Goal: Task Accomplishment & Management: Use online tool/utility

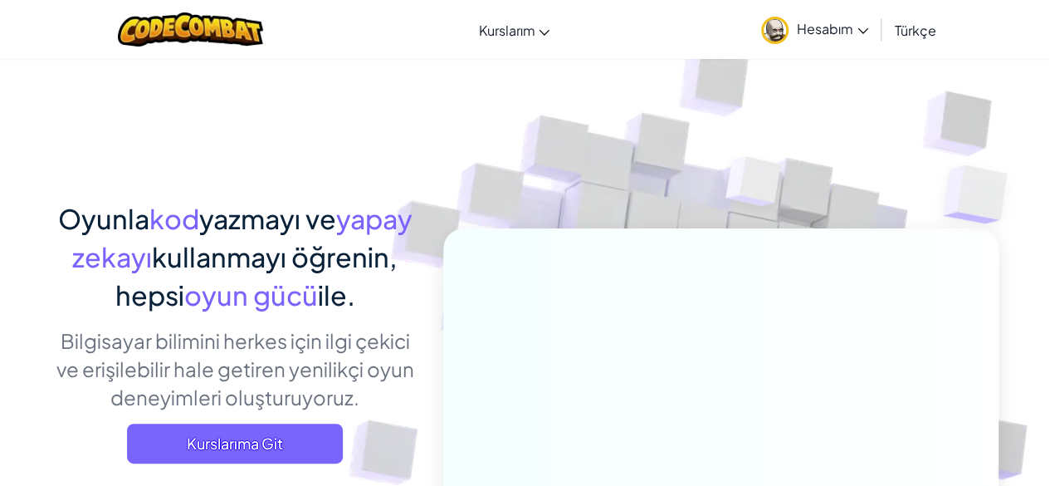
click at [825, 36] on span "Hesabım" at bounding box center [832, 28] width 71 height 17
click at [824, 23] on span "Hesabım" at bounding box center [832, 28] width 71 height 17
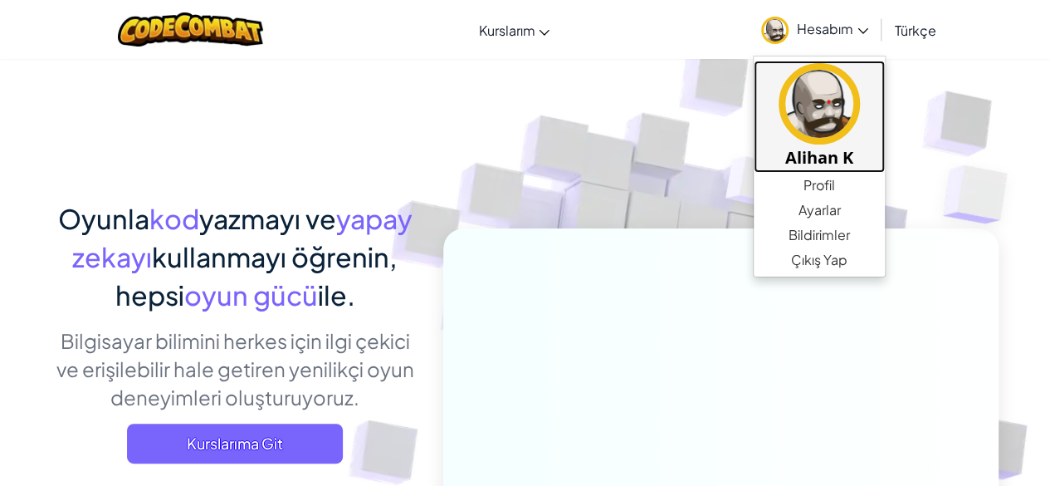
click at [820, 147] on h5 "Ali̇han K" at bounding box center [819, 157] width 98 height 26
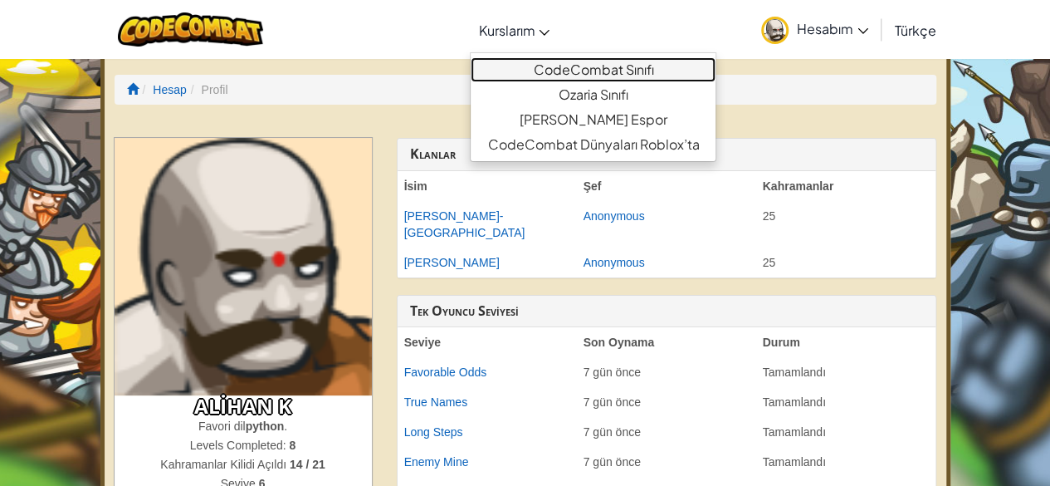
click at [558, 72] on link "CodeCombat Sınıfı" at bounding box center [593, 69] width 245 height 25
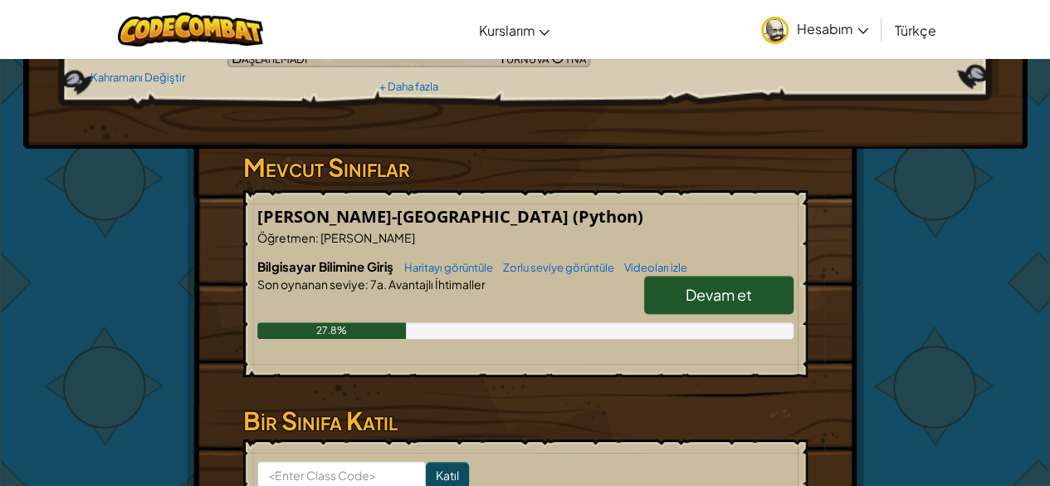
scroll to position [193, 0]
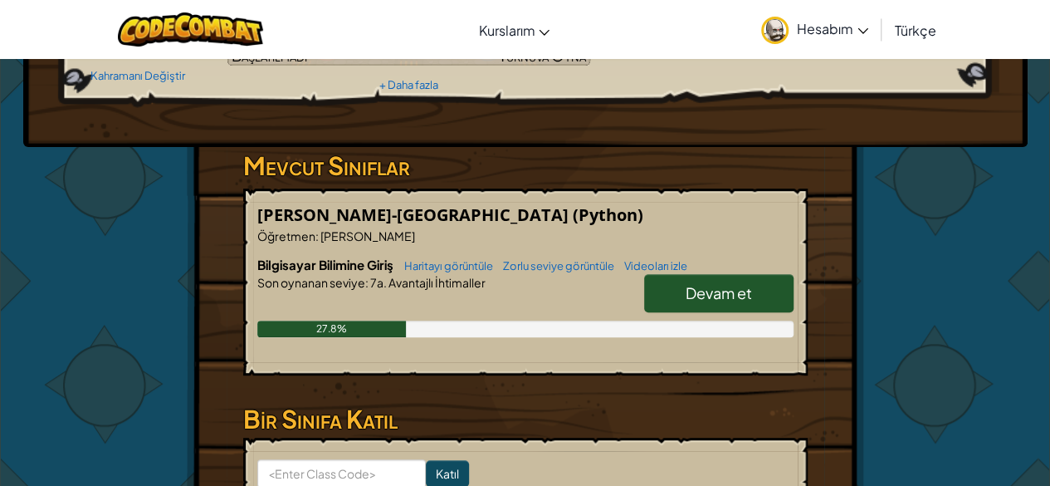
click at [350, 147] on div "Kahraman : Okar Dev Kahramanı Değiştir Oyuncu : Ali̇han K CS1 Bölüm 10: Hücre Y…" at bounding box center [525, 5] width 1005 height 281
click at [688, 302] on span "Devam et" at bounding box center [719, 292] width 66 height 19
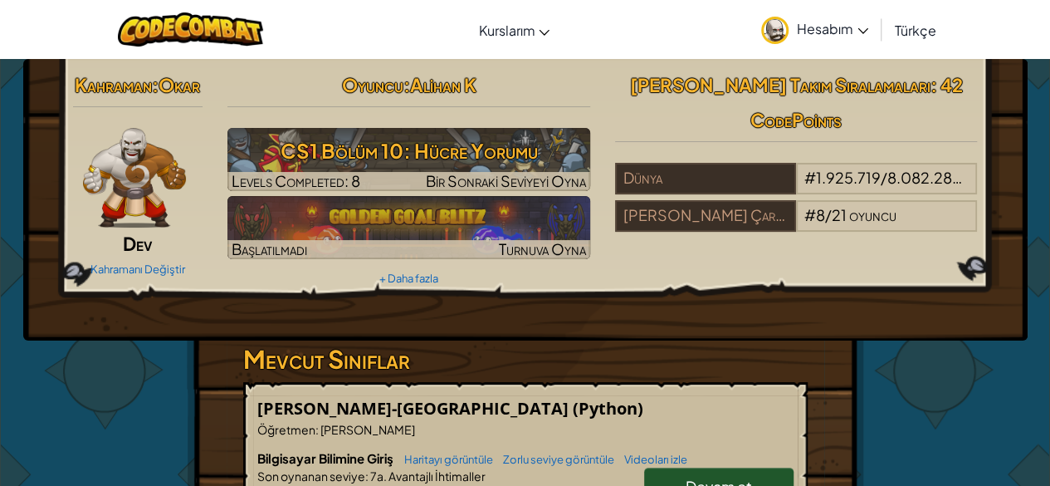
select select "tr"
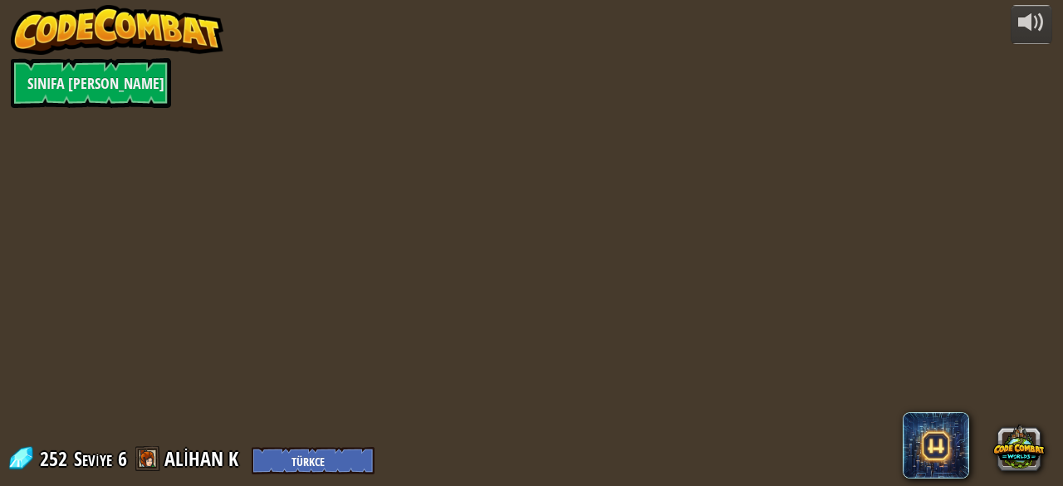
select select "tr"
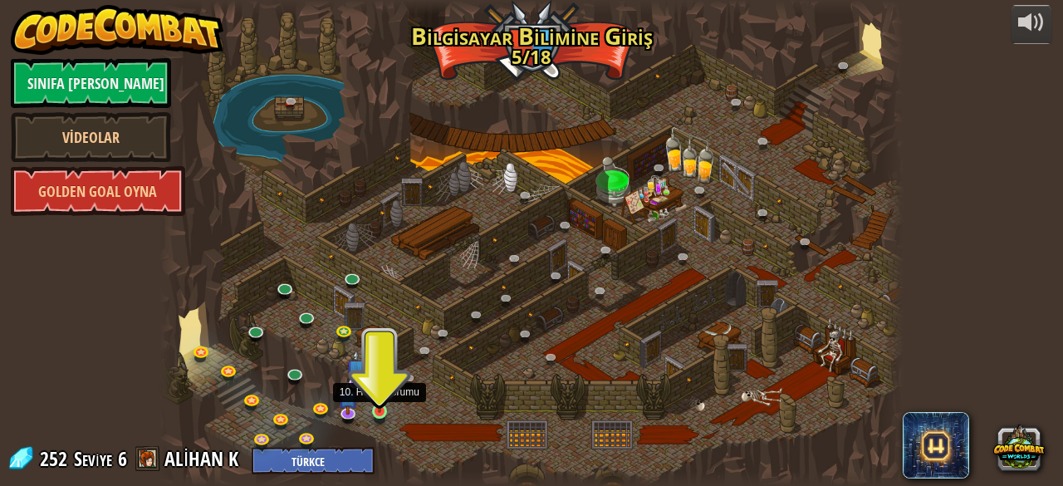
click at [380, 404] on img at bounding box center [379, 393] width 17 height 38
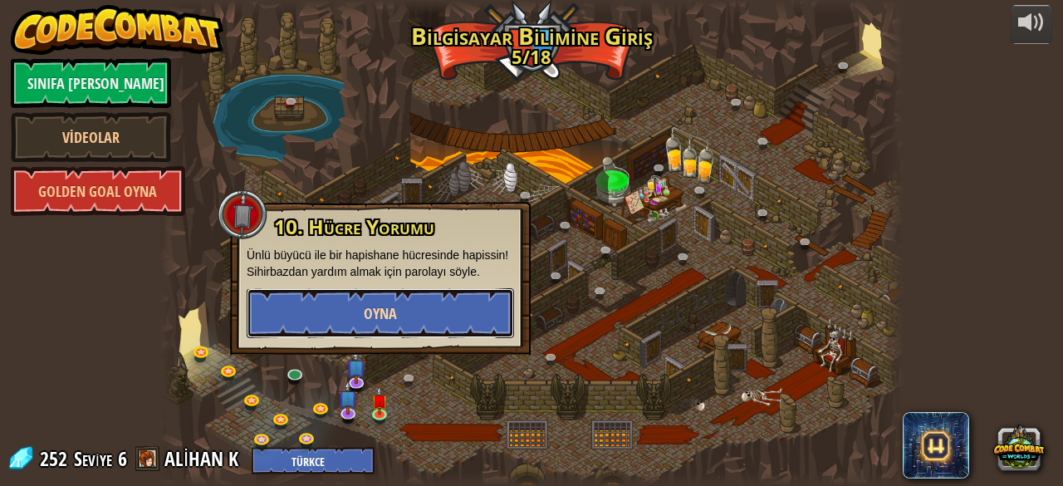
drag, startPoint x: 402, startPoint y: 310, endPoint x: 324, endPoint y: 311, distance: 78.1
click at [324, 311] on button "Oyna" at bounding box center [380, 313] width 267 height 50
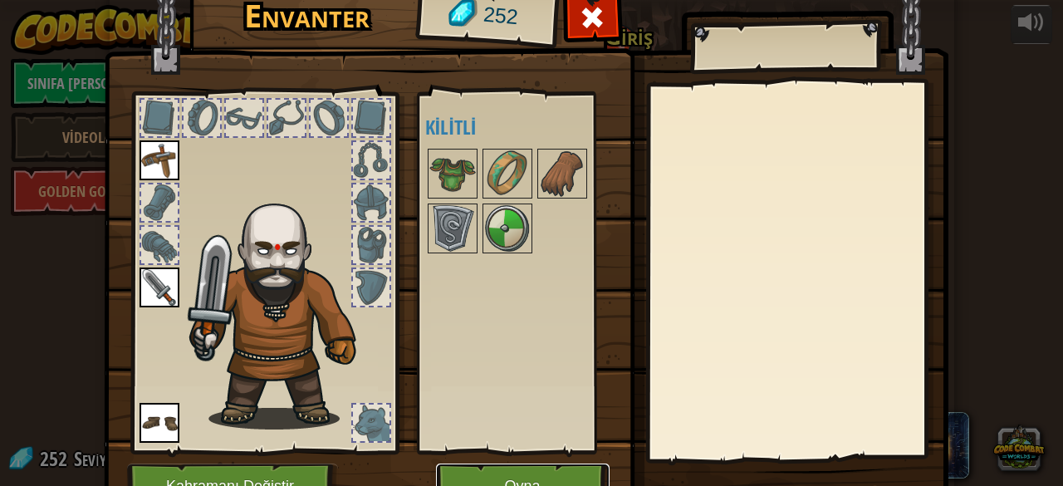
click at [508, 469] on button "Oyna" at bounding box center [523, 486] width 174 height 46
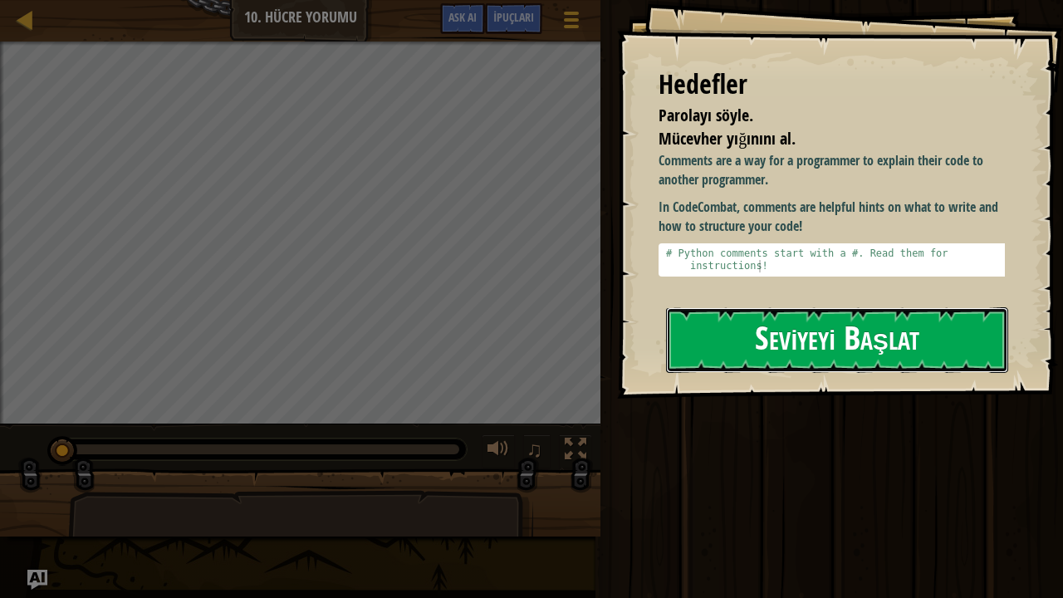
click at [770, 338] on button "Seviyeyi Başlat" at bounding box center [837, 340] width 342 height 66
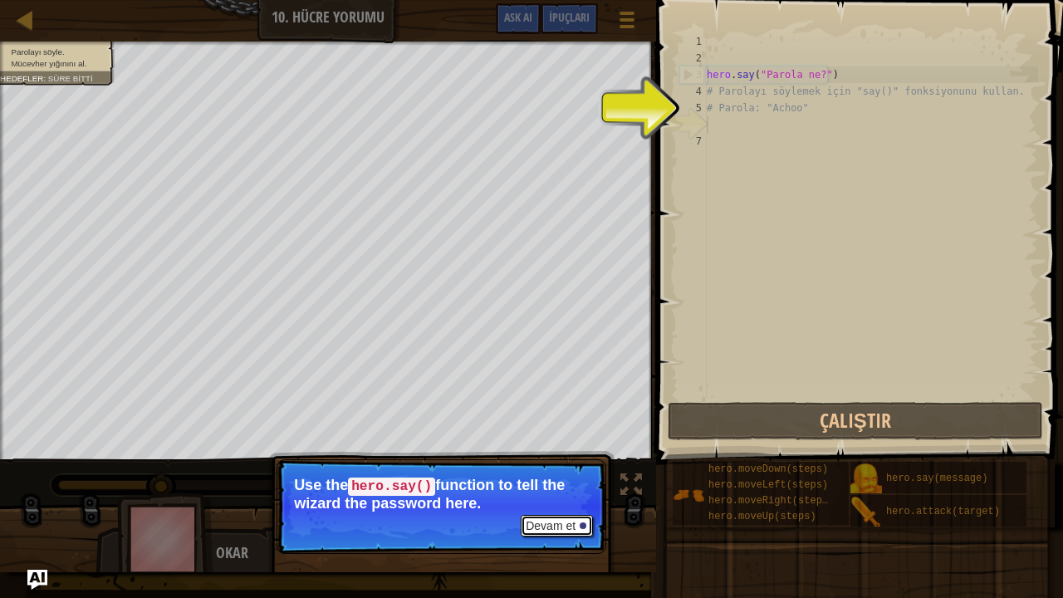
click at [563, 485] on button "Devam et" at bounding box center [557, 526] width 72 height 22
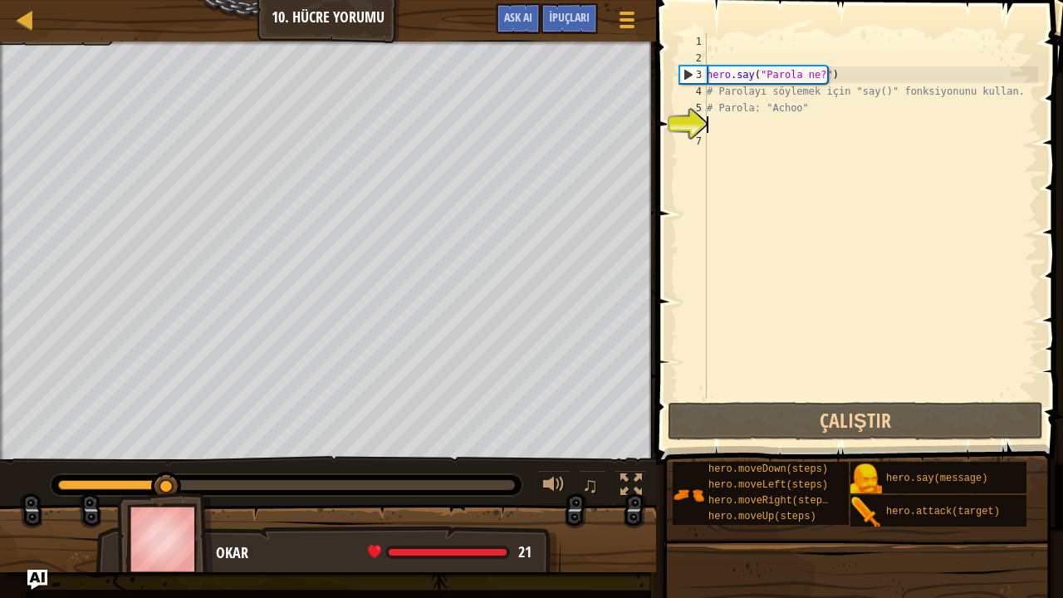
scroll to position [7, 0]
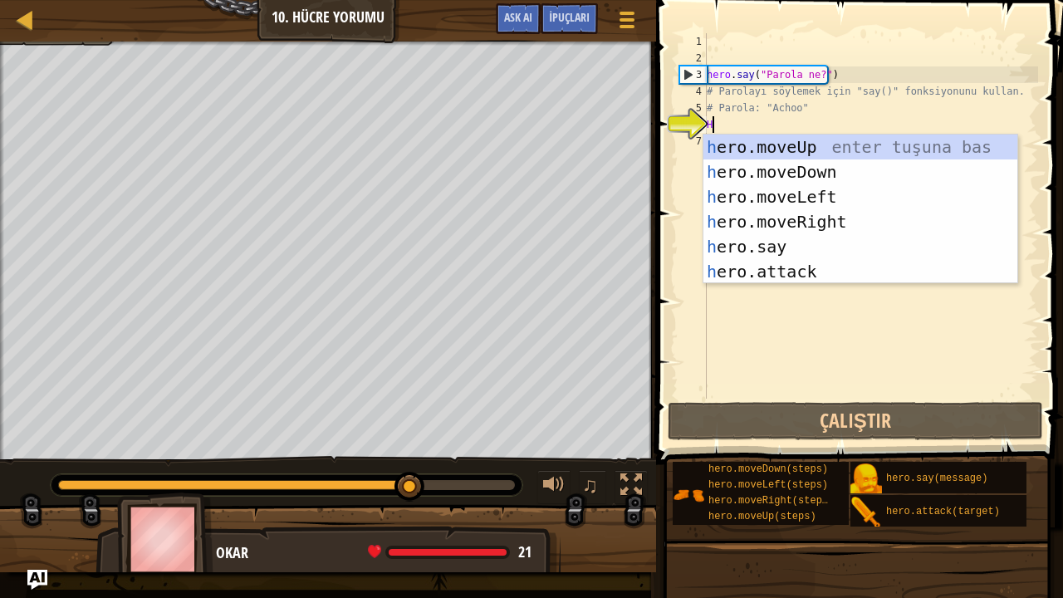
type textarea "H"
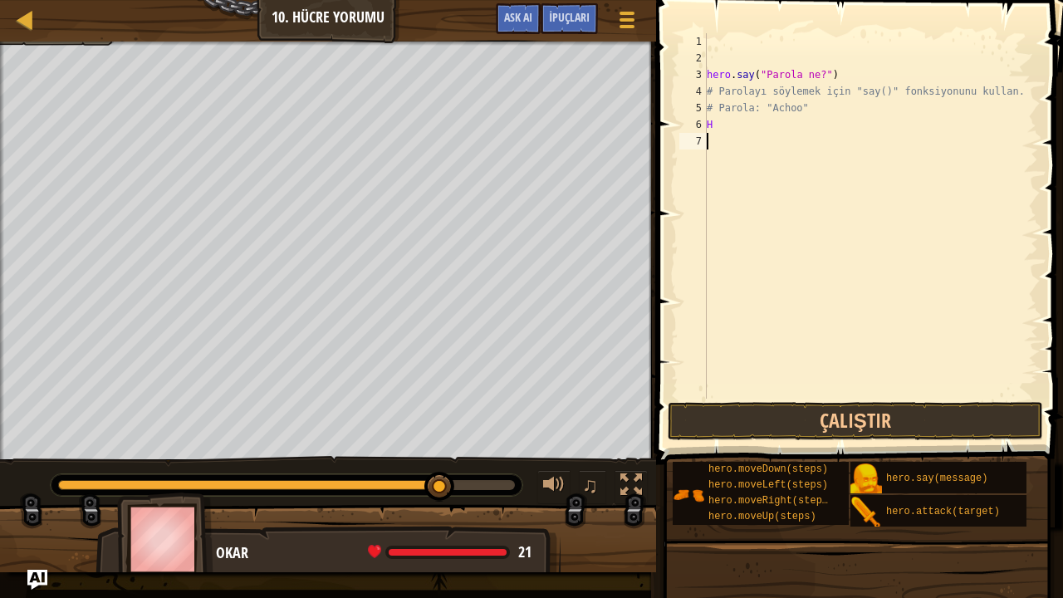
click at [850, 350] on div "hero . say ( "Parola ne?" ) # Parolayı söylemek için "say()" fonksiyonunu kulla…" at bounding box center [870, 232] width 335 height 399
click at [712, 120] on div "hero . say ( "Parola ne?" ) # Parolayı söylemek için "say()" fonksiyonunu kulla…" at bounding box center [870, 232] width 335 height 399
type textarea "H"
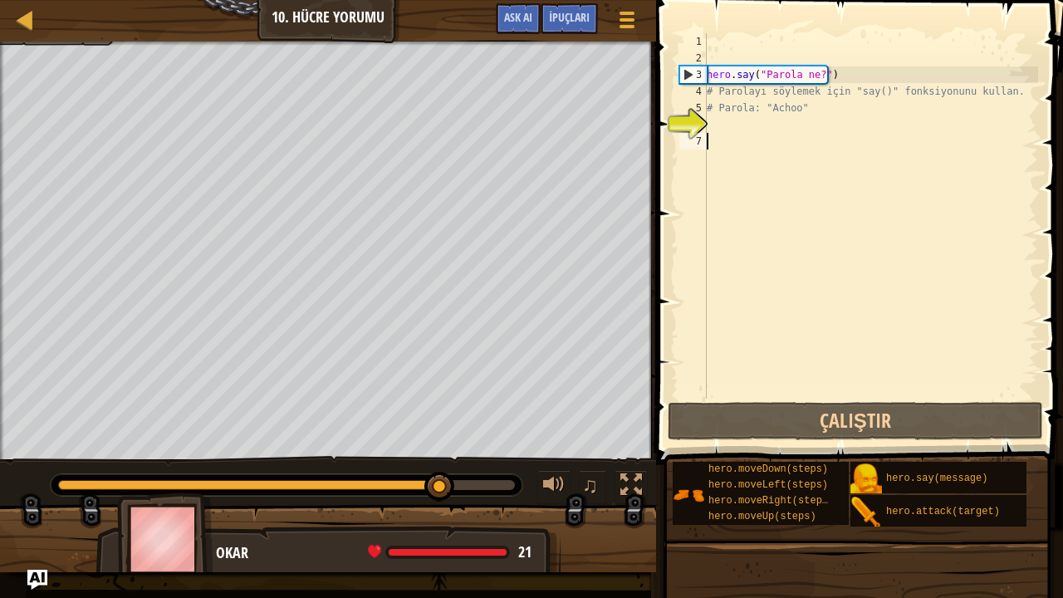
click at [807, 140] on div "hero . say ( "Parola ne?" ) # Parolayı söylemek için "say()" fonksiyonunu kulla…" at bounding box center [870, 232] width 335 height 399
click at [712, 123] on div "hero . say ( "Parola ne?" ) # Parolayı söylemek için "say()" fonksiyonunu kulla…" at bounding box center [870, 232] width 335 height 399
drag, startPoint x: 794, startPoint y: 273, endPoint x: 785, endPoint y: 335, distance: 62.0
click at [785, 335] on div "hero . say ( "Parola ne?" ) # Parolayı söylemek için "say()" fonksiyonunu kulla…" at bounding box center [870, 232] width 335 height 399
click at [814, 71] on div "hero . say ( "Parola ne?" ) # Parolayı söylemek için "say()" fonksiyonunu kulla…" at bounding box center [870, 232] width 335 height 399
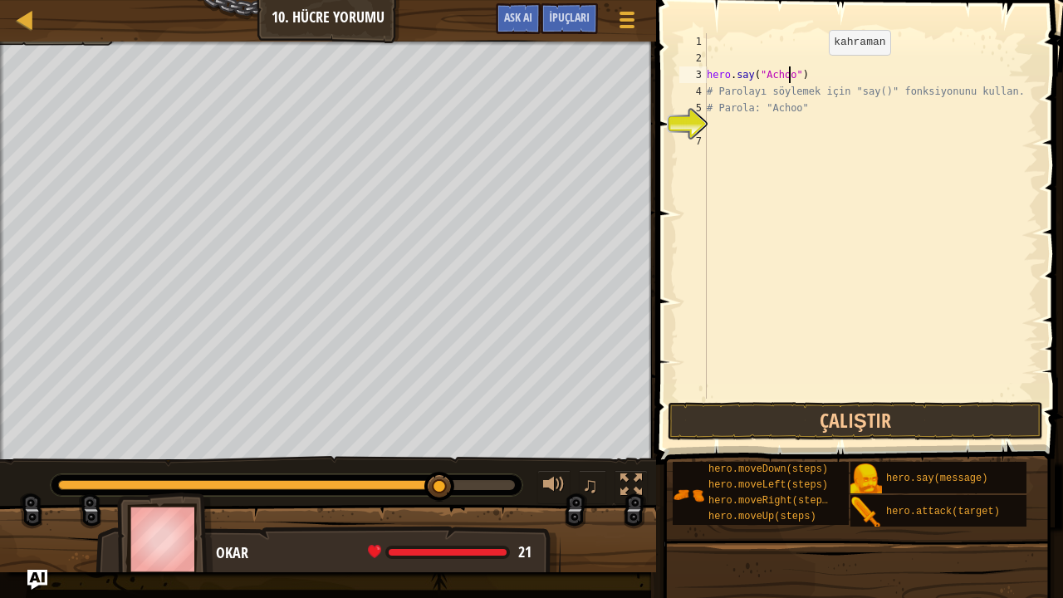
scroll to position [7, 7]
type textarea "hero.say("Achoo")"
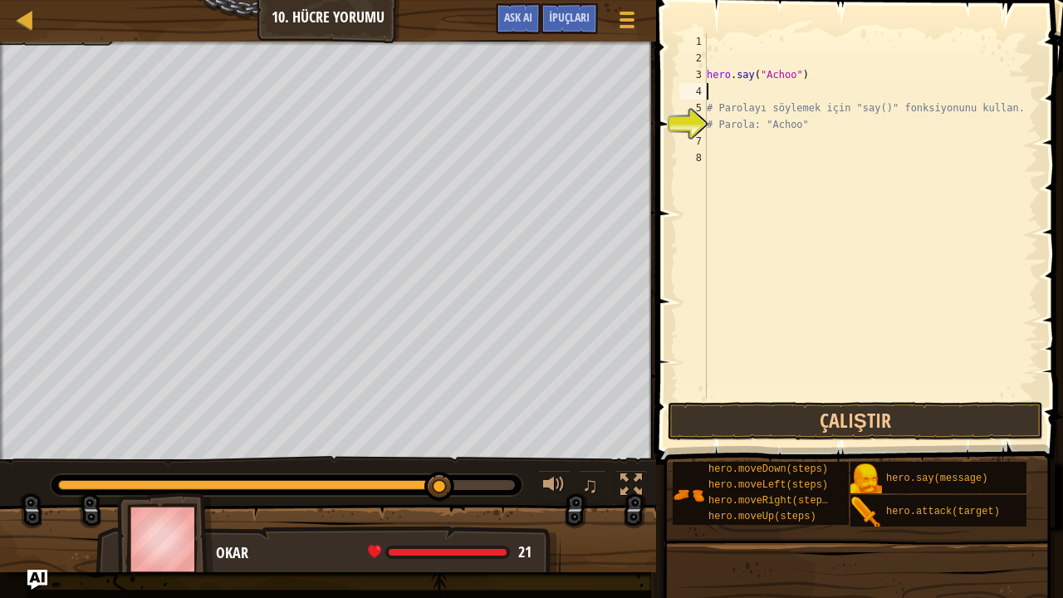
scroll to position [7, 0]
type textarea "h"
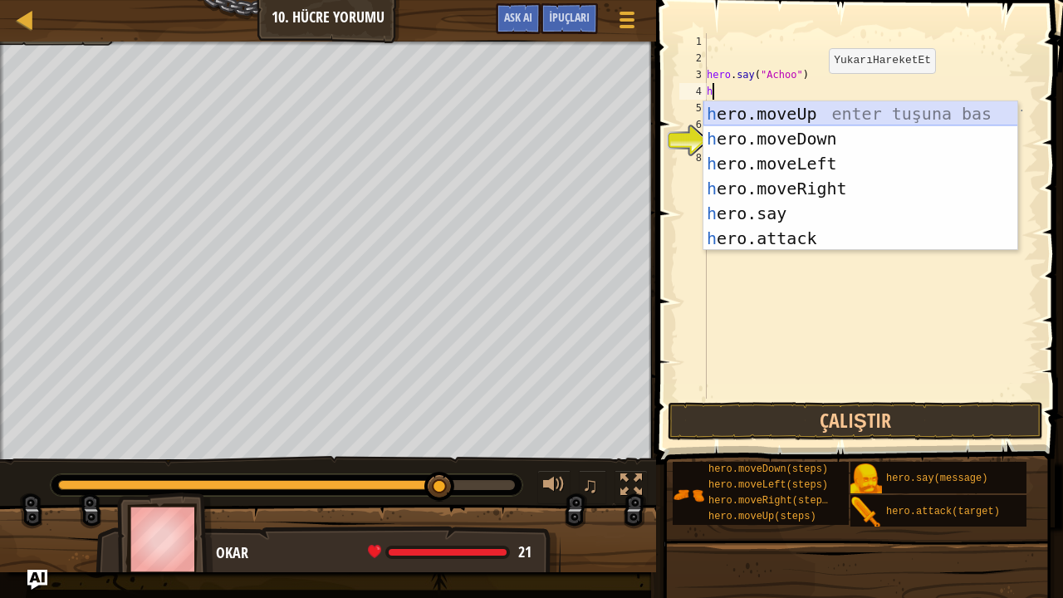
click at [801, 105] on div "h ero.moveUp enter tuşuna bas h ero.moveDown enter tuşuna bas h ero.moveLeft en…" at bounding box center [860, 200] width 315 height 199
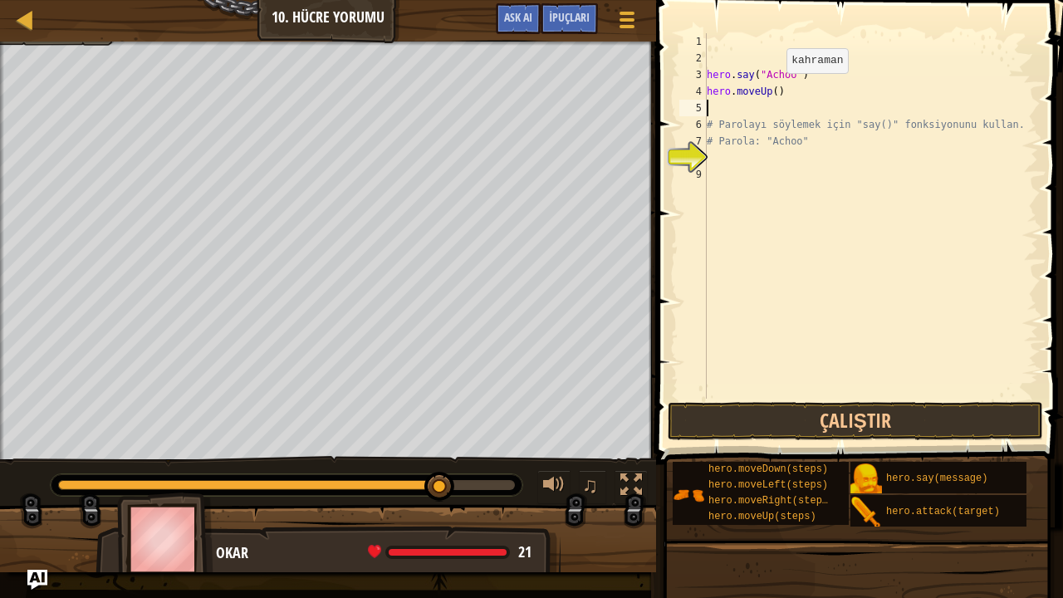
click at [772, 90] on div "hero . say ( "Achoo" ) hero . moveUp ( ) # Parolayı söylemek için "say()" fonks…" at bounding box center [870, 232] width 335 height 399
type textarea "hero.moveUp(3)"
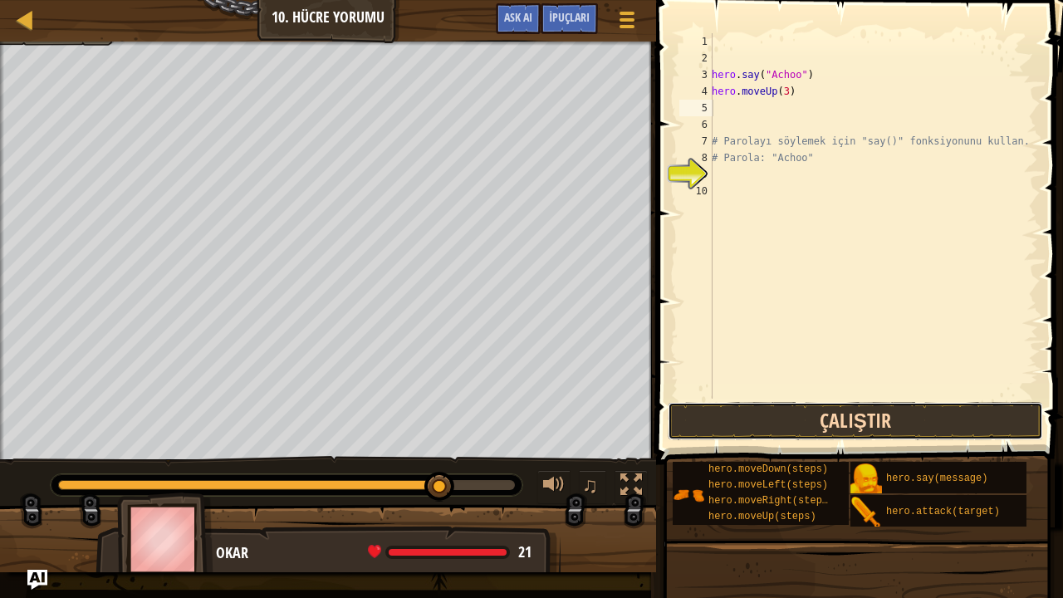
click at [974, 411] on button "Çalıştır" at bounding box center [855, 421] width 375 height 38
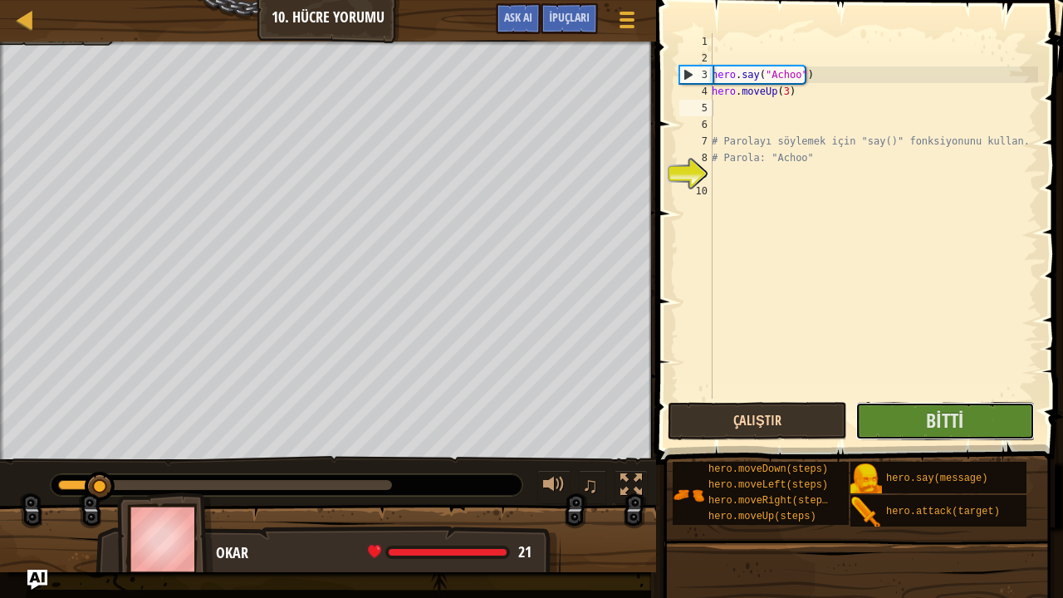
click at [974, 411] on button "Bitti" at bounding box center [944, 421] width 179 height 38
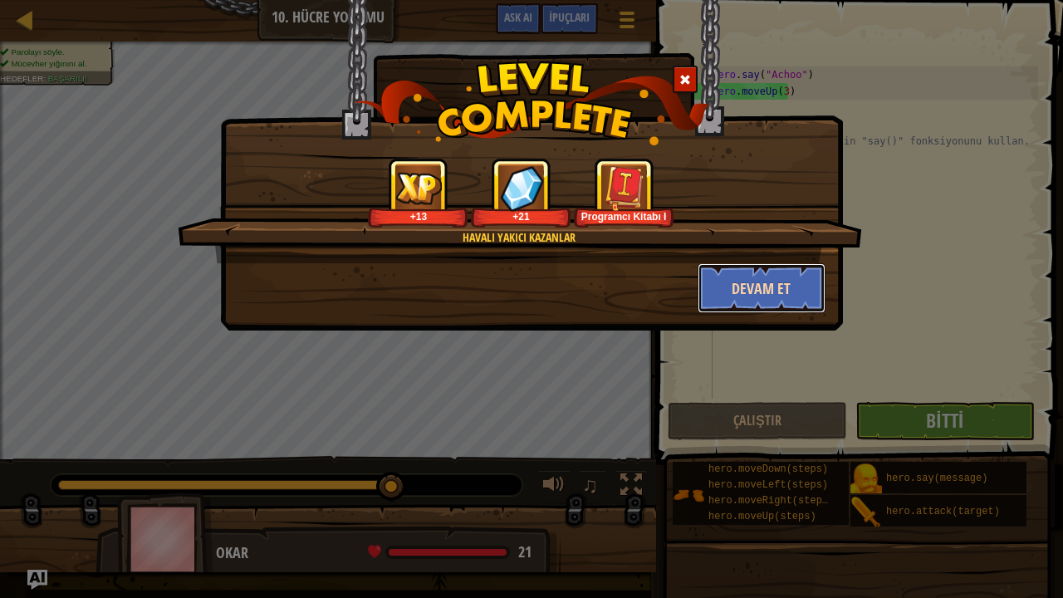
click at [738, 286] on button "Devam et" at bounding box center [761, 288] width 129 height 50
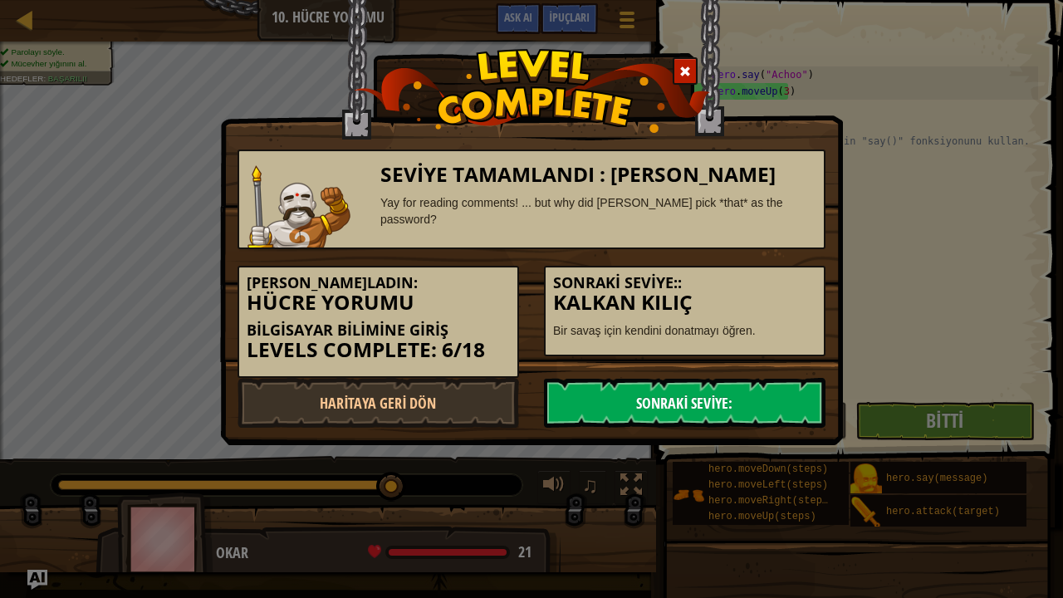
click at [706, 392] on link "Sonraki Seviye:" at bounding box center [684, 403] width 281 height 50
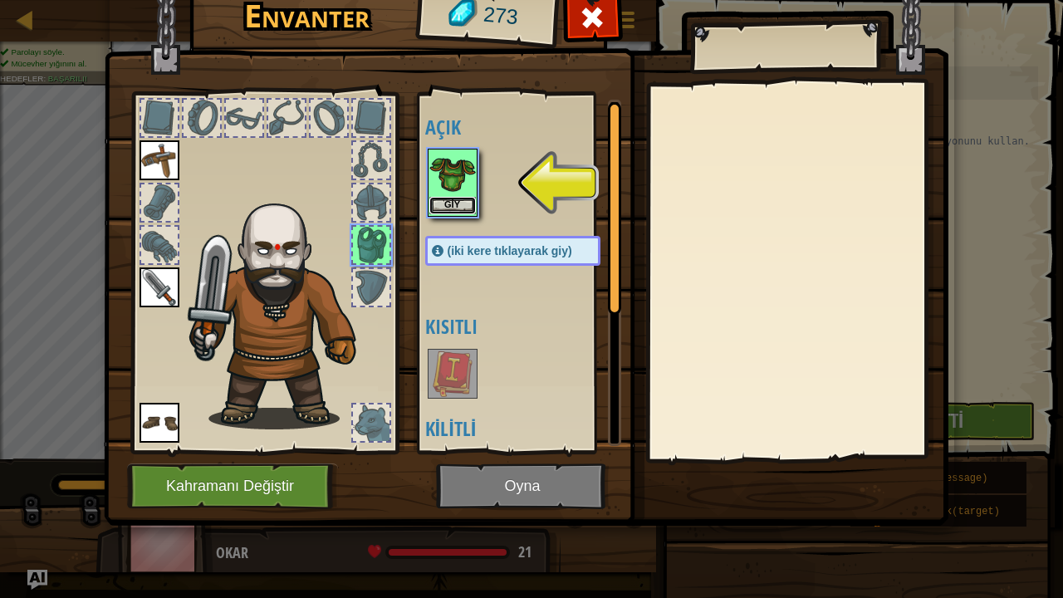
click at [455, 200] on button "Giy" at bounding box center [452, 205] width 46 height 17
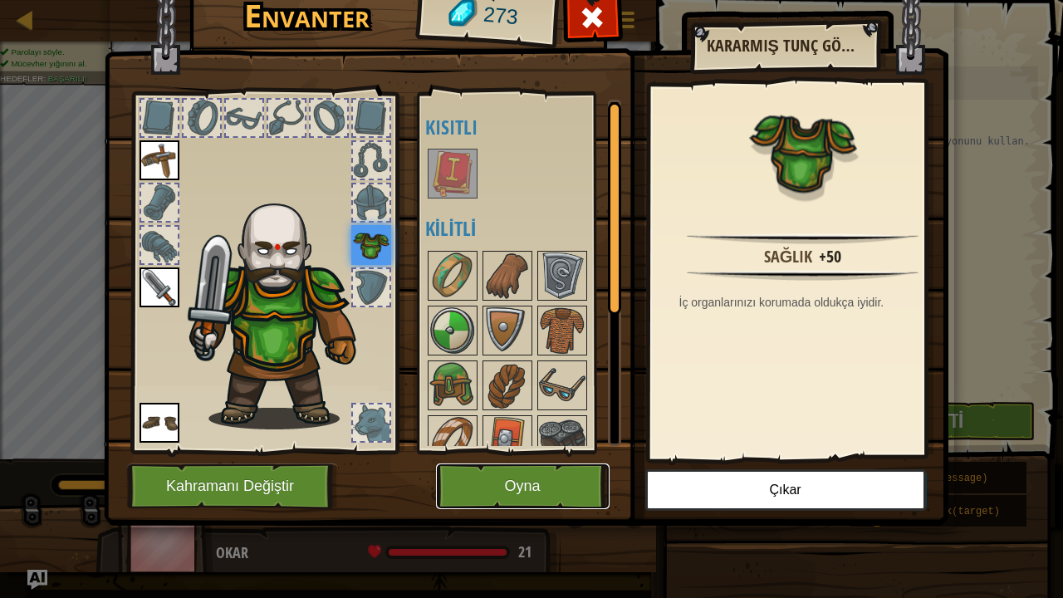
click at [509, 482] on button "Oyna" at bounding box center [523, 486] width 174 height 46
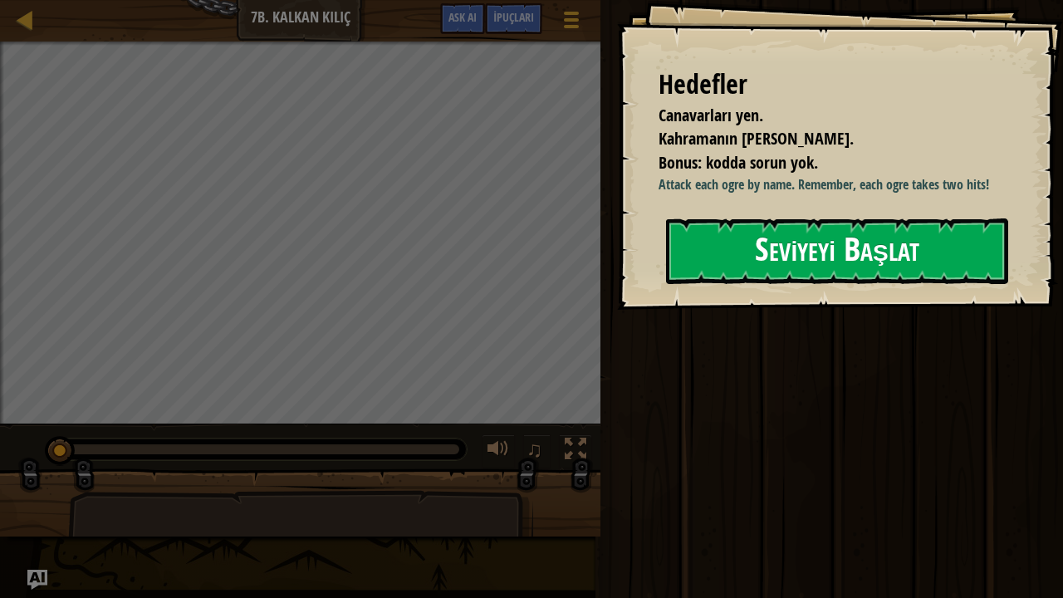
click at [741, 260] on button "Seviyeyi Başlat" at bounding box center [837, 251] width 342 height 66
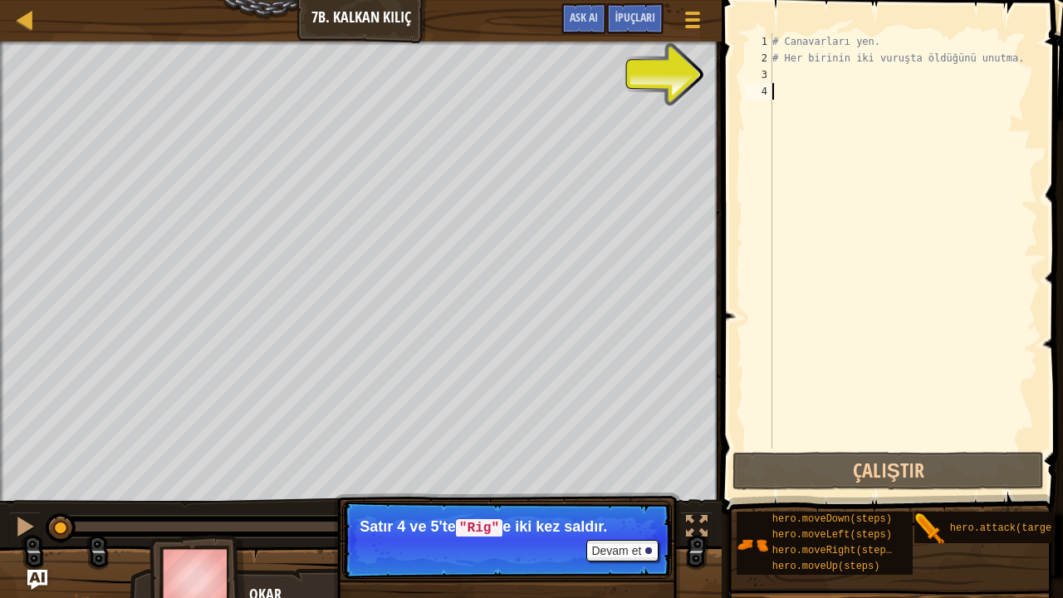
click at [776, 71] on div "# Canavarları yen. # Her birinin iki vuruşta öldüğünü unutma." at bounding box center [903, 257] width 269 height 448
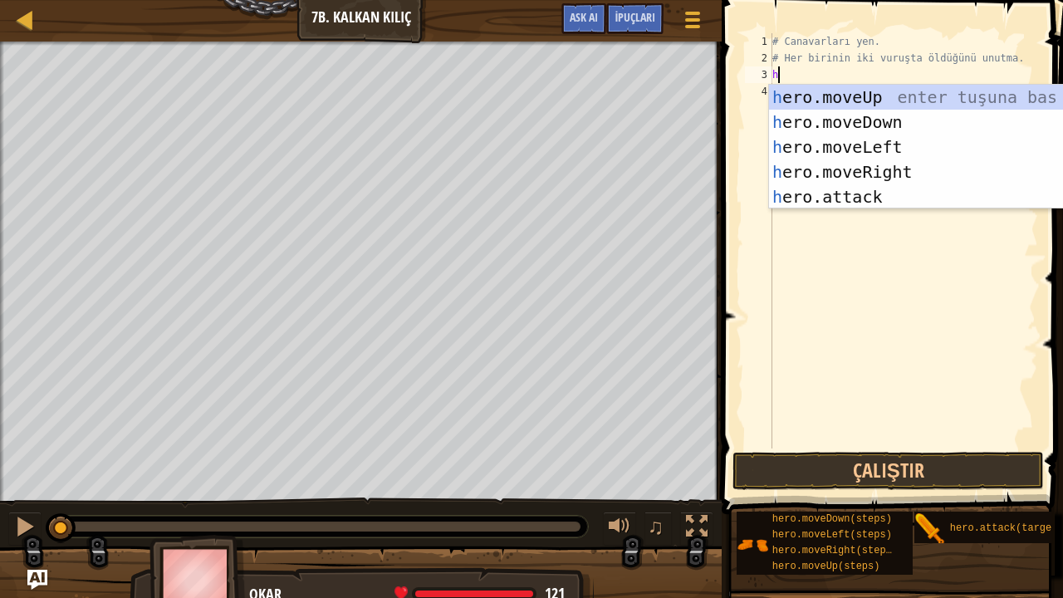
scroll to position [7, 0]
click at [883, 193] on div "h ero.moveUp enter tuşuna bas h ero.moveDown enter tuşuna bas h ero.moveLeft en…" at bounding box center [926, 172] width 315 height 174
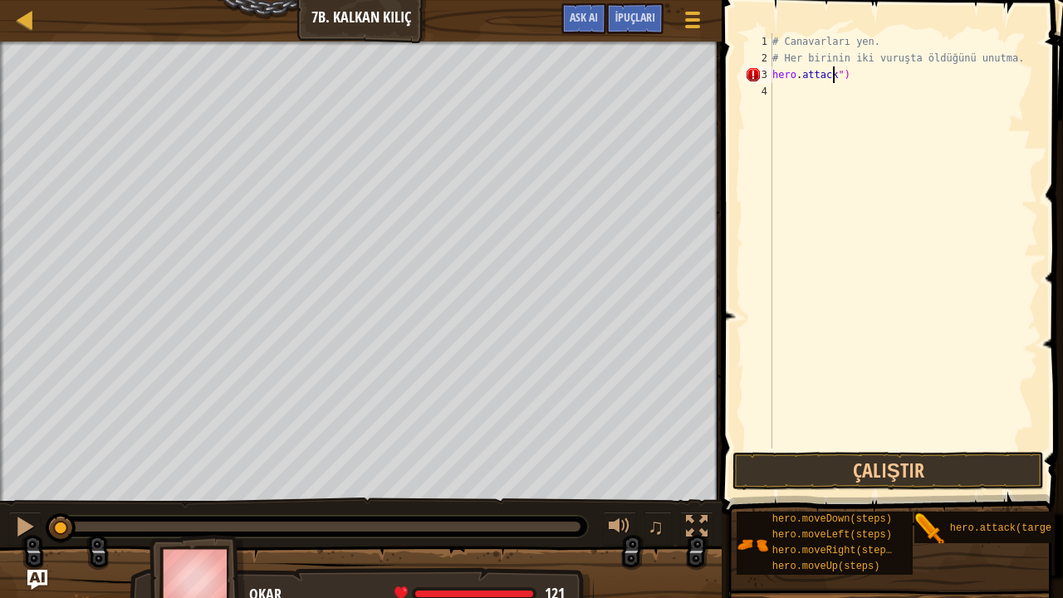
scroll to position [7, 5]
click at [848, 77] on div "# Canavarları yen. # Her birinin iki vuruşta öldüğünü unutma. hero . attack ")" at bounding box center [903, 257] width 269 height 448
type textarea "h"
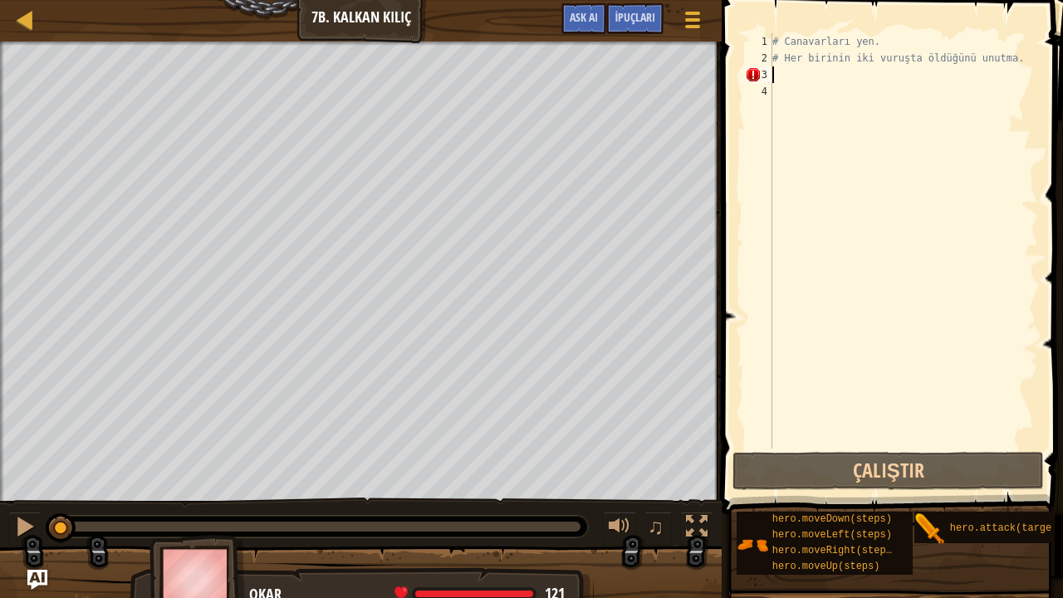
type textarea "# Her birinin iki vuruşta öldüğünü unutma"
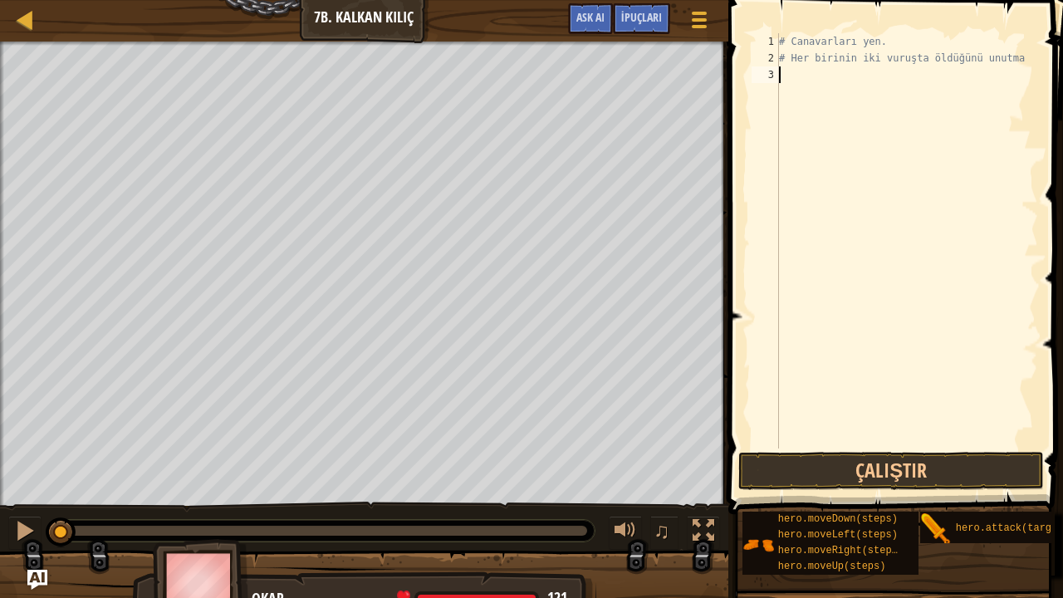
click at [780, 76] on div "# Canavarları yen. # Her birinin iki vuruşta öldüğünü unutma" at bounding box center [906, 257] width 262 height 448
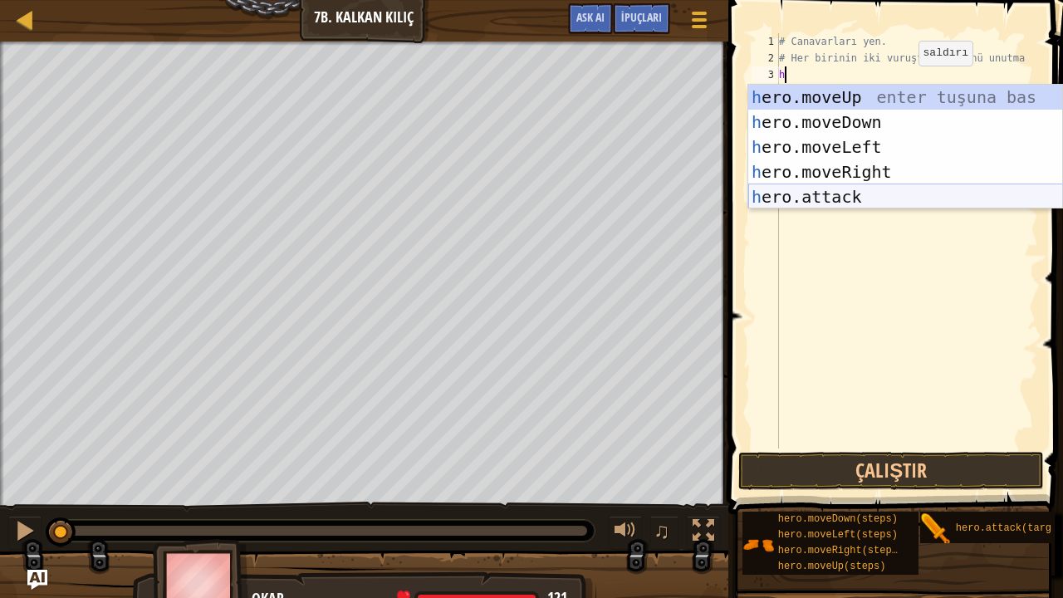
click at [854, 188] on div "h ero.moveUp enter tuşuna bas h ero.moveDown enter tuşuna bas h ero.moveLeft en…" at bounding box center [905, 172] width 315 height 174
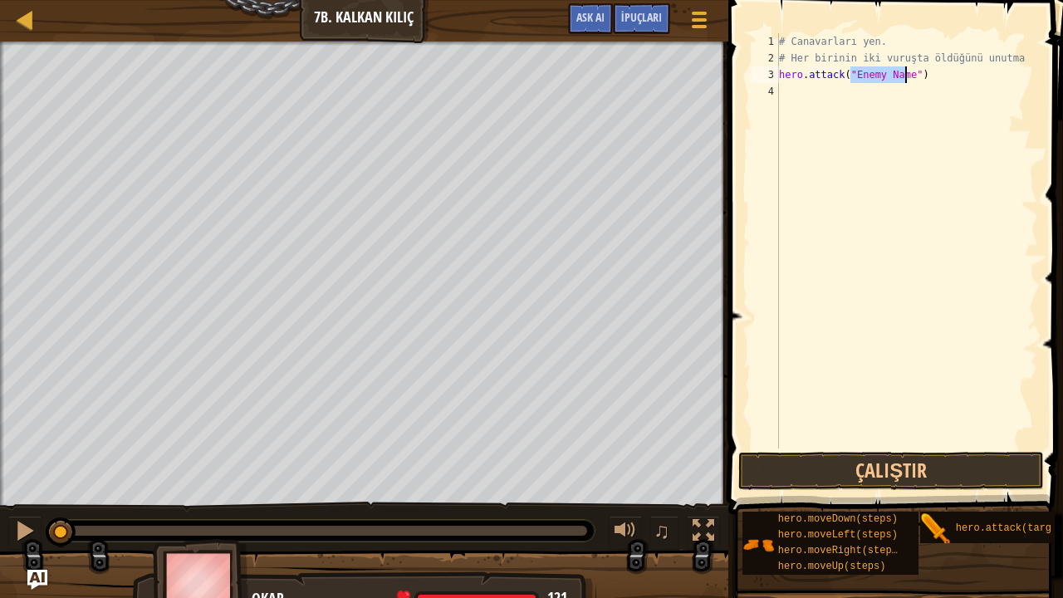
type textarea "hero.attack("")"
click at [887, 148] on div "# Canavarları yen. # Her birinin iki vuruşta öldüğünü unutma hero . attack ( ""…" at bounding box center [906, 257] width 262 height 448
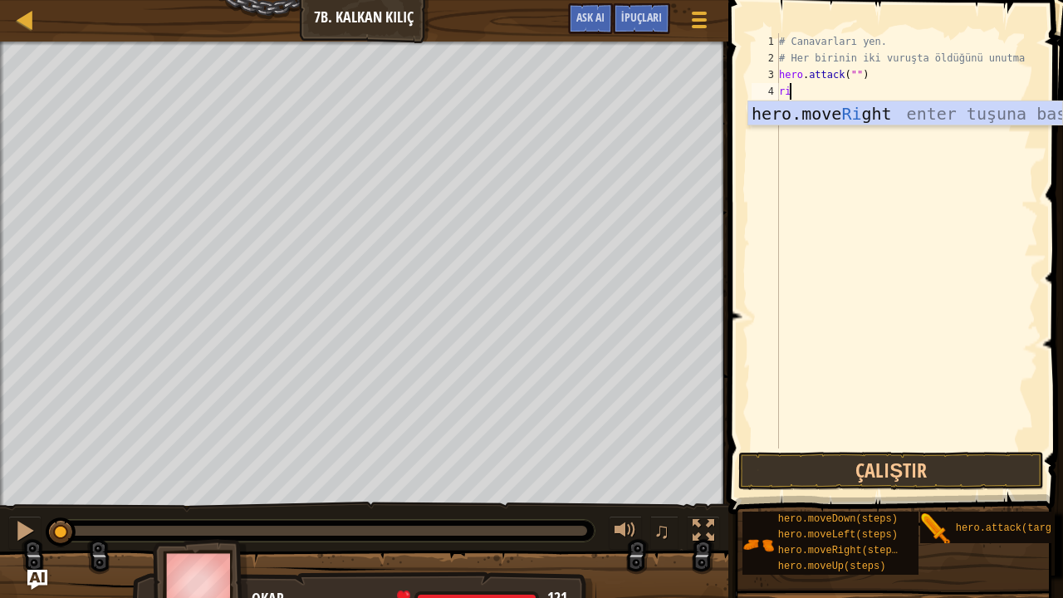
type textarea "r"
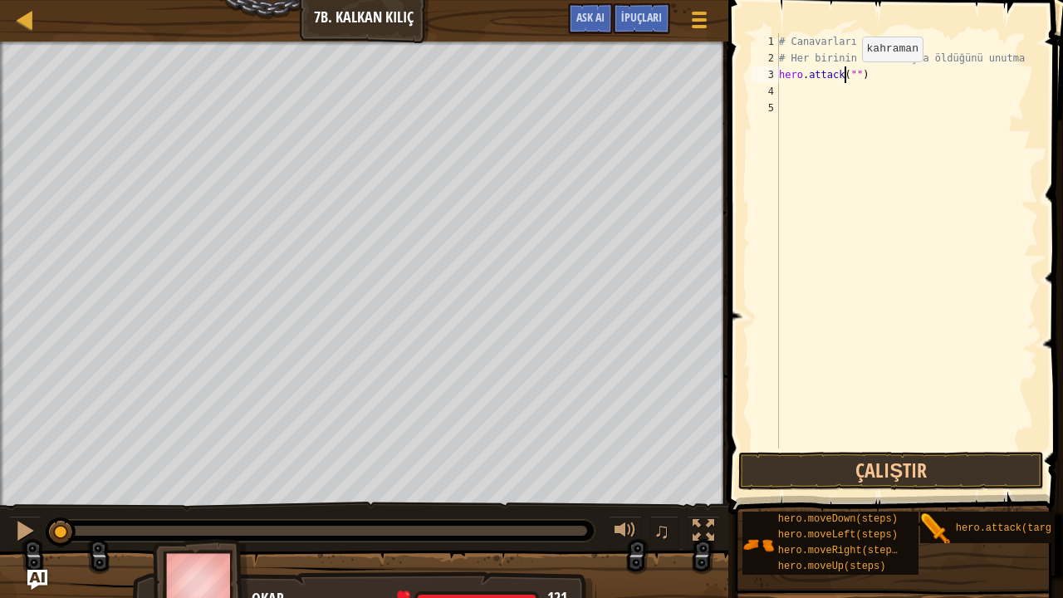
click at [847, 78] on div "# Canavarları yen. # Her birinin iki vuruşta öldüğünü unutma hero . attack ( ""…" at bounding box center [906, 257] width 262 height 448
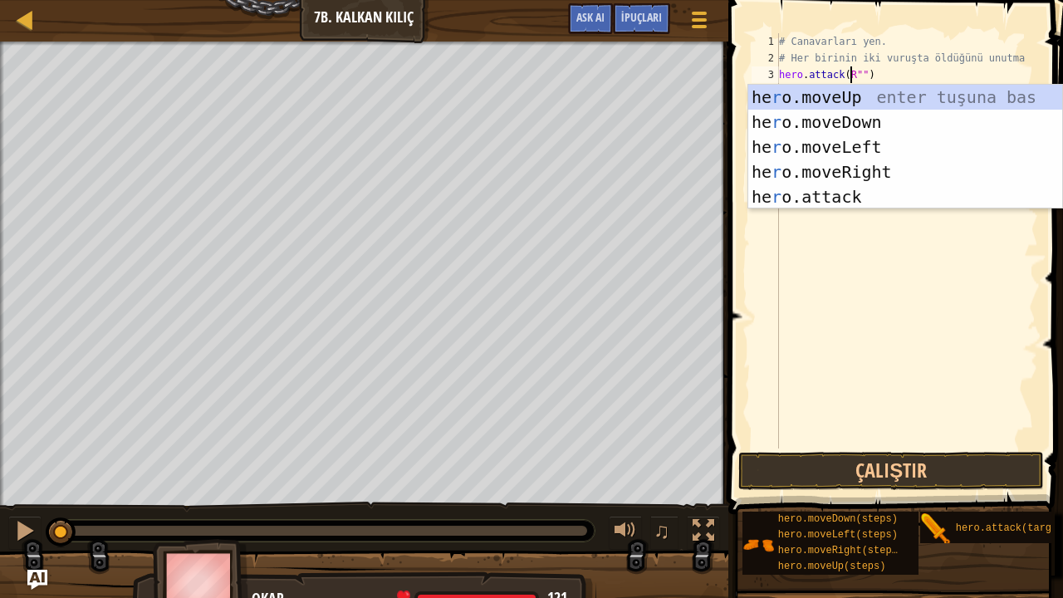
scroll to position [7, 6]
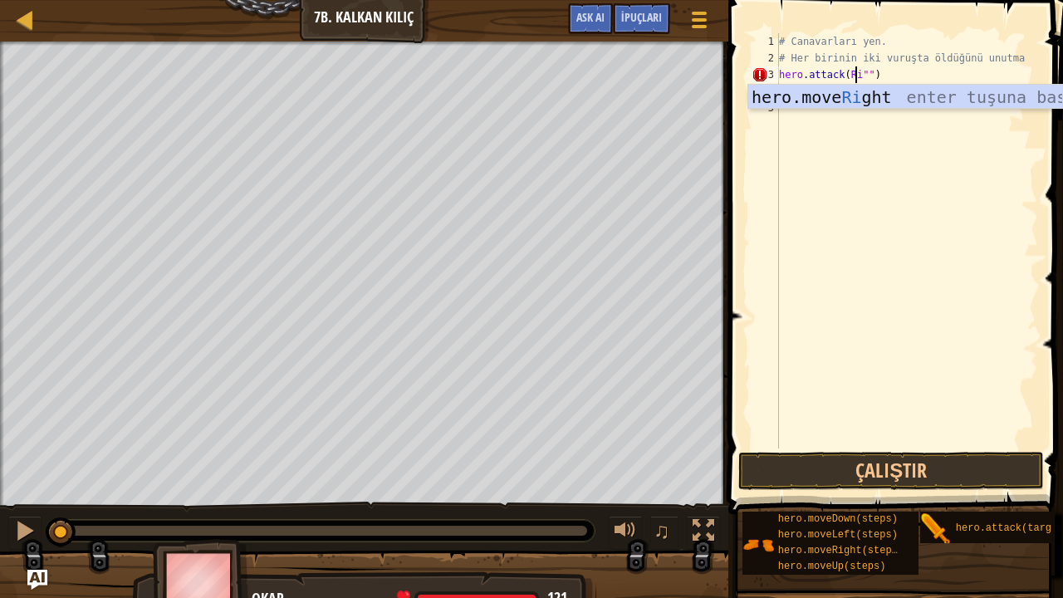
type textarea "hero.attack(Rig"")"
click at [927, 174] on div "# Canavarları yen. # Her birinin iki vuruşta öldüğünü unutma hero . attack ( Ri…" at bounding box center [906, 257] width 262 height 448
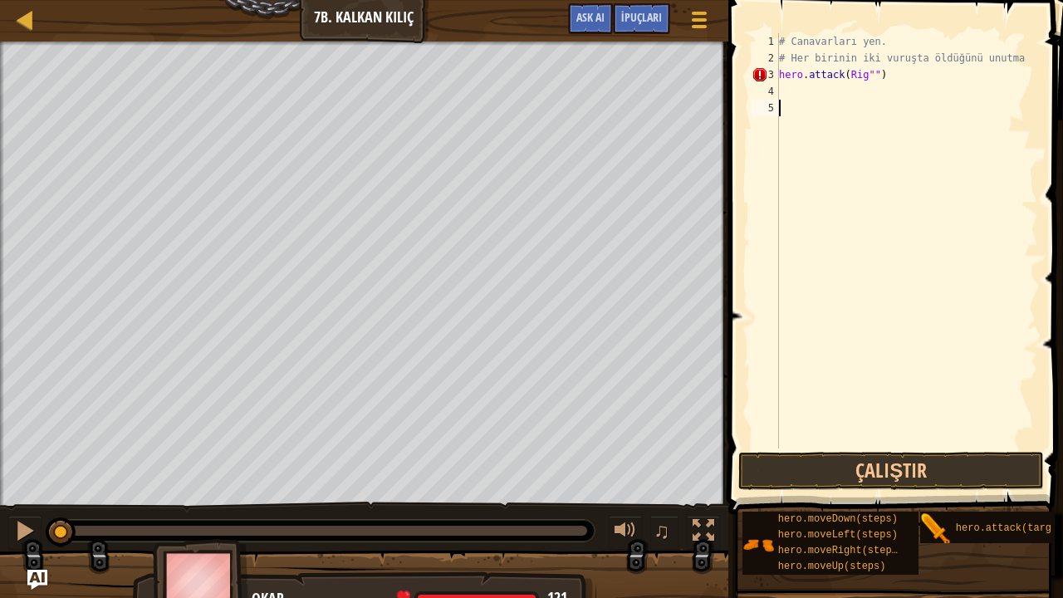
scroll to position [7, 0]
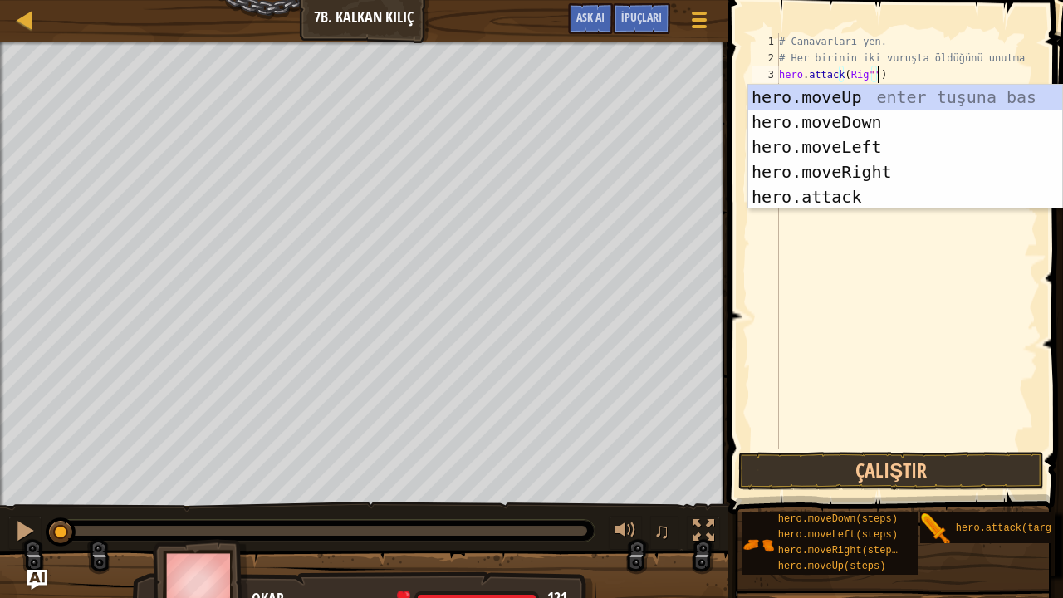
click at [860, 75] on div "# Canavarları yen. # Her birinin iki vuruşta öldüğünü unutma hero . attack ( Ri…" at bounding box center [906, 257] width 262 height 448
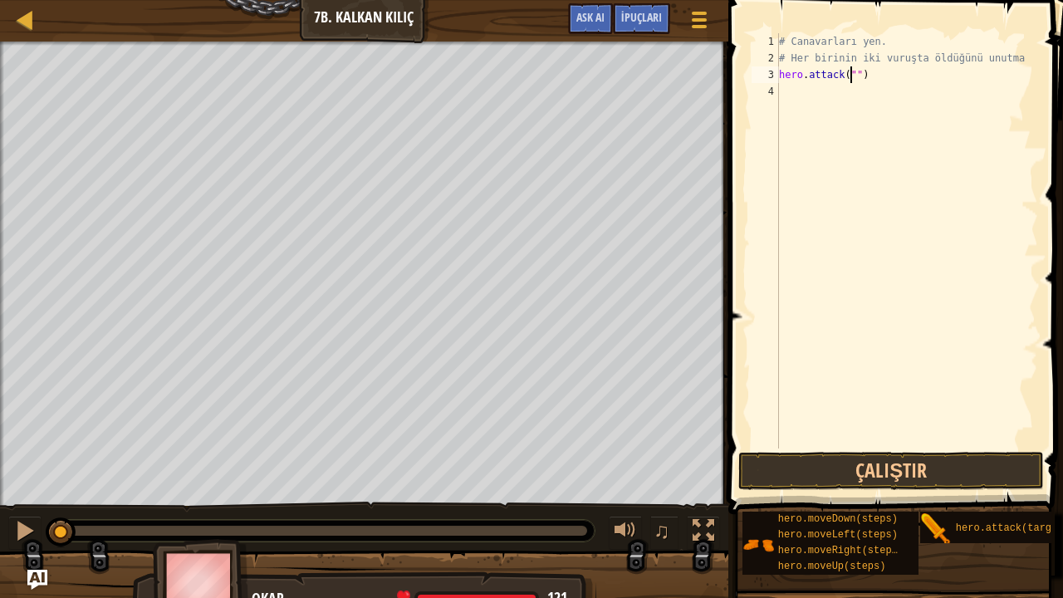
scroll to position [7, 6]
type textarea "hero.attack("Rig")"
click at [916, 148] on div "# Canavarları yen. # Her birinin iki vuruşta öldüğünü unutma hero . attack ( "R…" at bounding box center [906, 257] width 262 height 448
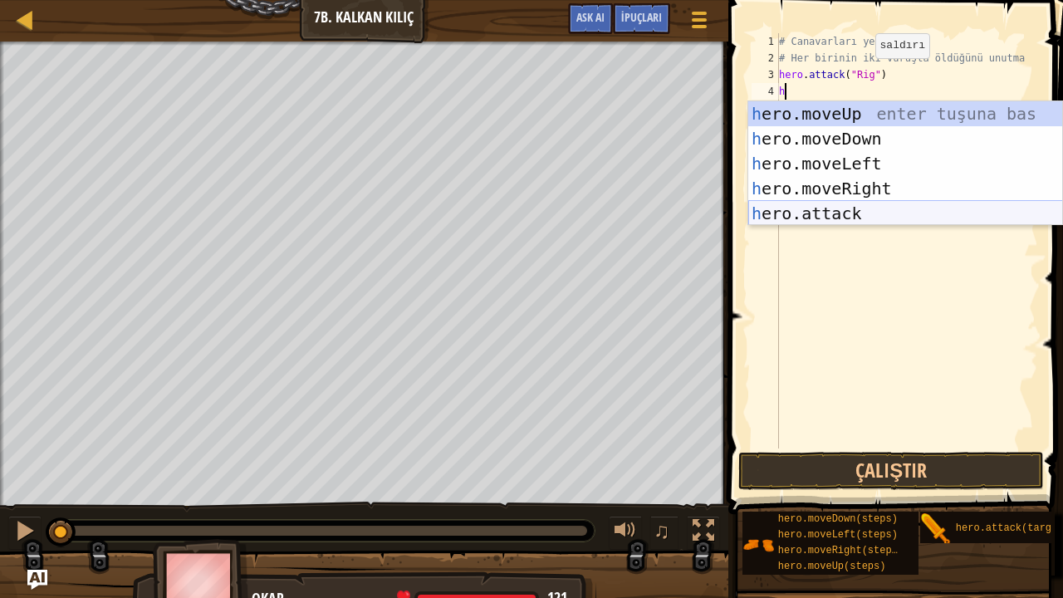
click at [857, 219] on div "h ero.moveUp enter tuşuna bas h ero.moveDown enter tuşuna bas h ero.moveLeft en…" at bounding box center [905, 188] width 315 height 174
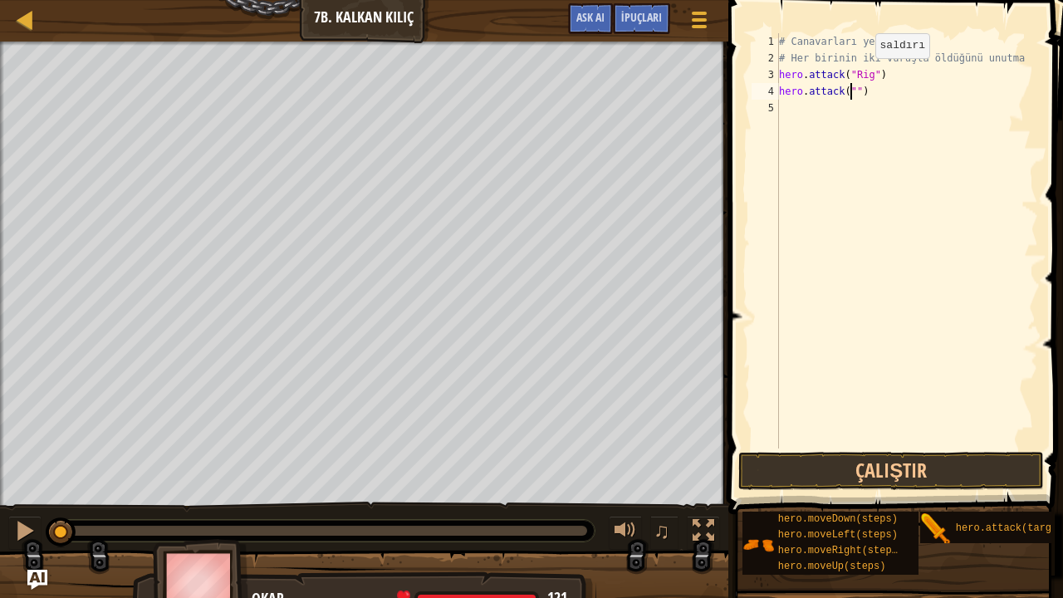
scroll to position [7, 6]
type textarea "hero.attack("Rig")"
click at [903, 226] on div "# Canavarları yen. # Her birinin iki vuruşta öldüğünü unutma hero . attack ( "R…" at bounding box center [906, 257] width 262 height 448
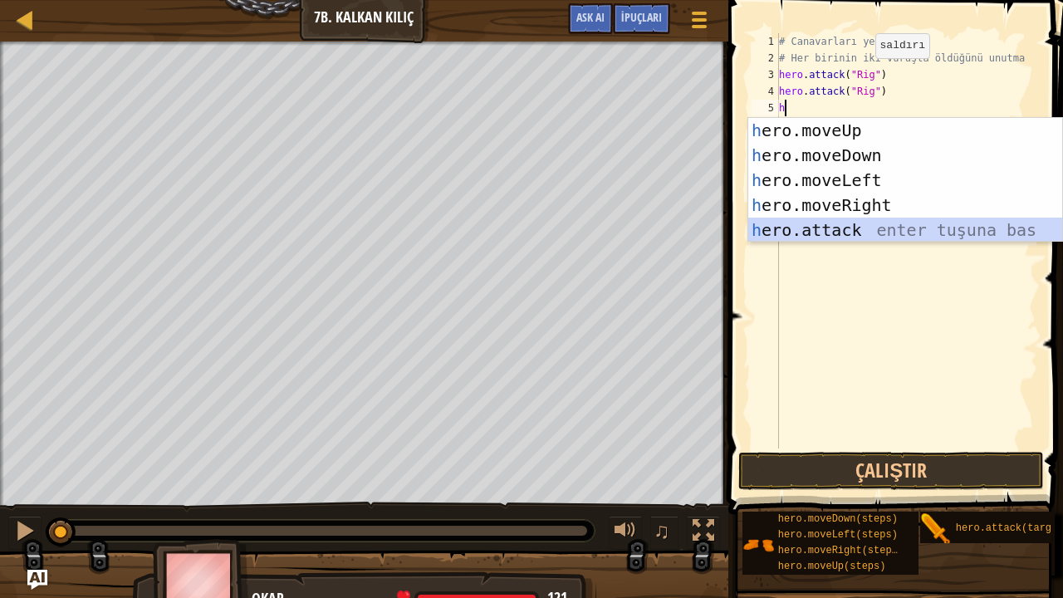
click at [898, 226] on div "h ero.moveUp enter tuşuna bas h ero.moveDown enter tuşuna bas h ero.moveLeft en…" at bounding box center [905, 205] width 315 height 174
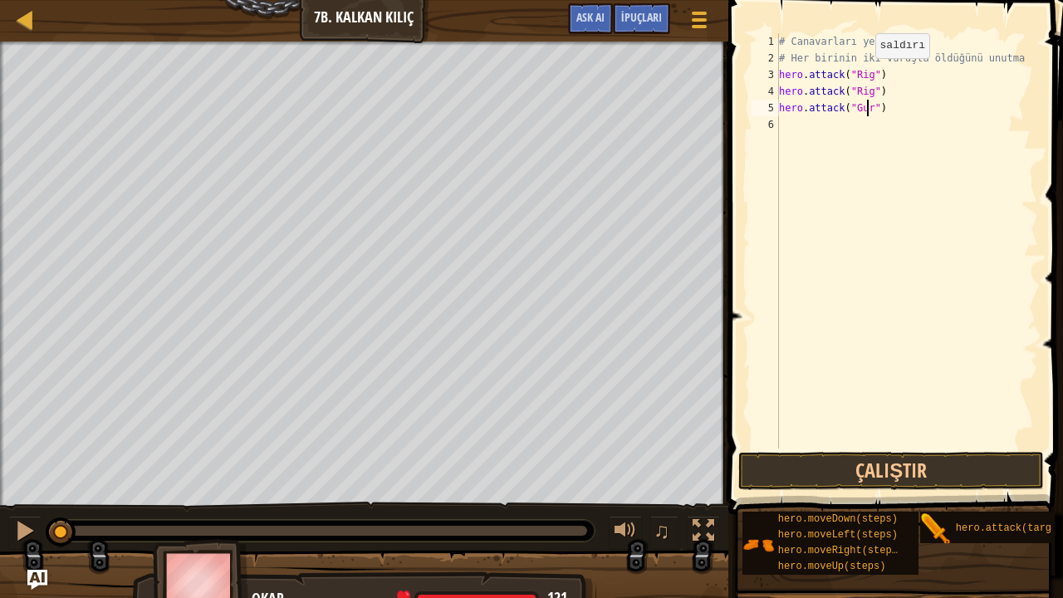
scroll to position [7, 7]
type textarea "hero.attack("Gurt")"
click at [898, 226] on div "# Canavarları yen. # Her birinin iki vuruşta öldüğünü unutma hero . attack ( "R…" at bounding box center [906, 257] width 262 height 448
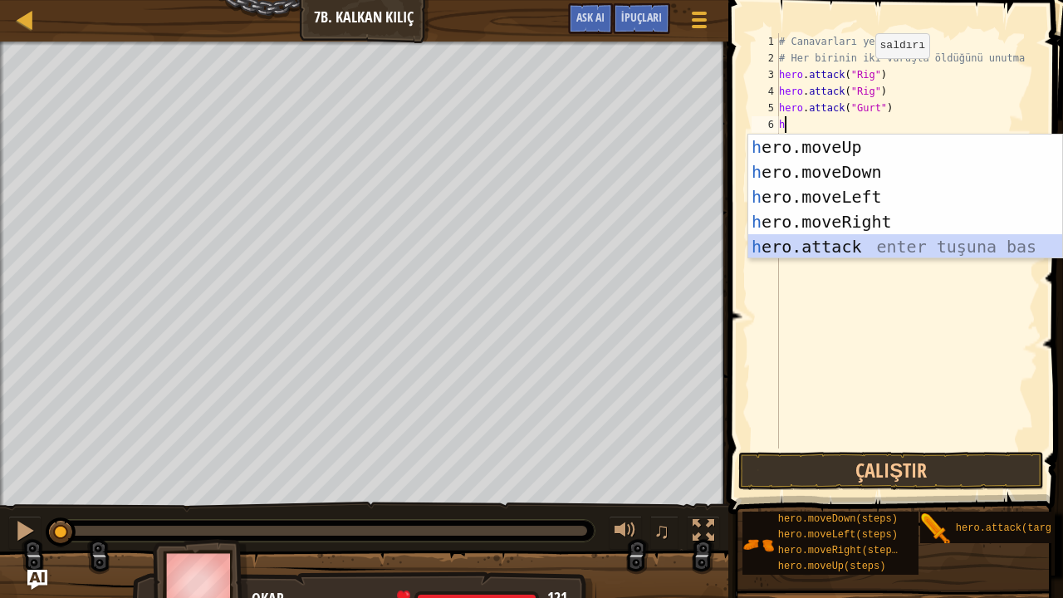
click at [903, 247] on div "h ero.moveUp enter tuşuna bas h ero.moveDown enter tuşuna bas h ero.moveLeft en…" at bounding box center [905, 222] width 315 height 174
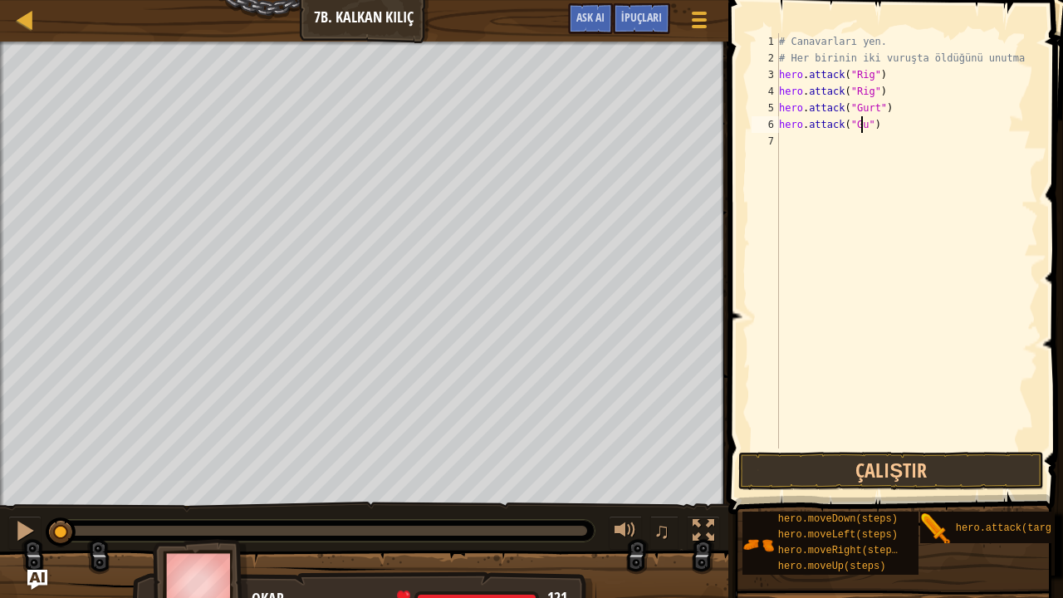
scroll to position [7, 7]
type textarea "hero.attack("Gurt")"
click at [898, 204] on div "# Canavarları yen. # Her birinin iki vuruşta öldüğünü unutma hero . attack ( "R…" at bounding box center [906, 257] width 262 height 448
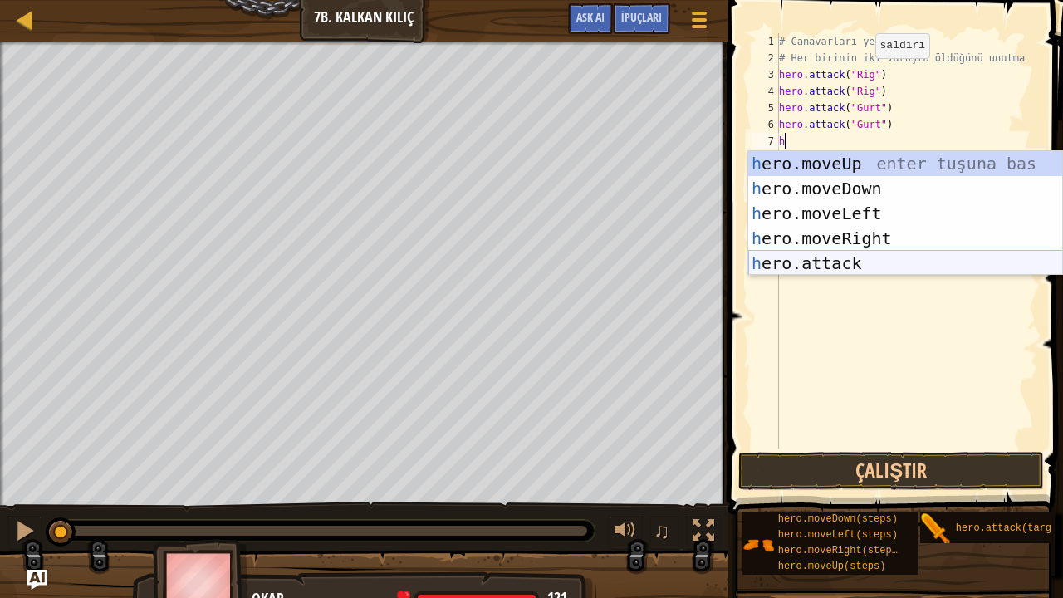
click at [923, 261] on div "h ero.moveUp enter tuşuna bas h ero.moveDown enter tuşuna bas h ero.moveLeft en…" at bounding box center [905, 238] width 315 height 174
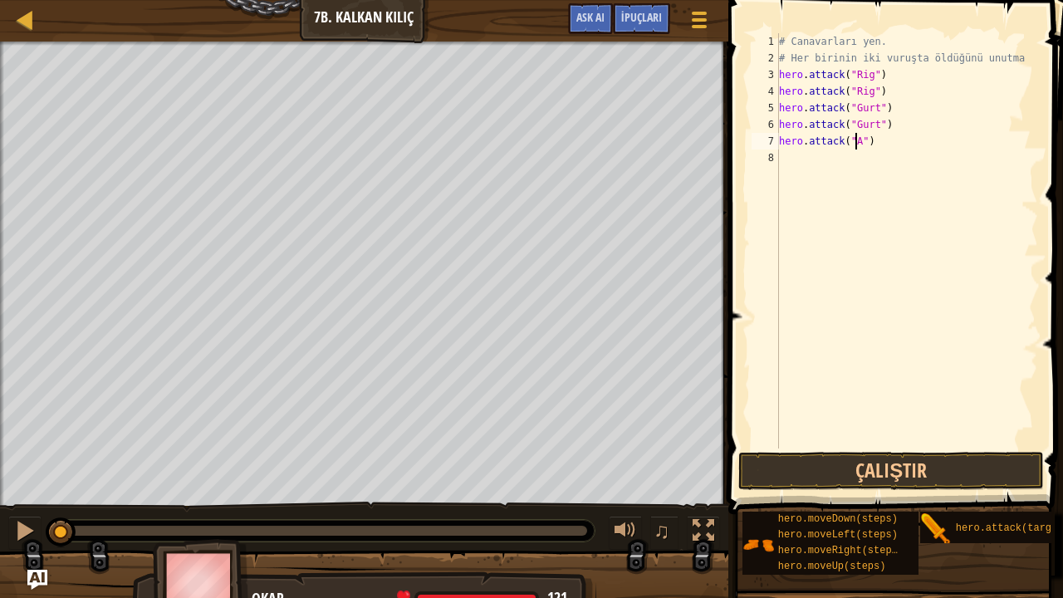
scroll to position [7, 7]
type textarea "hero.attack("Ack")"
drag, startPoint x: 909, startPoint y: 209, endPoint x: 1001, endPoint y: 213, distance: 92.2
click at [1001, 213] on div "# Canavarları yen. # Her birinin iki vuruşta öldüğünü unutma hero . attack ( "R…" at bounding box center [906, 257] width 262 height 448
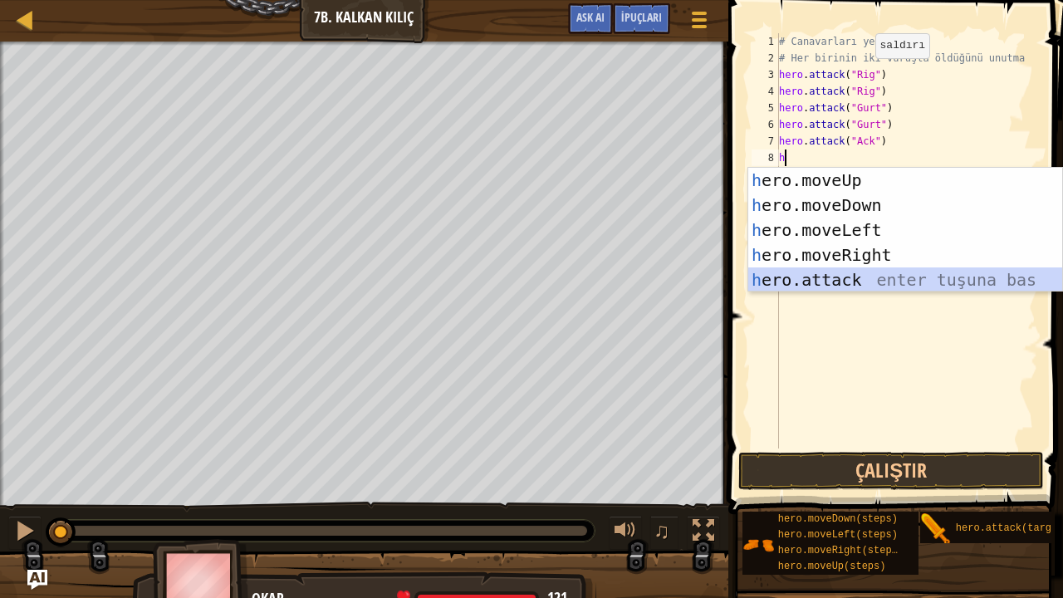
click at [923, 278] on div "h ero.moveUp enter tuşuna bas h ero.moveDown enter tuşuna bas h ero.moveLeft en…" at bounding box center [905, 255] width 315 height 174
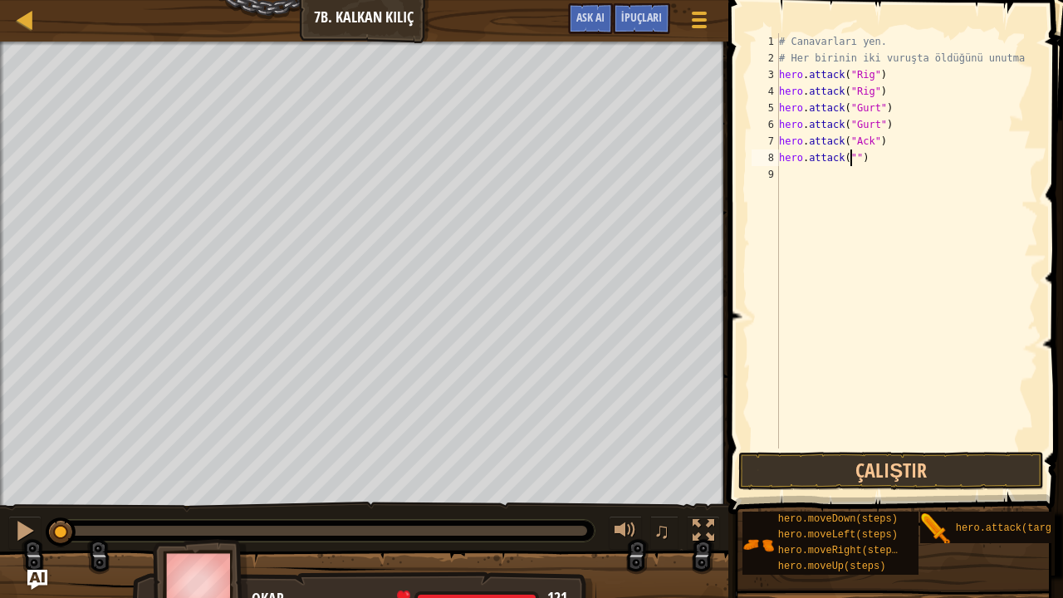
scroll to position [7, 6]
type textarea "hero.attack("Ack")"
click at [918, 275] on div "# Canavarları yen. # Her birinin iki vuruşta öldüğünü unutma hero . attack ( "R…" at bounding box center [906, 257] width 262 height 448
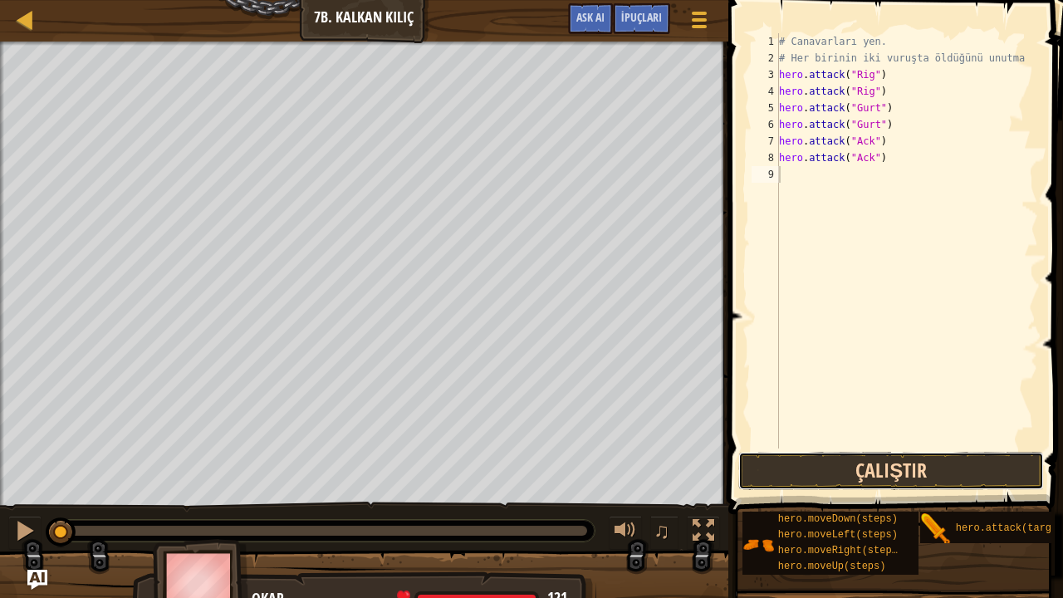
click at [875, 469] on button "Çalıştır" at bounding box center [891, 471] width 306 height 38
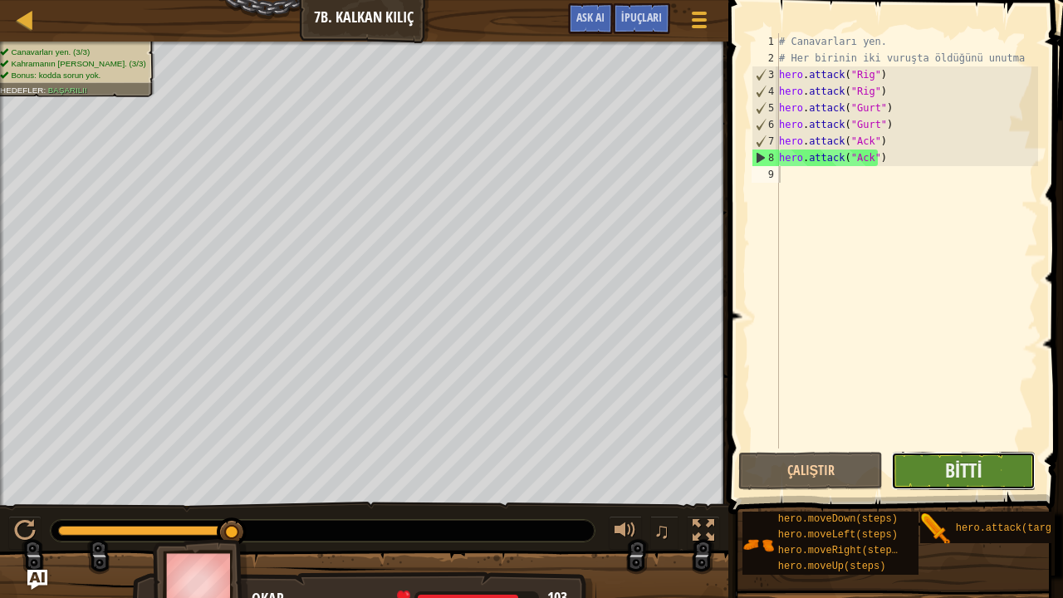
click at [941, 466] on button "Bitti" at bounding box center [963, 471] width 144 height 38
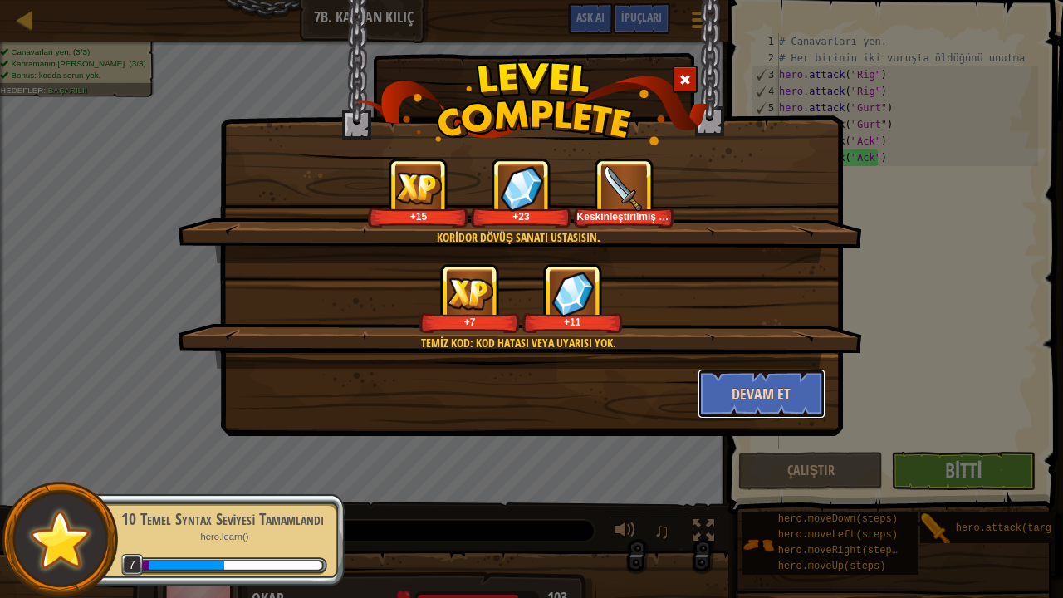
click at [760, 402] on button "Devam et" at bounding box center [761, 394] width 129 height 50
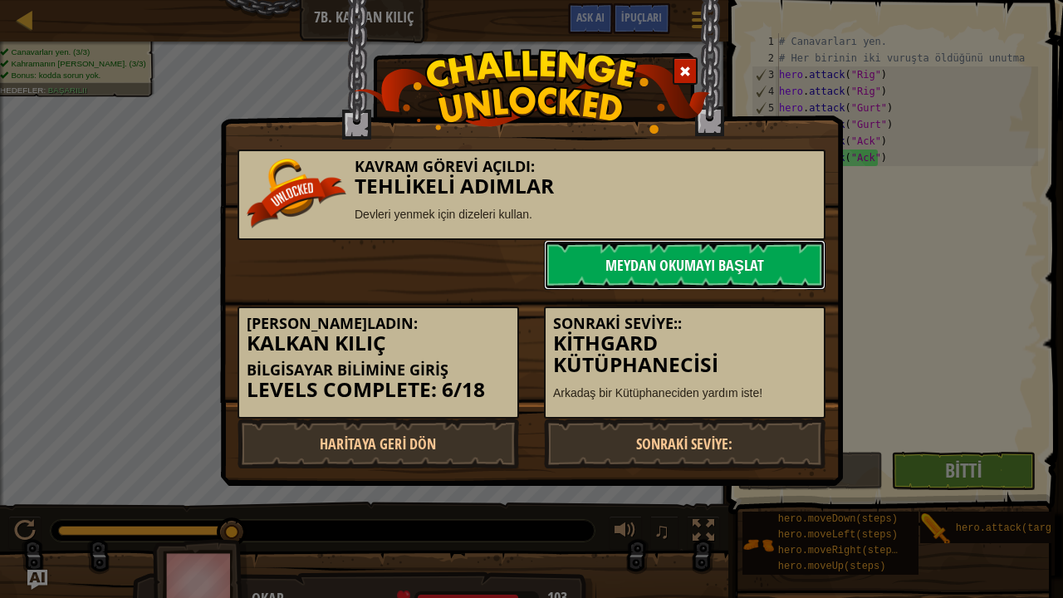
click at [632, 252] on link "Meydan Okumayı Başlat" at bounding box center [684, 265] width 281 height 50
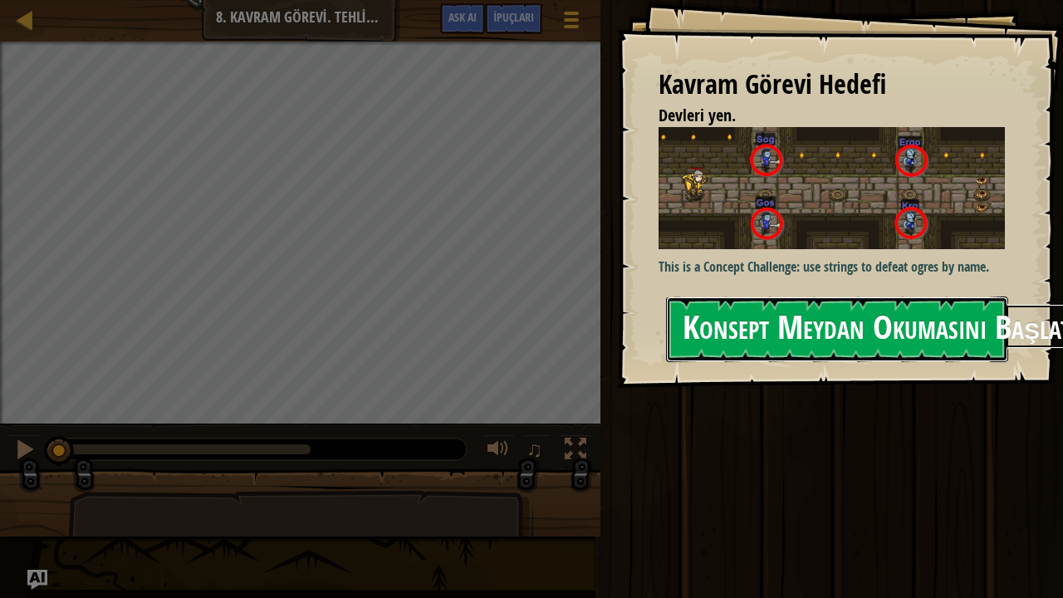
click at [757, 336] on button "Konsept Meydan Okumasını Başlat" at bounding box center [837, 329] width 342 height 66
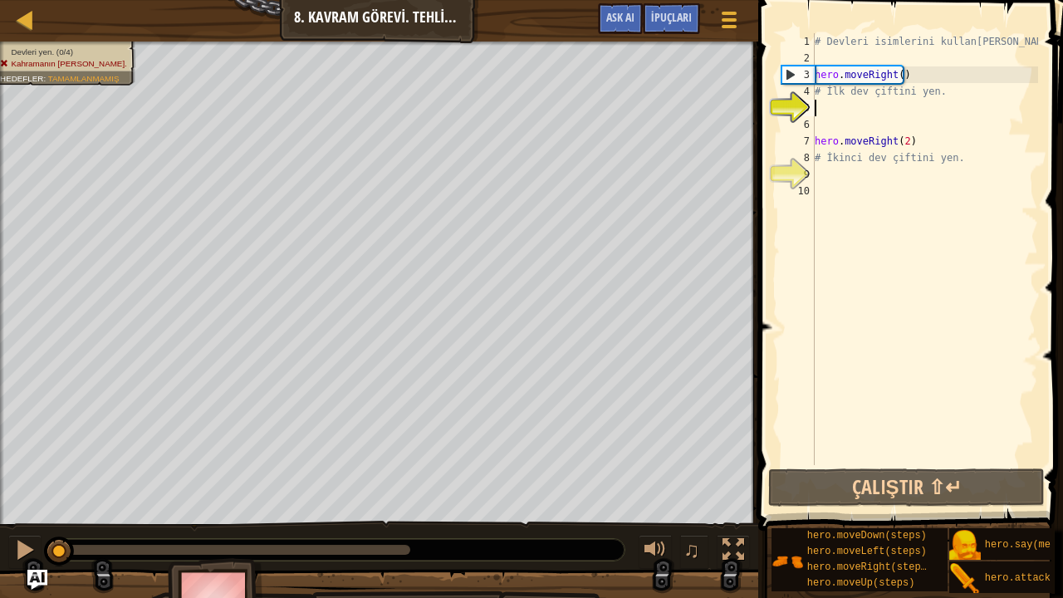
type textarea "h"
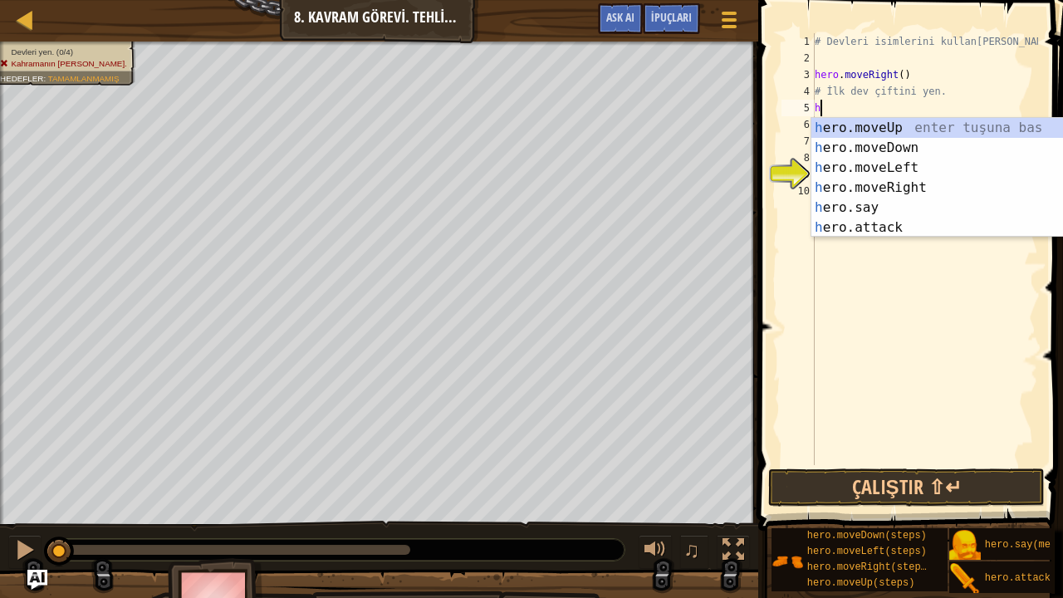
click at [928, 277] on div "# Devleri isimlerini kullanarak yen. hero . moveRight ( ) # İlk dev çiftini yen…" at bounding box center [924, 265] width 227 height 465
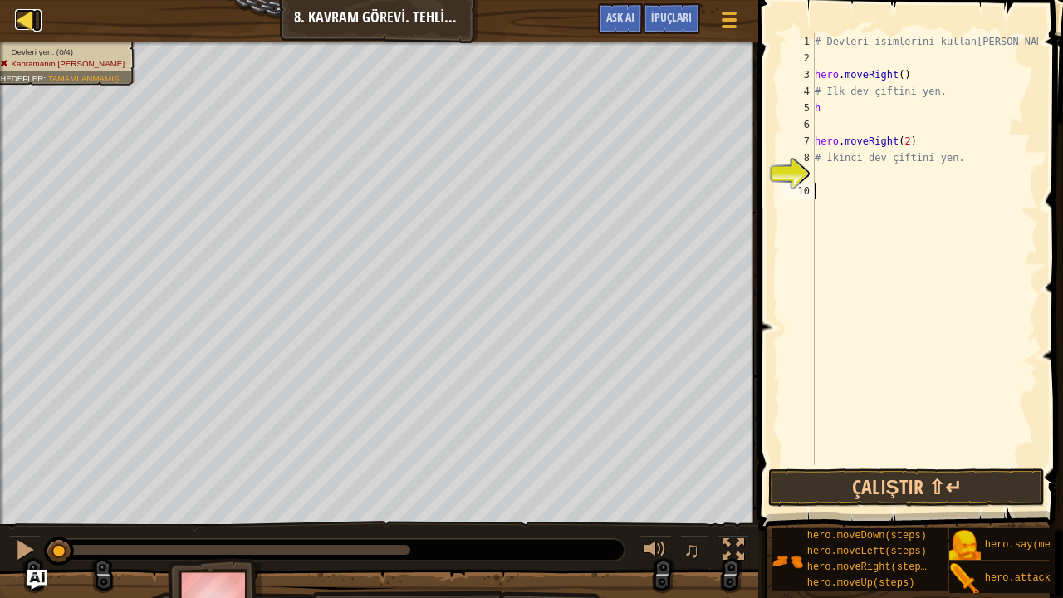
click at [31, 20] on div at bounding box center [25, 19] width 21 height 21
select select "tr"
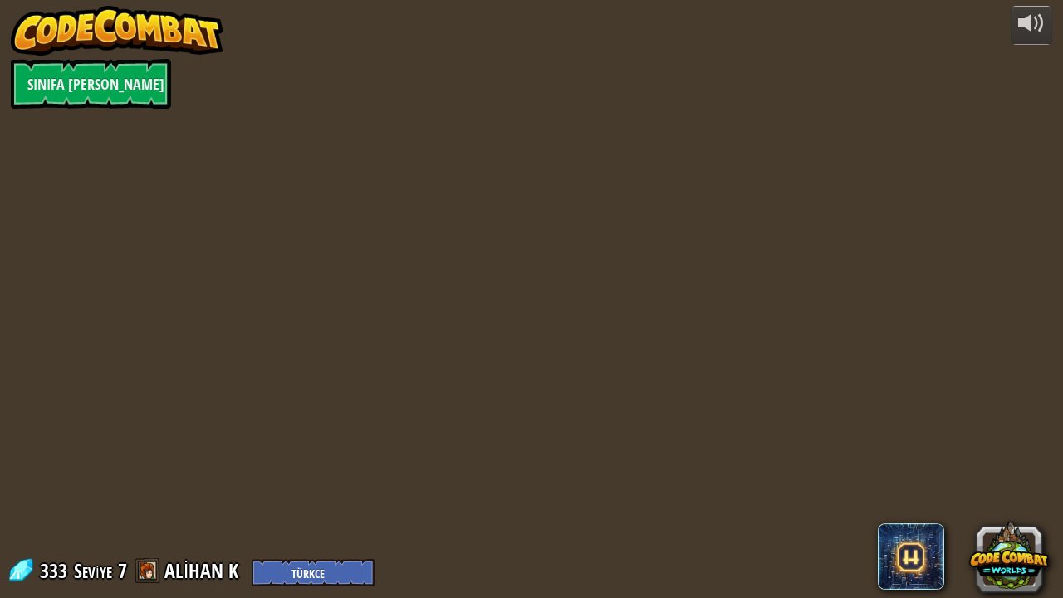
select select "tr"
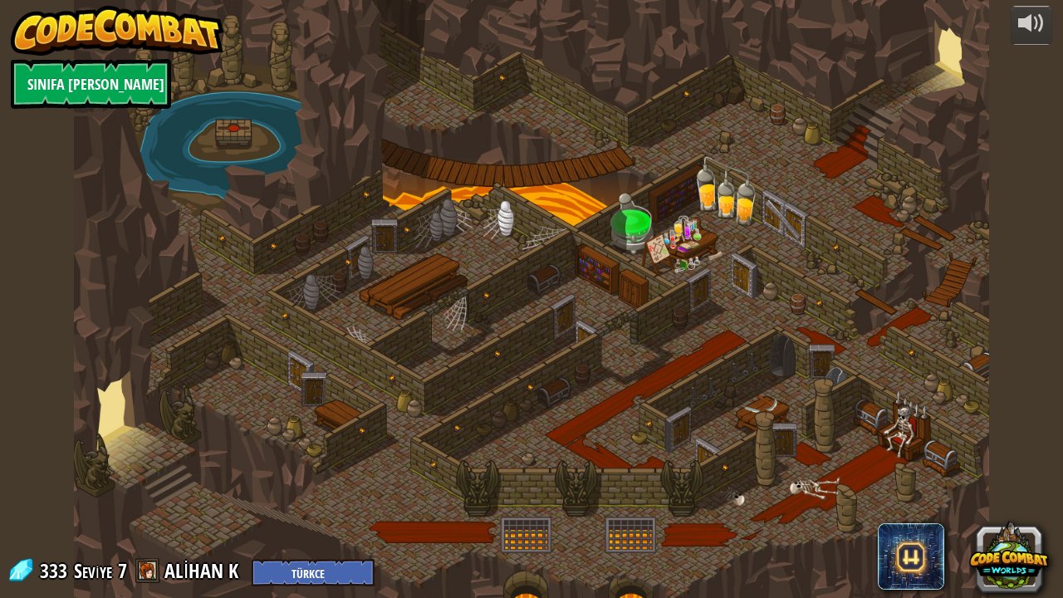
select select "tr"
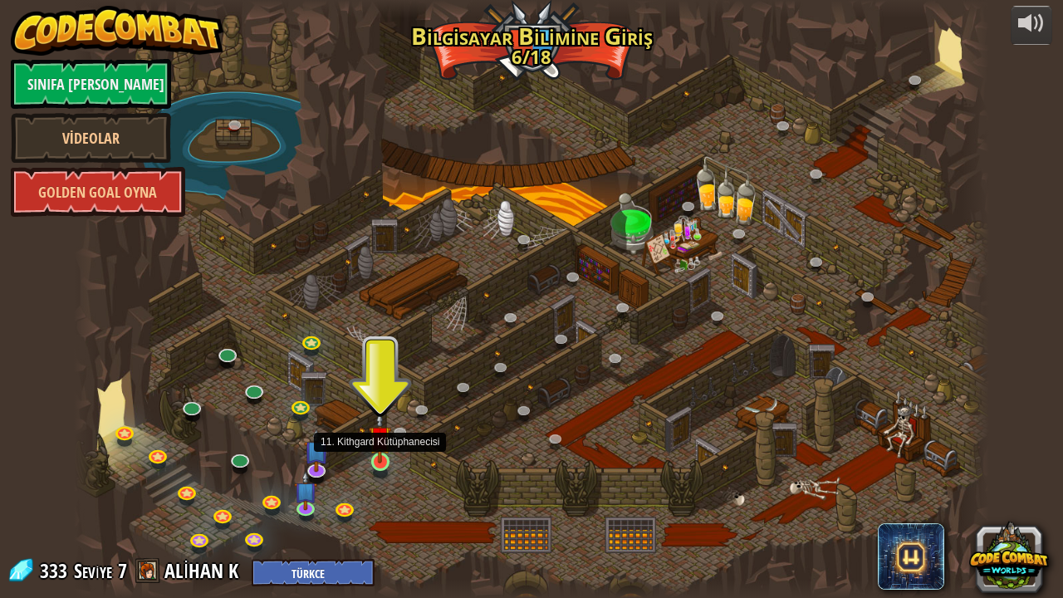
click at [379, 457] on img at bounding box center [380, 436] width 22 height 51
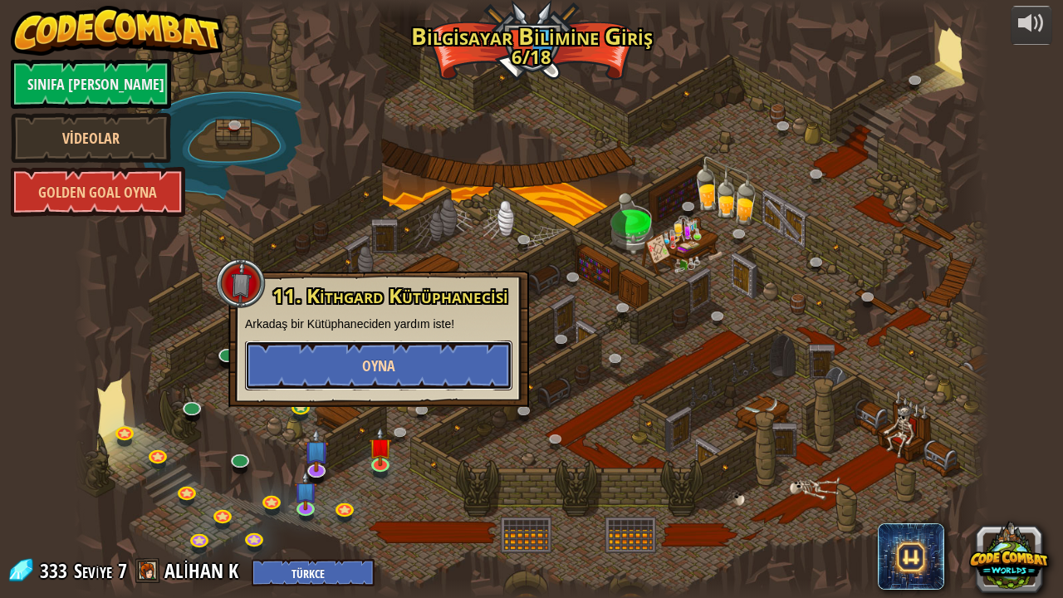
click at [375, 372] on span "Oyna" at bounding box center [378, 365] width 33 height 21
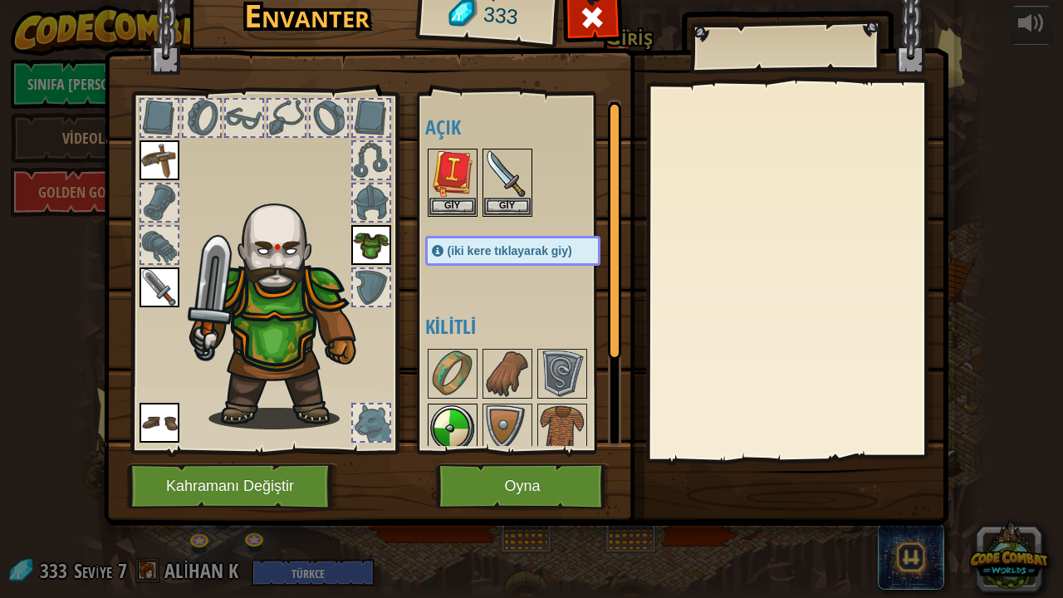
click at [451, 415] on img at bounding box center [452, 428] width 46 height 46
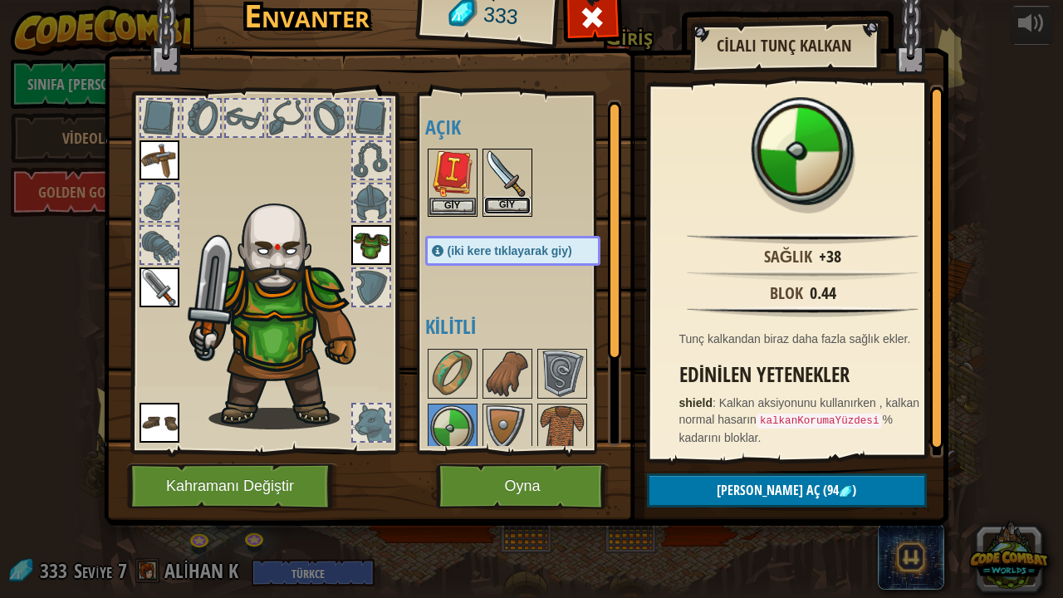
click at [504, 197] on button "Giy" at bounding box center [507, 205] width 46 height 17
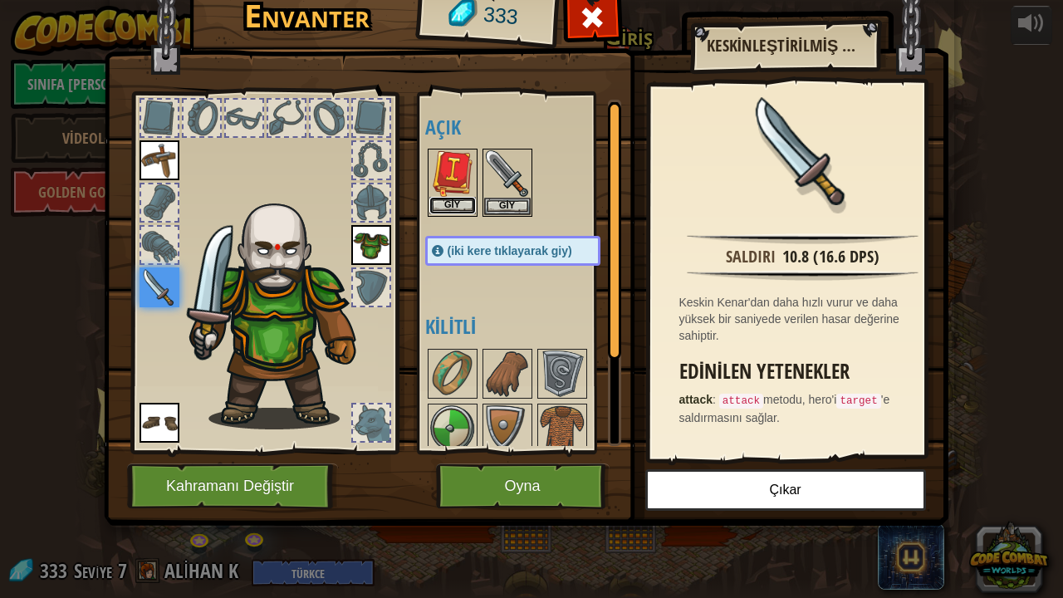
click at [453, 204] on button "Giy" at bounding box center [452, 205] width 46 height 17
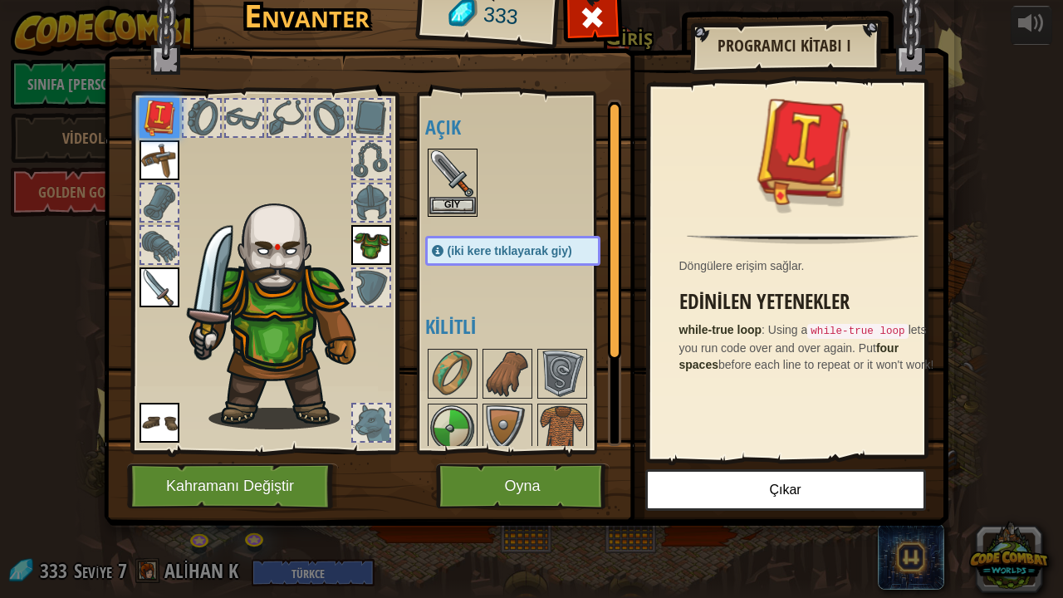
click at [443, 191] on img at bounding box center [452, 173] width 46 height 46
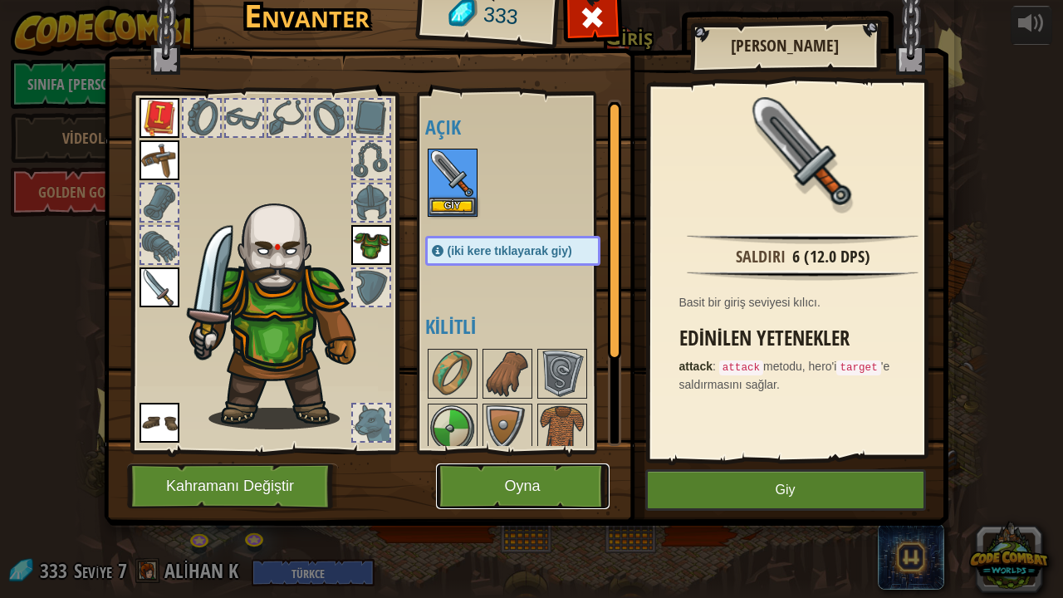
click at [535, 480] on button "Oyna" at bounding box center [523, 486] width 174 height 46
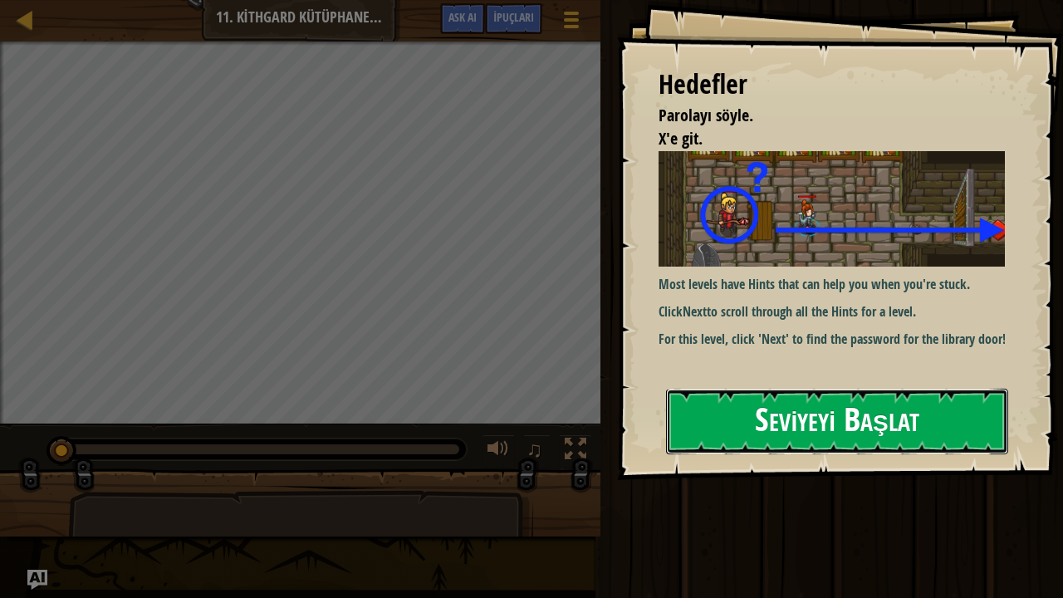
click at [907, 397] on button "Seviyeyi Başlat" at bounding box center [837, 422] width 342 height 66
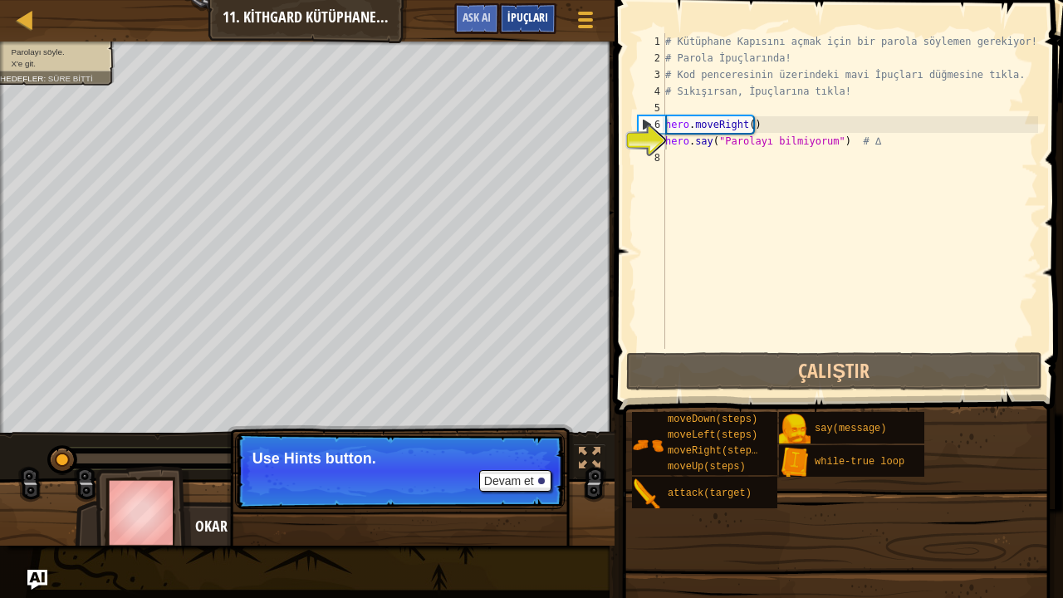
click at [526, 17] on span "İpuçları" at bounding box center [527, 17] width 41 height 16
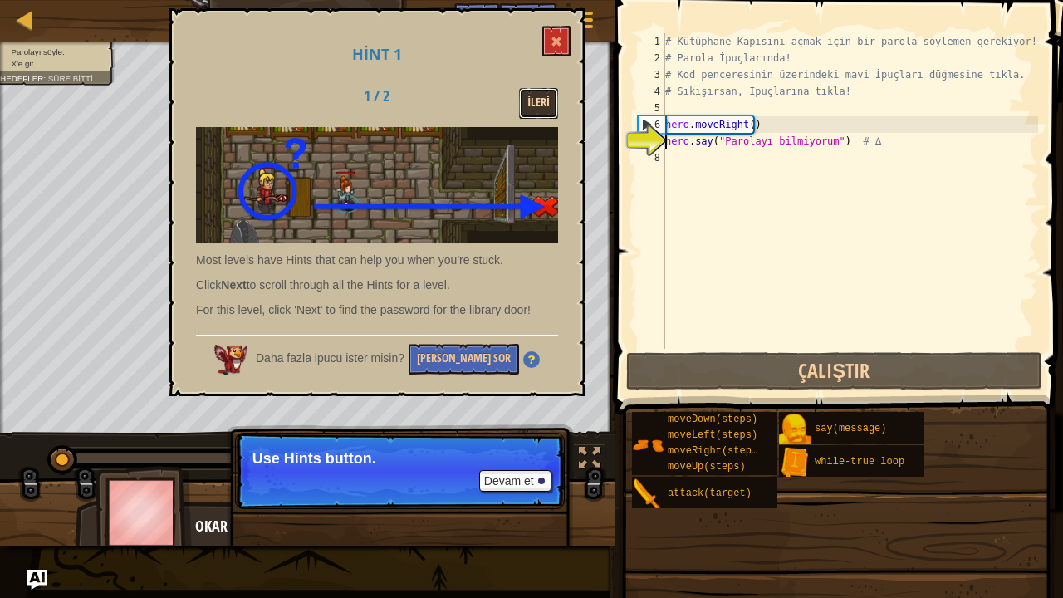
click at [538, 104] on button "İleri" at bounding box center [538, 103] width 39 height 31
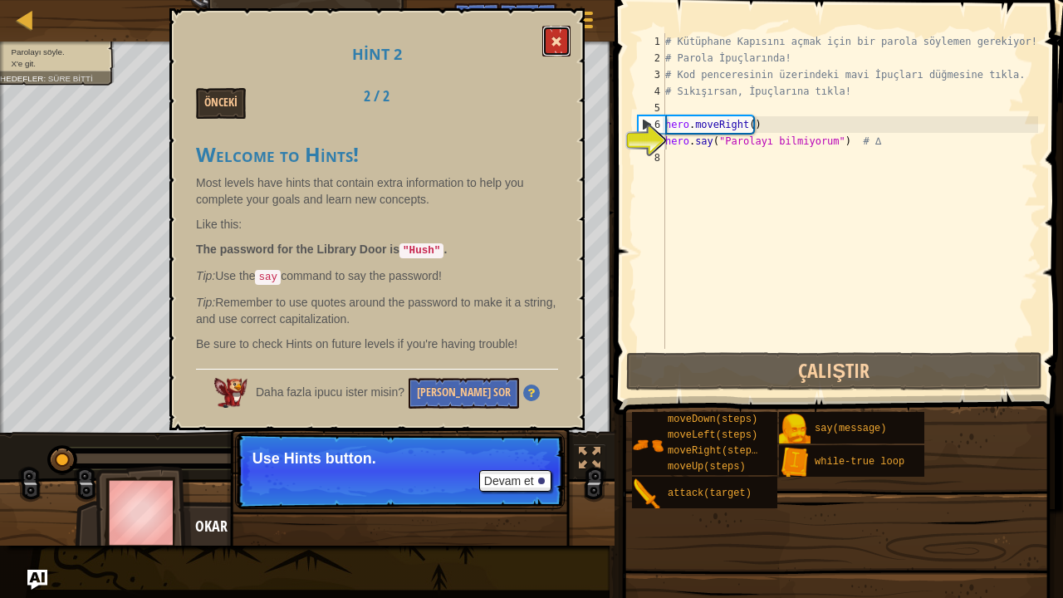
click at [553, 34] on button at bounding box center [556, 41] width 28 height 31
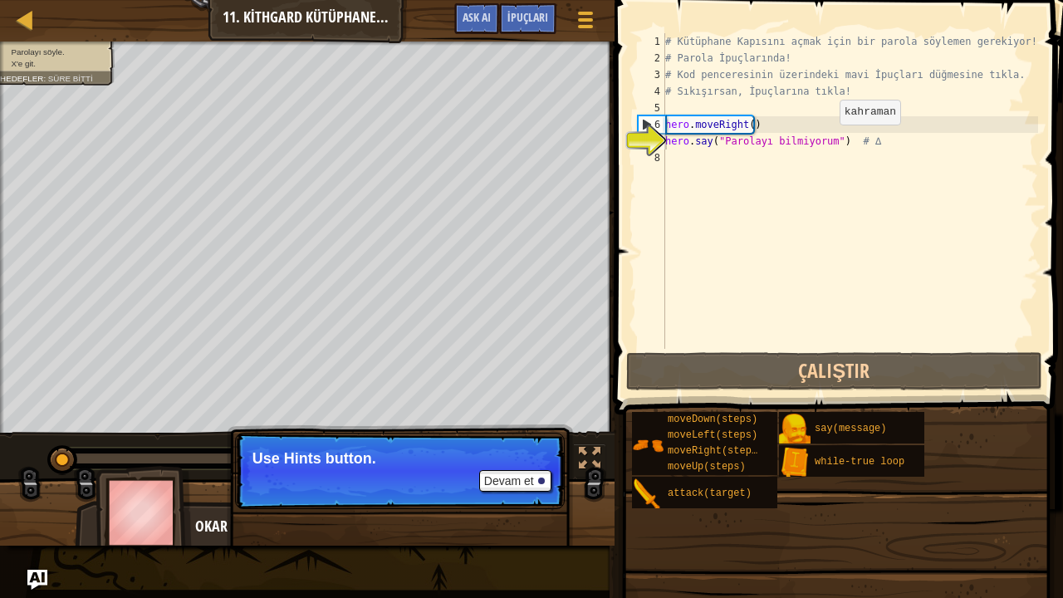
click at [824, 141] on div "# Kütüphane Kapısını açmak için bir parola söylemen gerekiyor! # Parola İpuçlar…" at bounding box center [850, 207] width 376 height 349
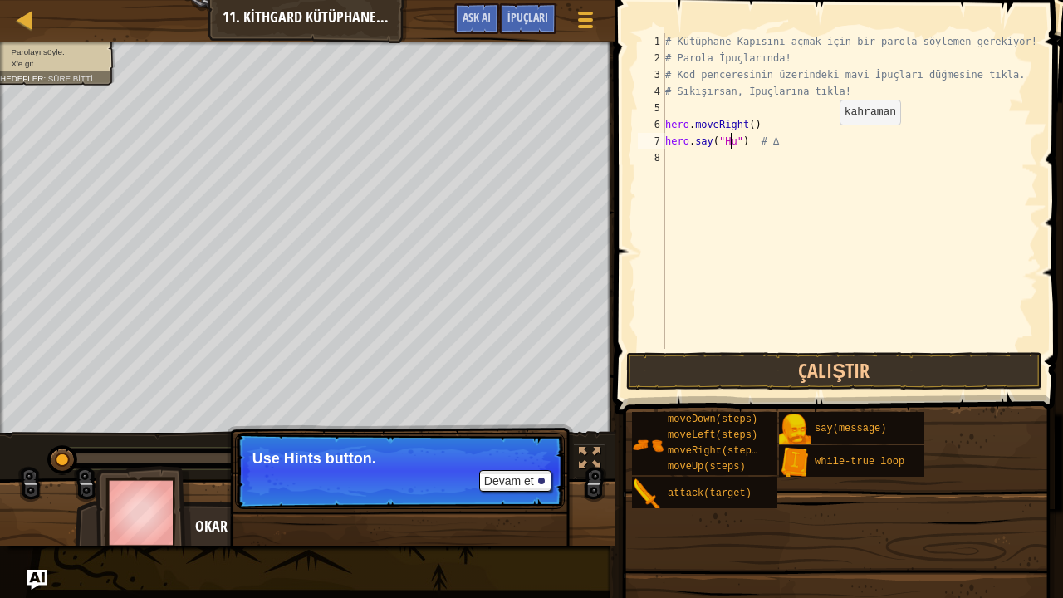
scroll to position [7, 6]
type textarea "hero.say("Hush") # ∆"
click at [842, 197] on div "# Kütüphane Kapısını açmak için bir parola söylemen gerekiyor! # Parola İpuçlar…" at bounding box center [850, 207] width 376 height 349
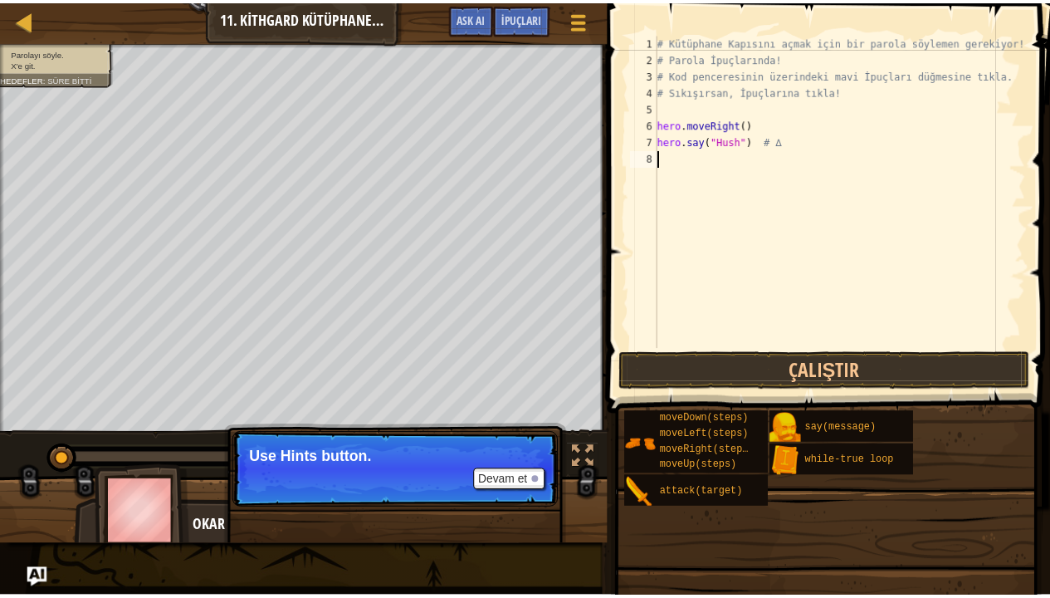
scroll to position [7, 0]
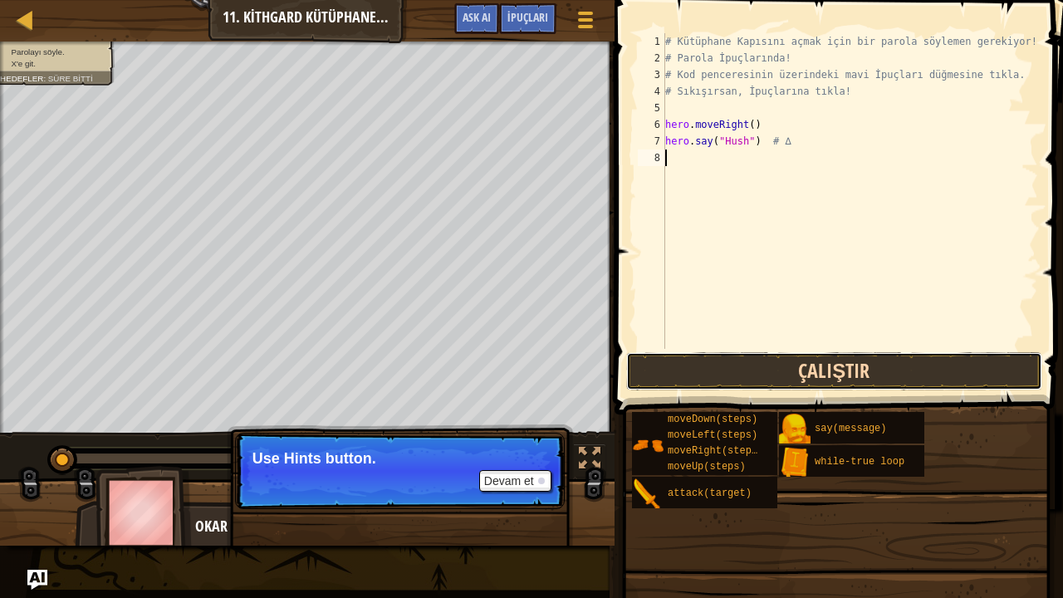
click at [857, 372] on button "Çalıştır" at bounding box center [834, 371] width 416 height 38
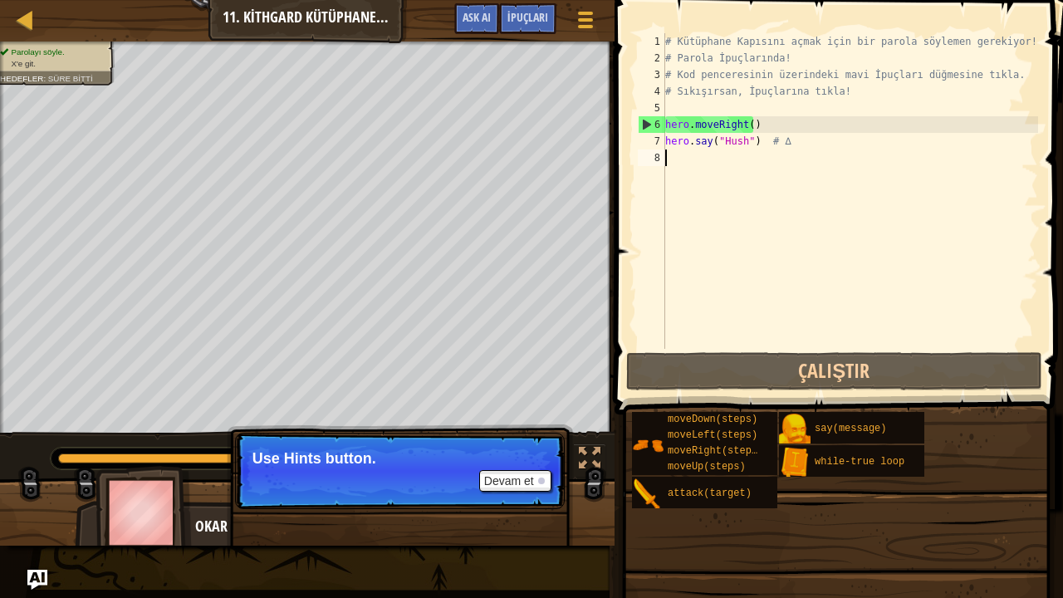
type textarea "h"
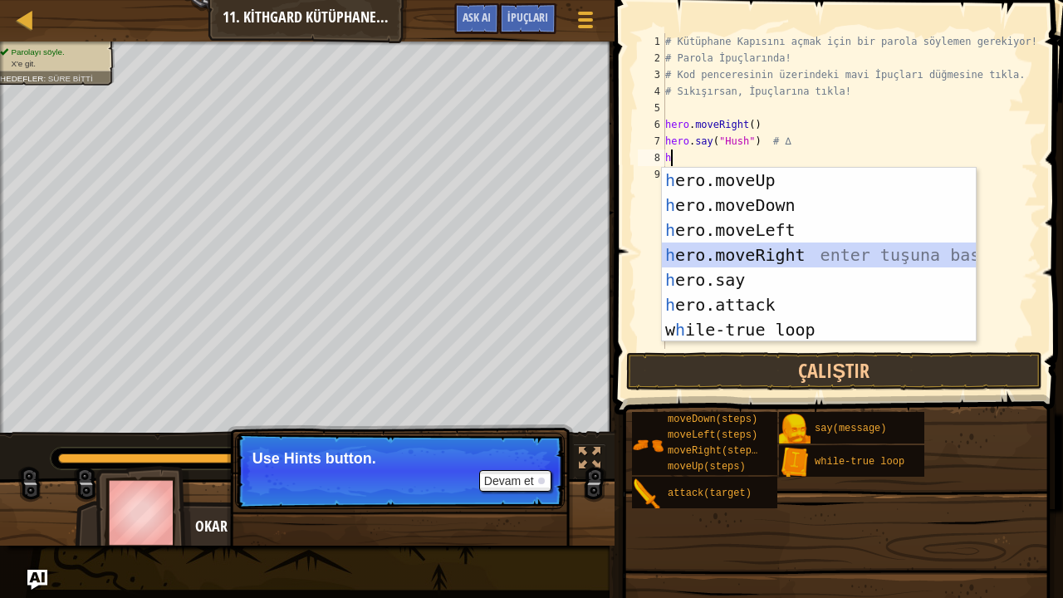
click at [766, 256] on div "h ero.moveUp enter tuşuna bas h ero.moveDown enter tuşuna bas h ero.moveLeft en…" at bounding box center [819, 280] width 315 height 224
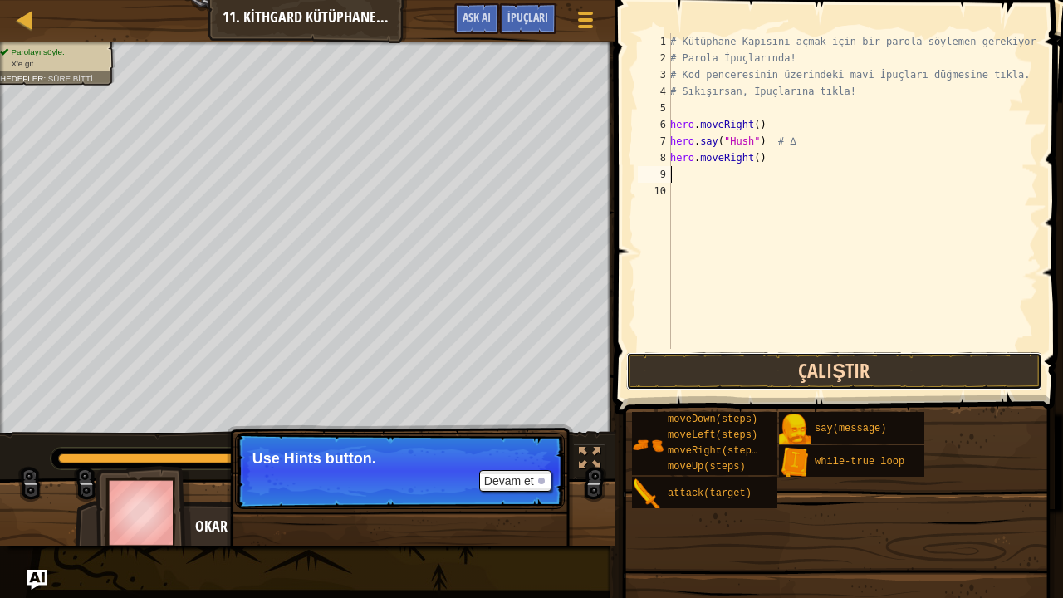
click at [780, 366] on button "Çalıştır" at bounding box center [834, 371] width 416 height 38
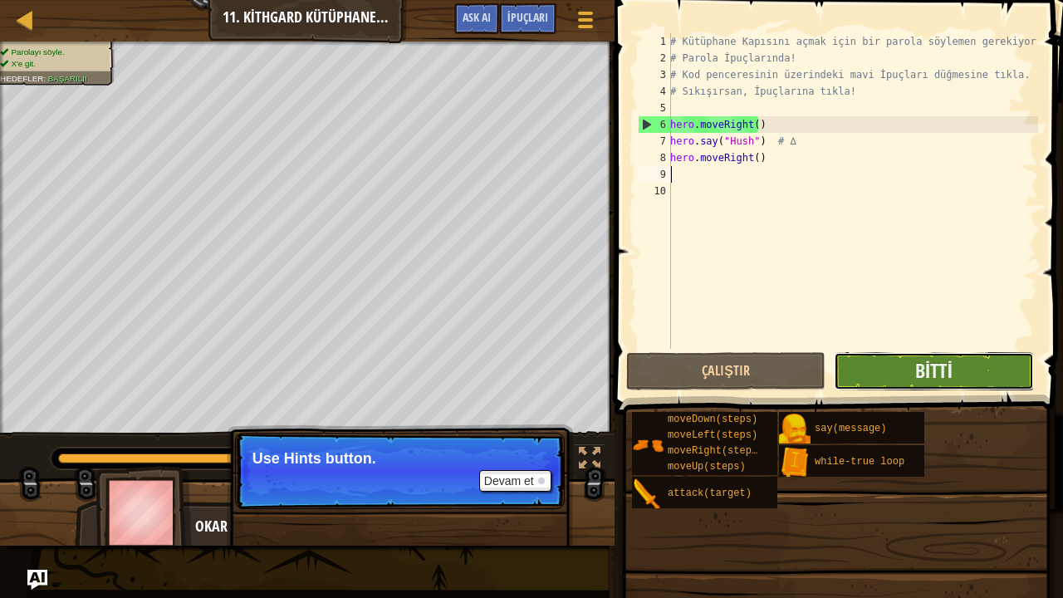
click at [905, 363] on button "Bitti" at bounding box center [933, 371] width 199 height 38
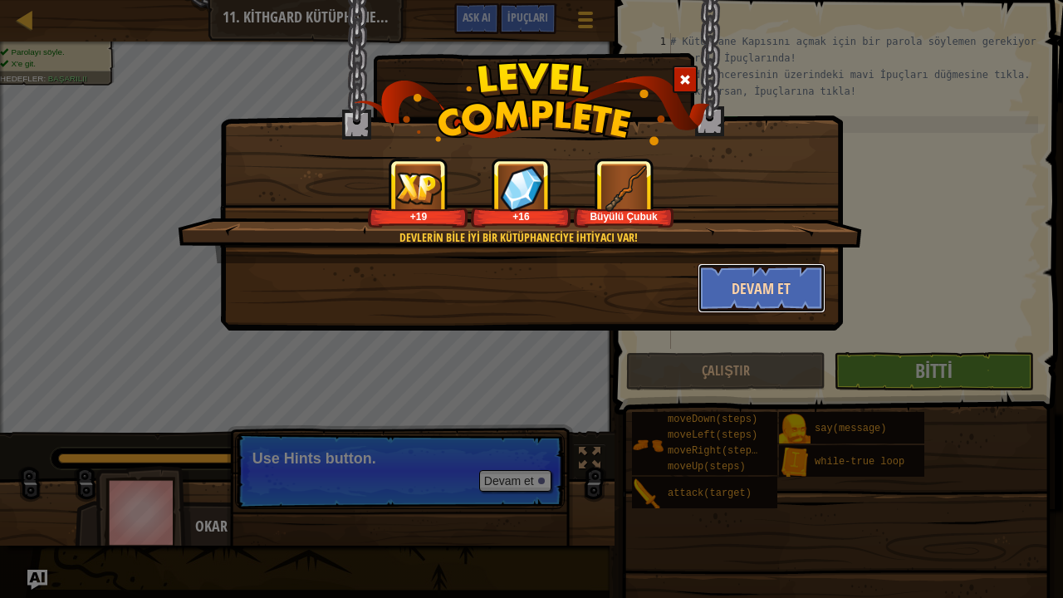
click at [774, 276] on button "Devam et" at bounding box center [761, 288] width 129 height 50
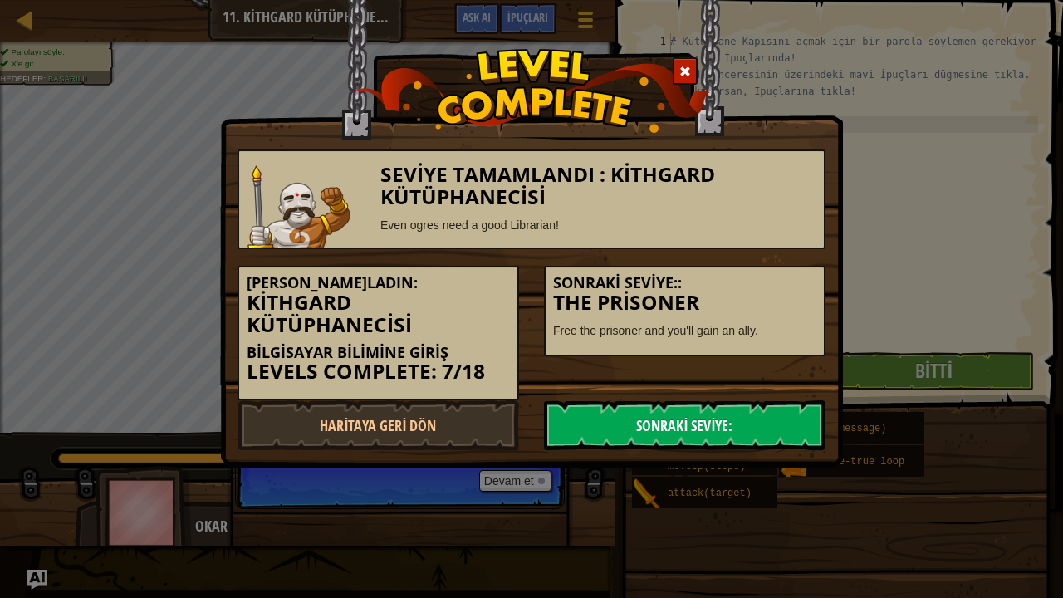
click at [752, 432] on link "Sonraki Seviye:" at bounding box center [684, 425] width 281 height 50
click at [722, 422] on link "Sonraki Seviye:" at bounding box center [684, 425] width 281 height 50
click at [692, 70] on div at bounding box center [685, 70] width 25 height 27
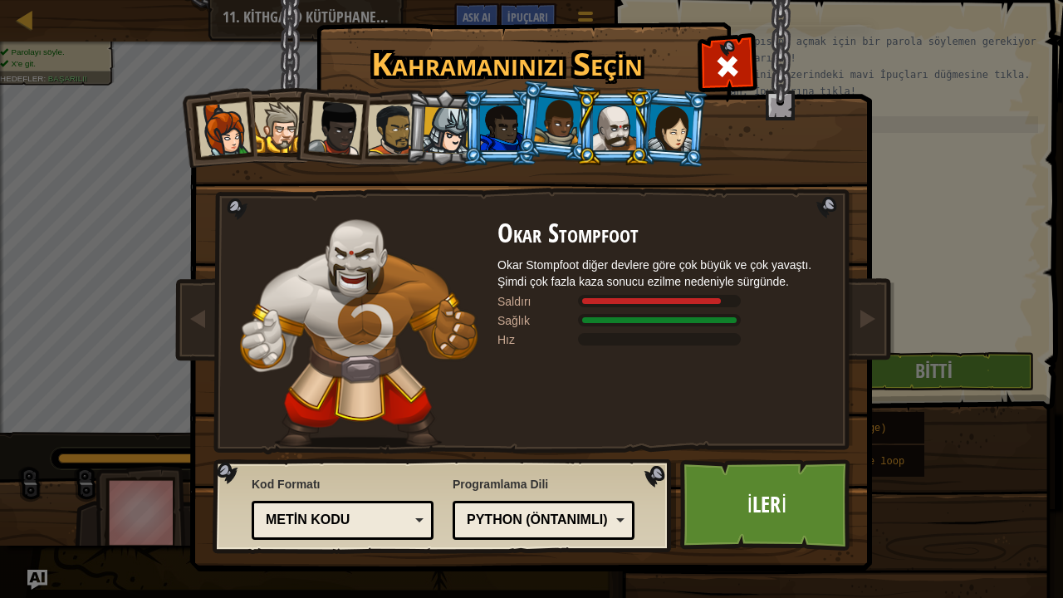
click at [741, 64] on div at bounding box center [727, 64] width 52 height 52
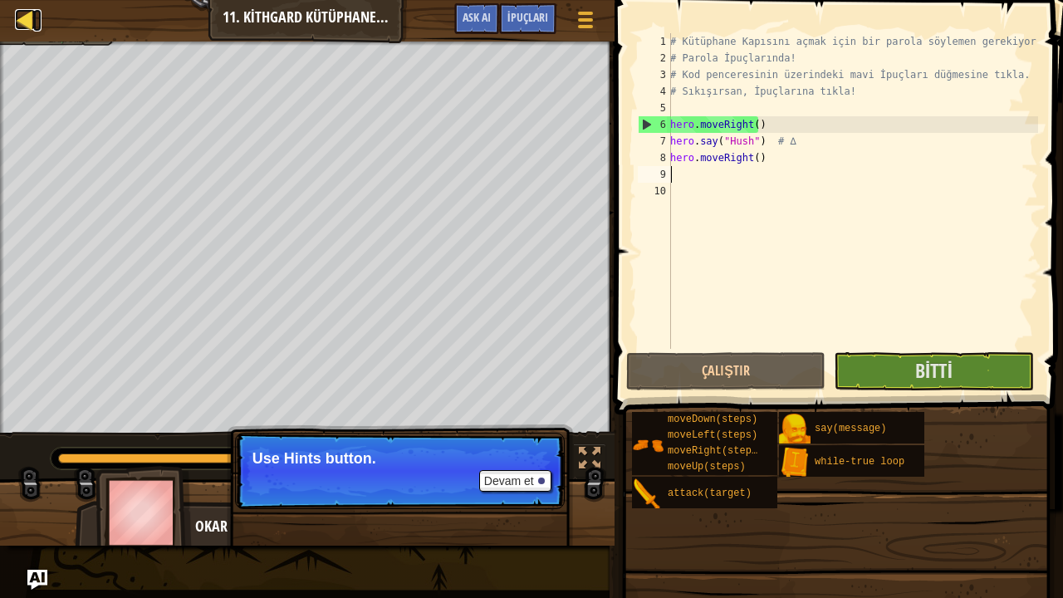
click at [21, 12] on div at bounding box center [25, 19] width 21 height 21
select select "tr"
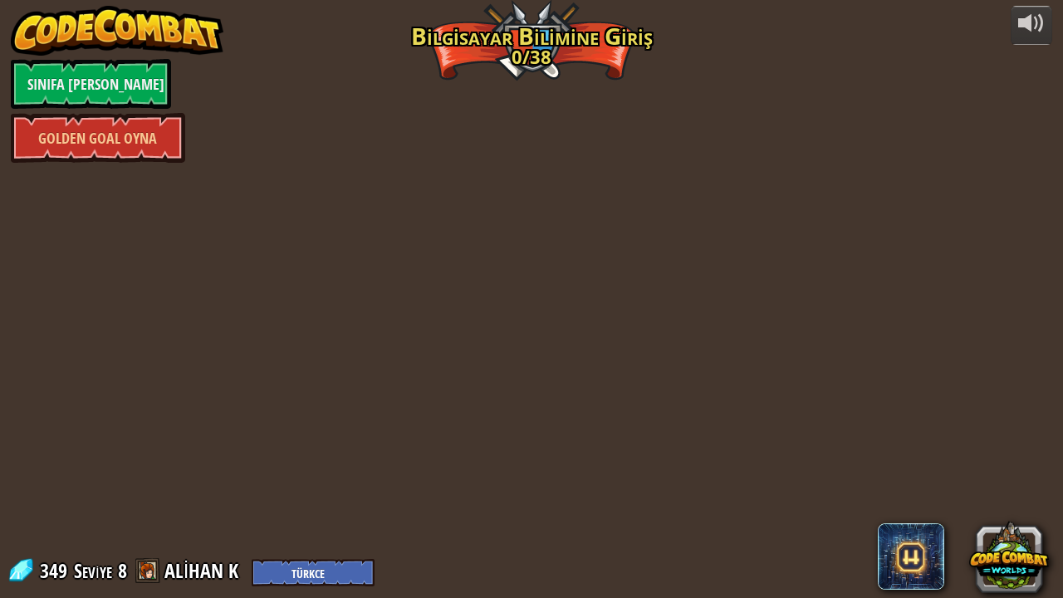
select select "tr"
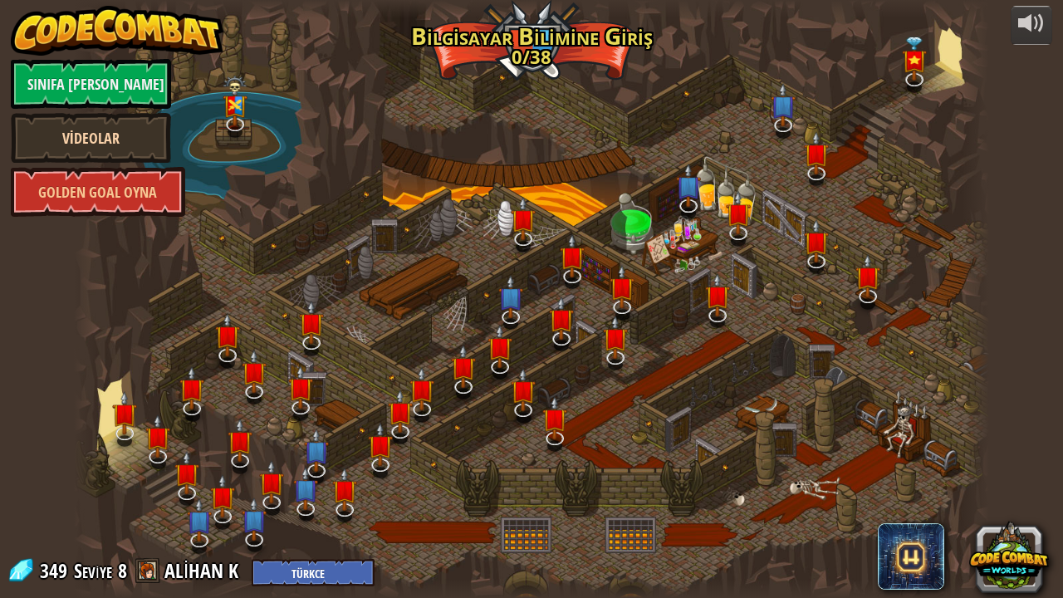
select select "tr"
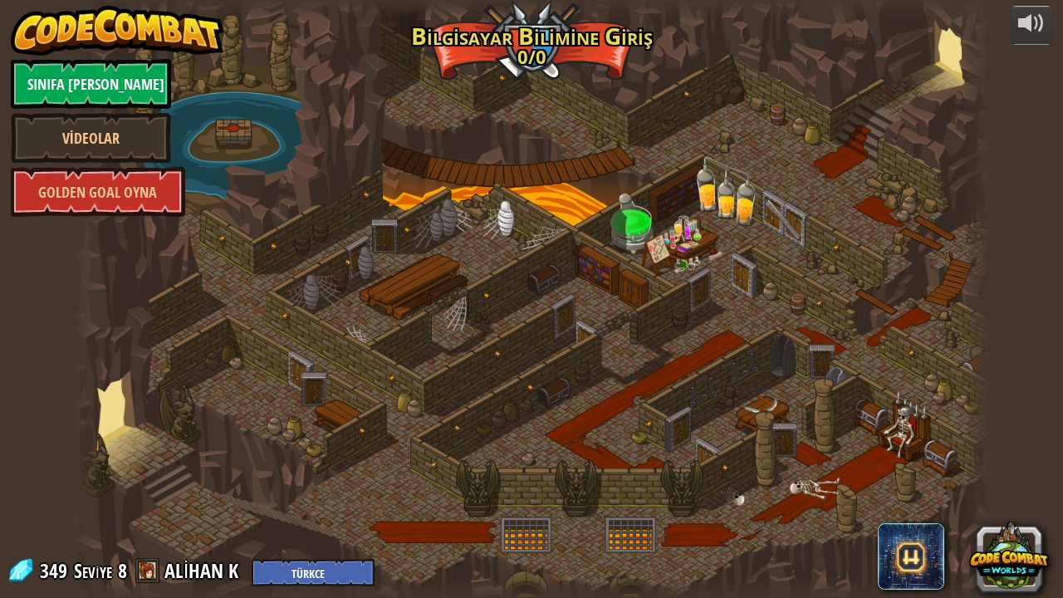
select select "tr"
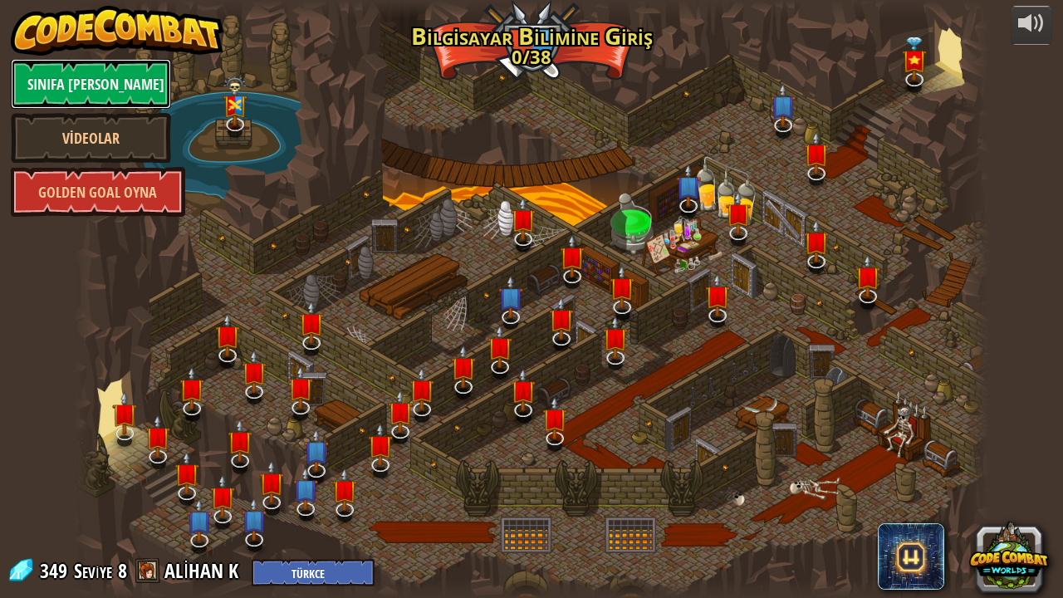
click at [95, 75] on link "Sınıfa [PERSON_NAME]" at bounding box center [91, 84] width 160 height 50
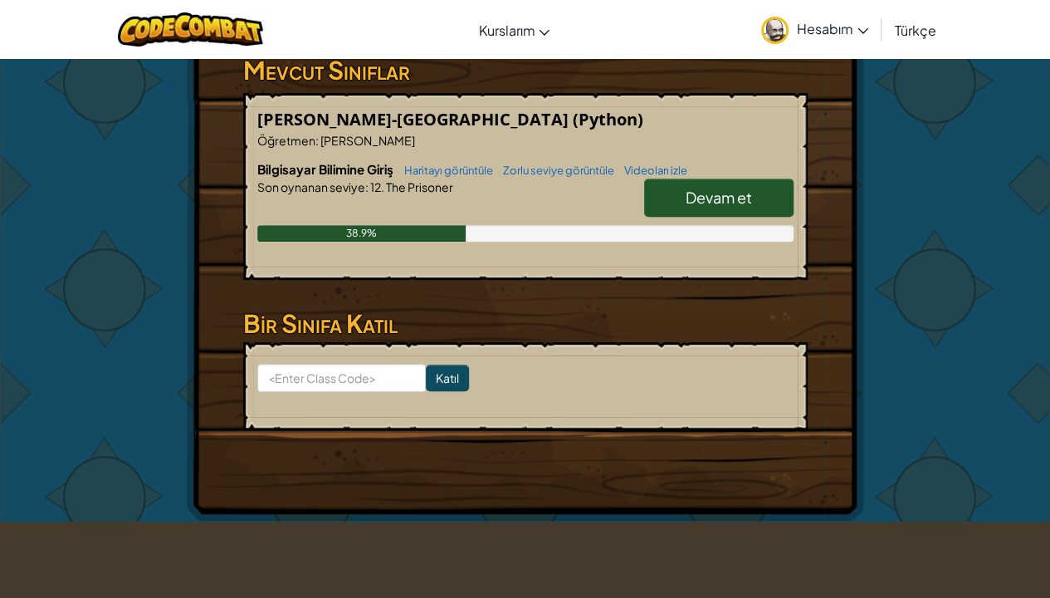
scroll to position [270, 0]
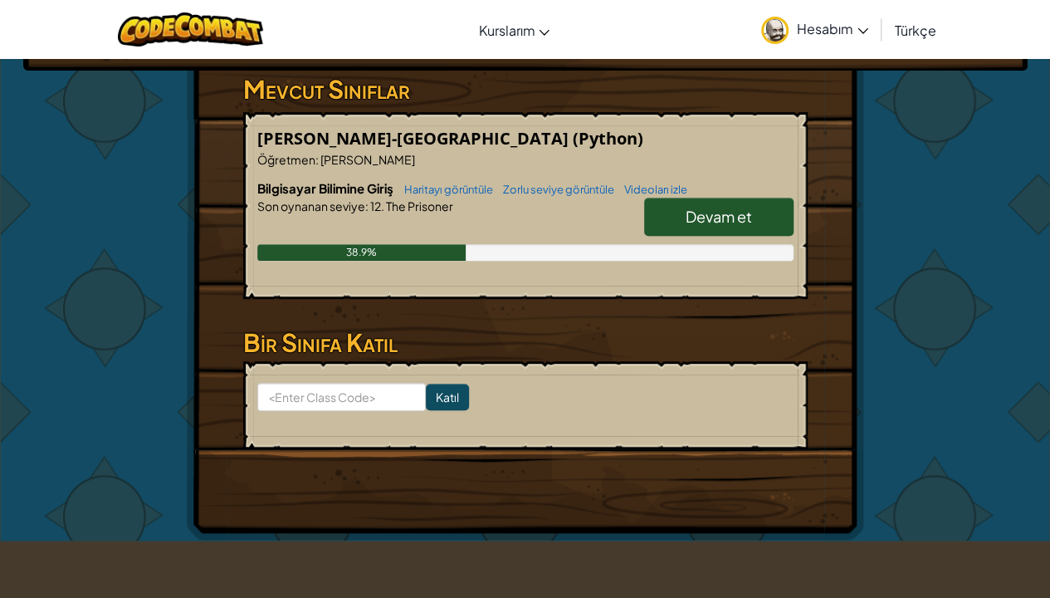
click at [732, 226] on span "Devam et" at bounding box center [719, 216] width 66 height 19
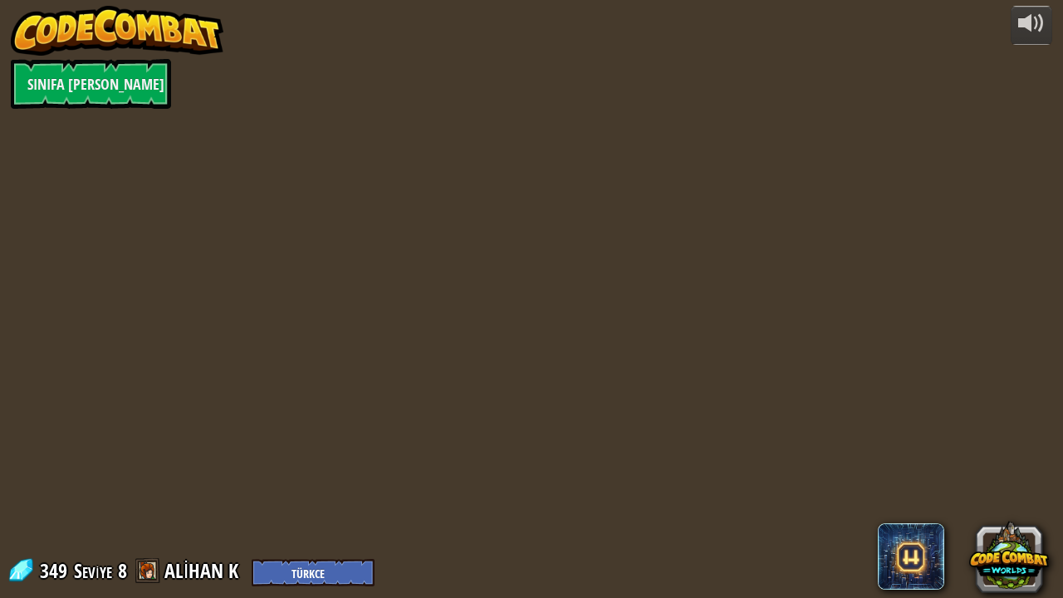
select select "tr"
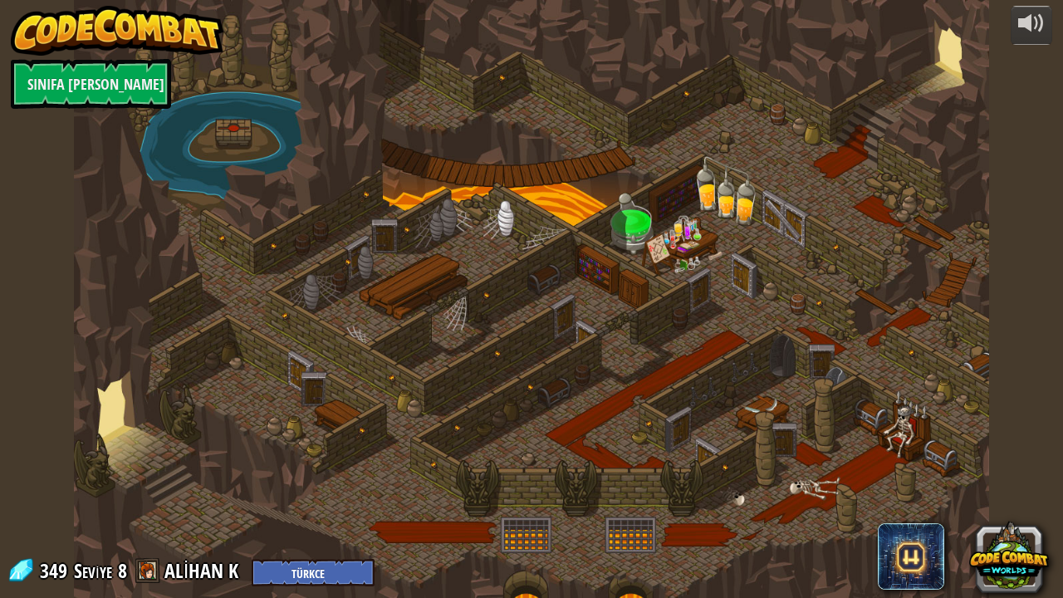
select select "tr"
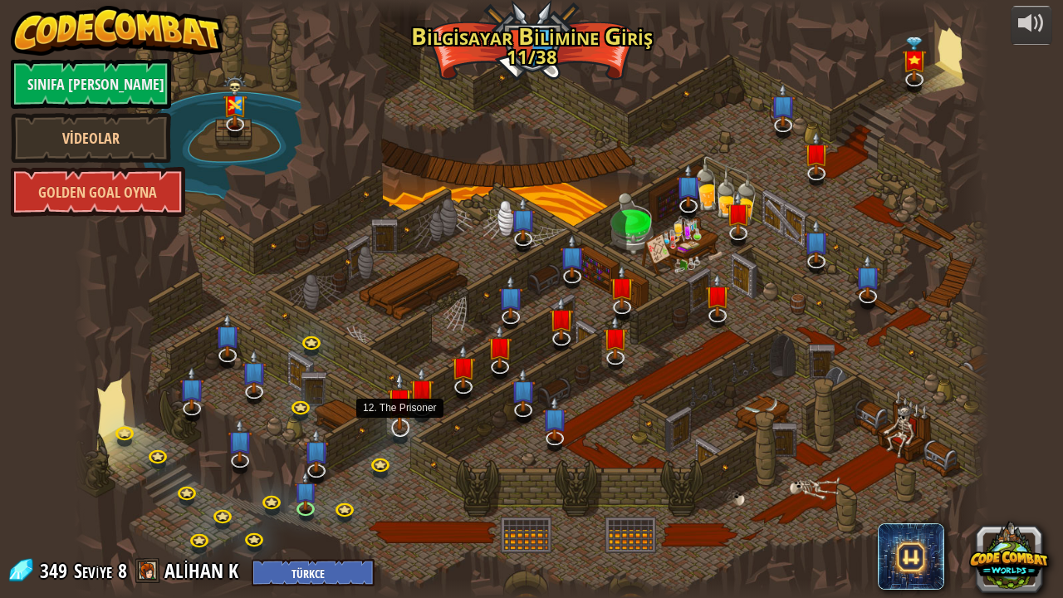
select select "tr"
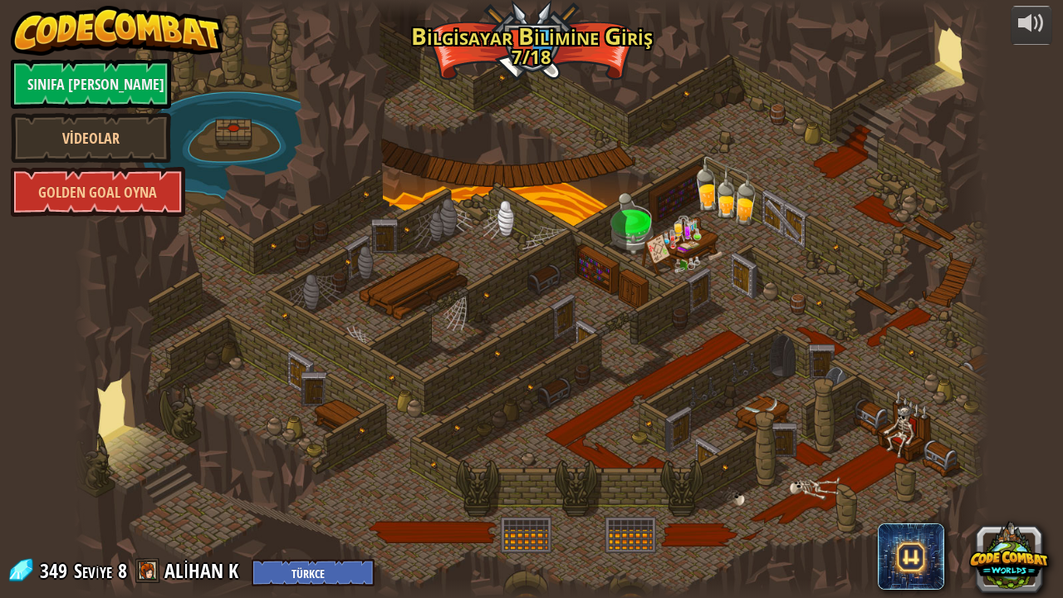
select select "tr"
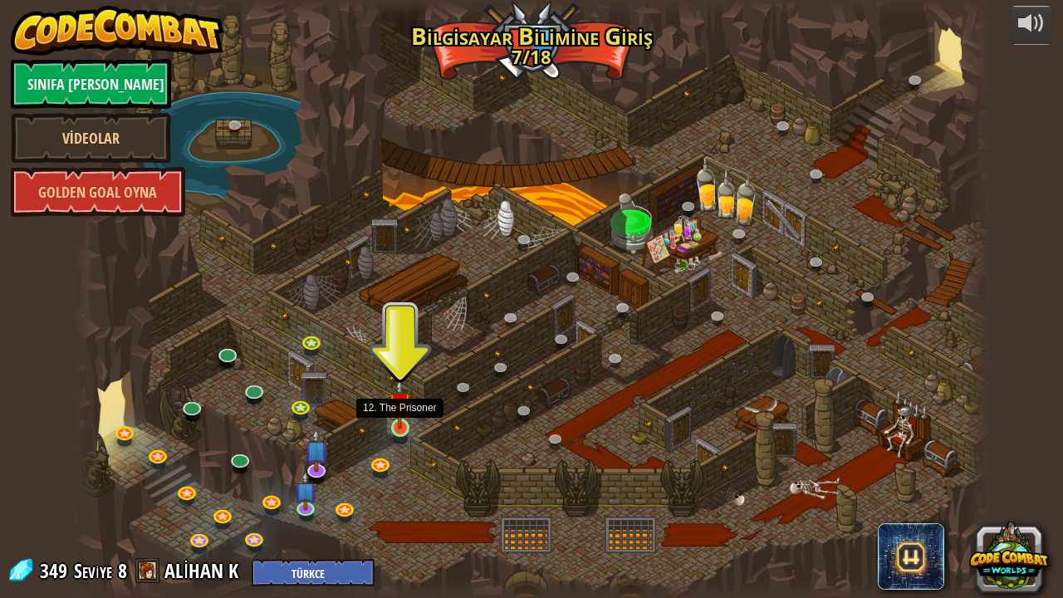
click at [400, 421] on img at bounding box center [400, 403] width 22 height 51
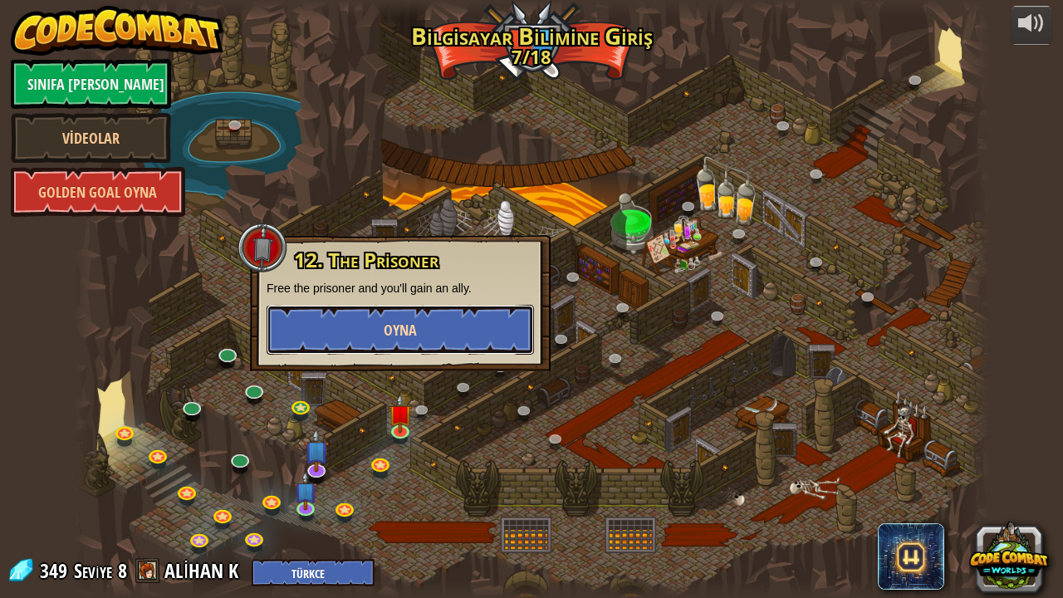
click at [397, 326] on span "Oyna" at bounding box center [400, 330] width 33 height 21
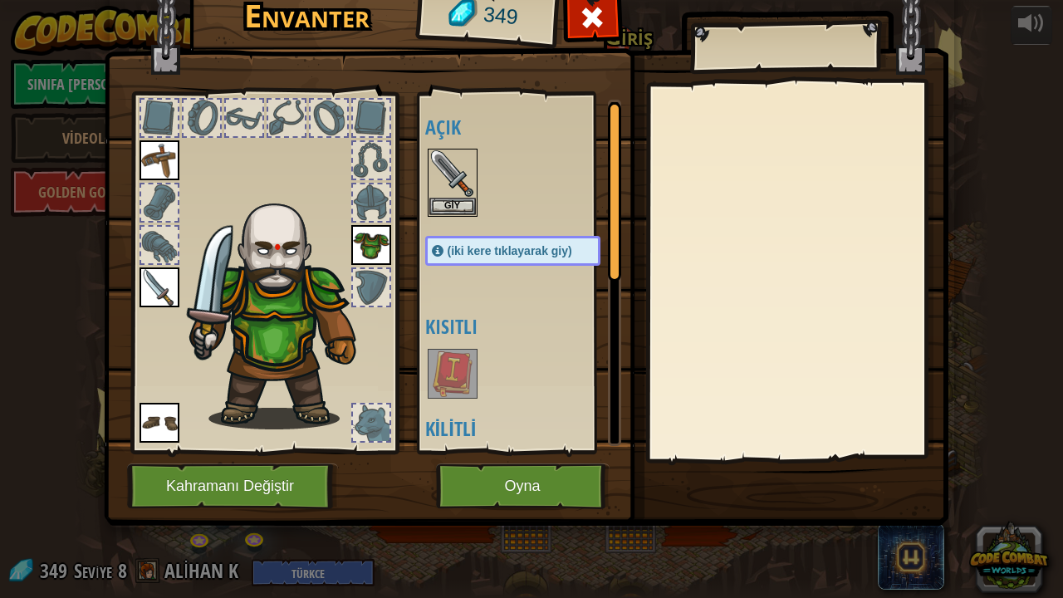
click at [375, 239] on img at bounding box center [371, 245] width 40 height 40
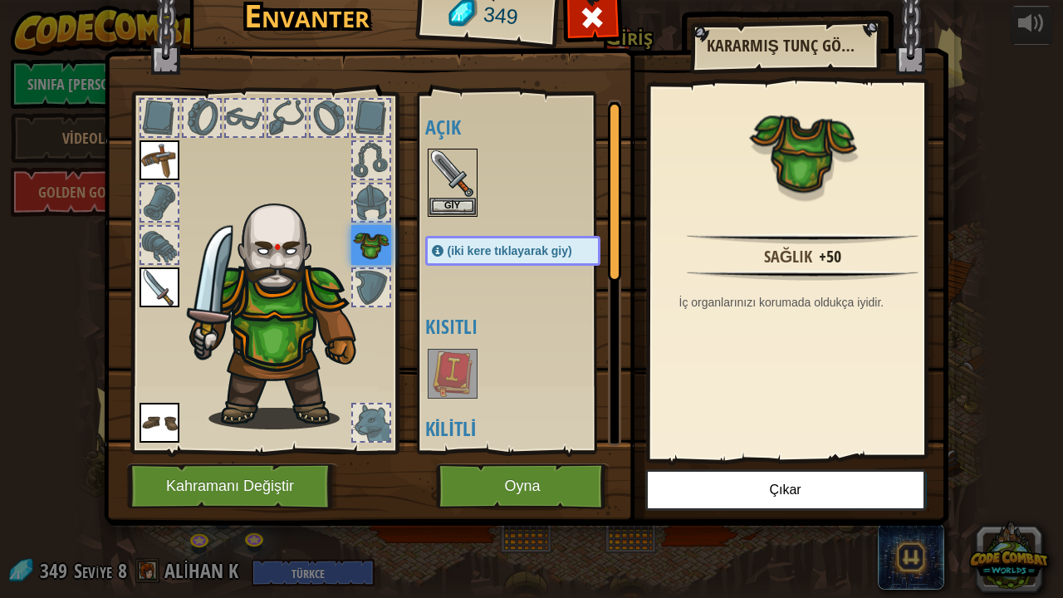
click at [156, 163] on img at bounding box center [159, 160] width 40 height 40
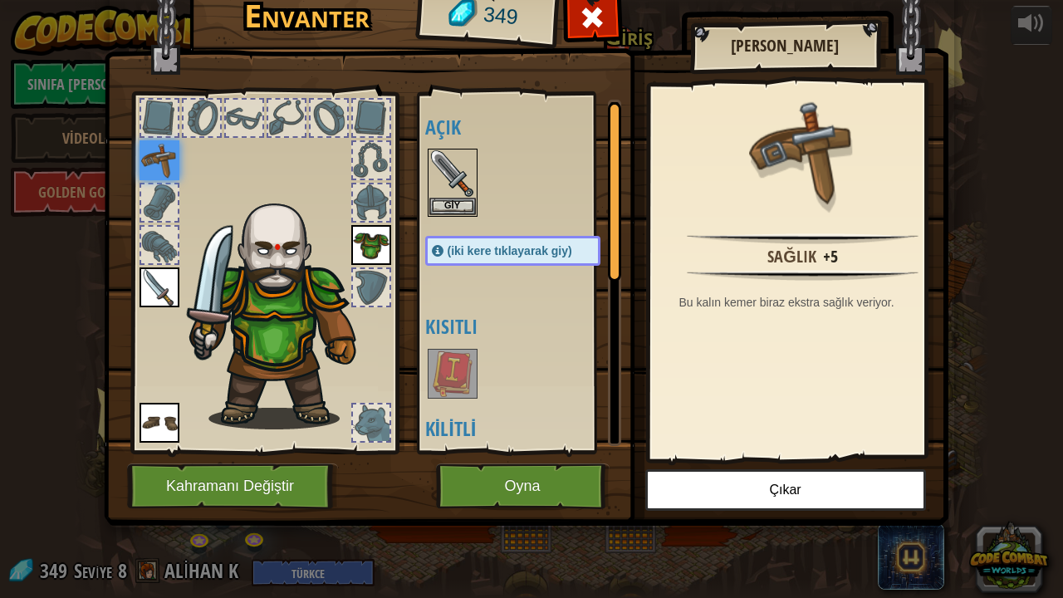
click at [371, 239] on img at bounding box center [371, 245] width 40 height 40
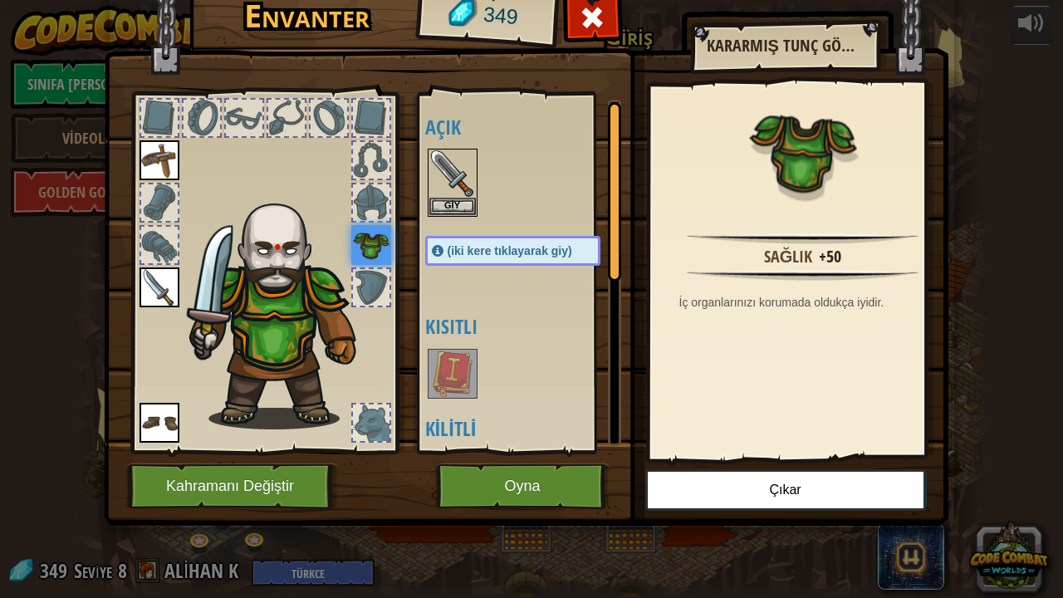
click at [174, 159] on img at bounding box center [159, 160] width 40 height 40
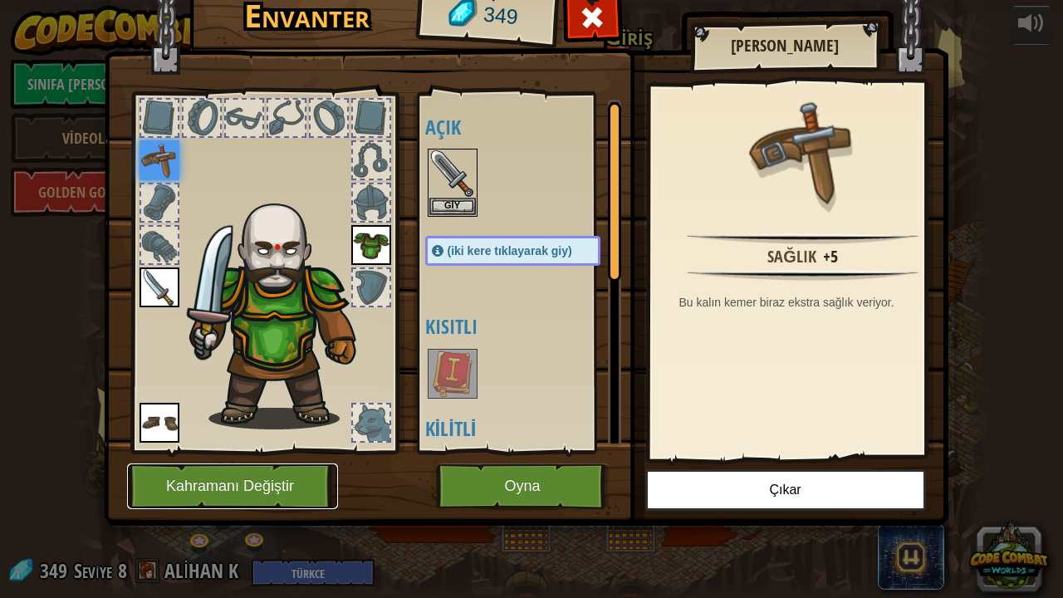
click at [221, 485] on button "Kahramanı Değiştir" at bounding box center [232, 486] width 211 height 46
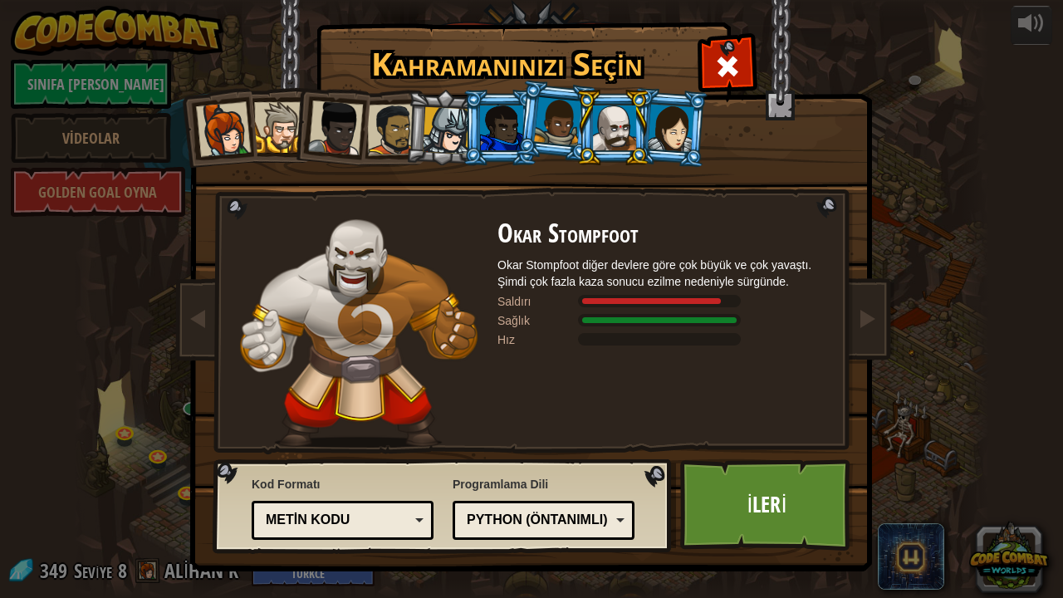
click at [276, 118] on div at bounding box center [279, 127] width 51 height 51
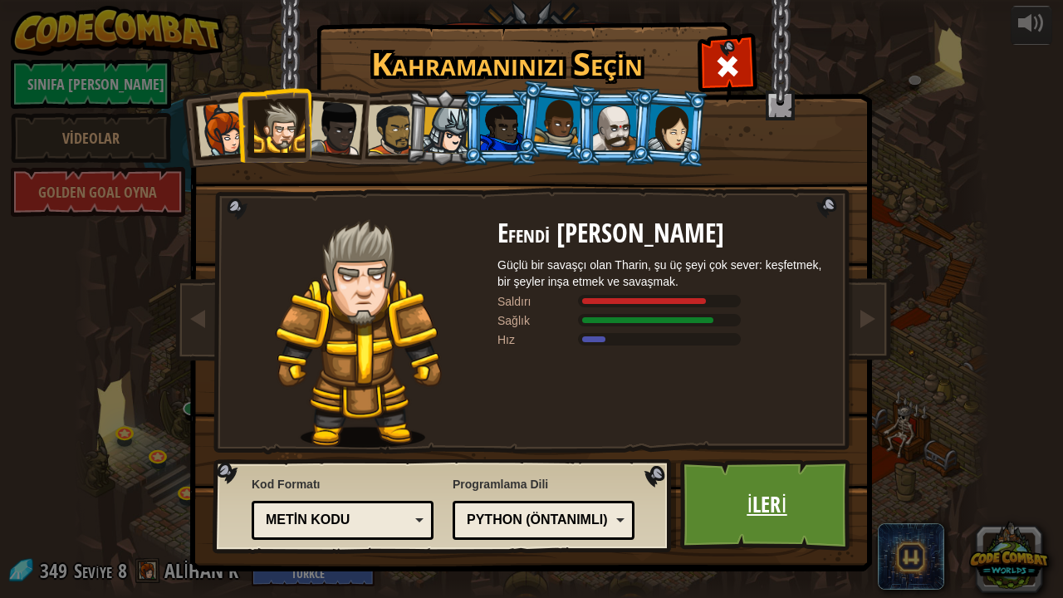
click at [727, 485] on link "İleri" at bounding box center [767, 504] width 174 height 91
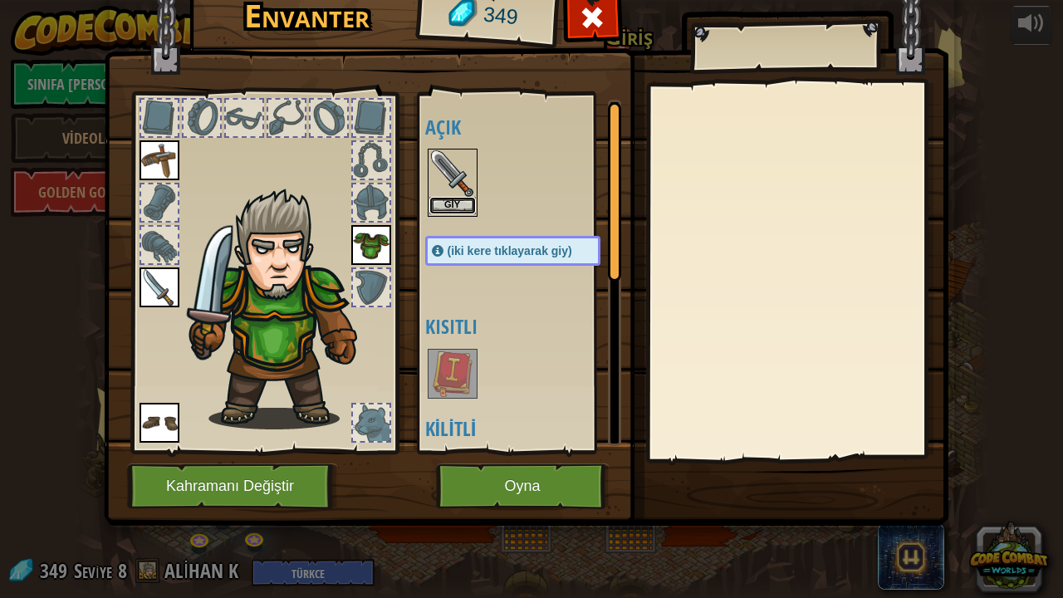
click at [450, 201] on button "Giy" at bounding box center [452, 205] width 46 height 17
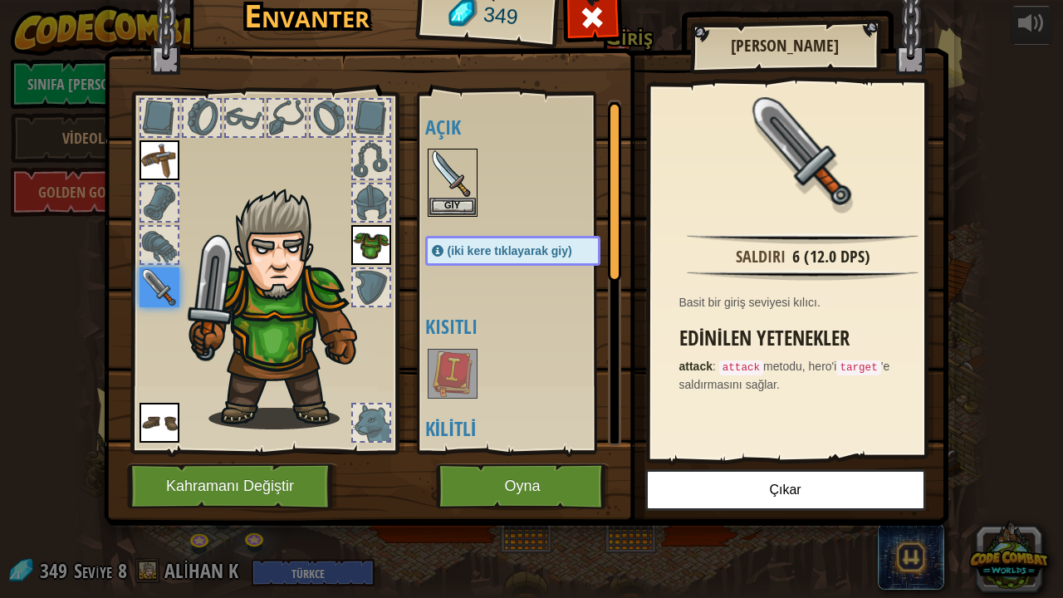
click at [475, 432] on h4 "Kilitli" at bounding box center [529, 429] width 208 height 22
click at [481, 485] on button "Oyna" at bounding box center [523, 486] width 174 height 46
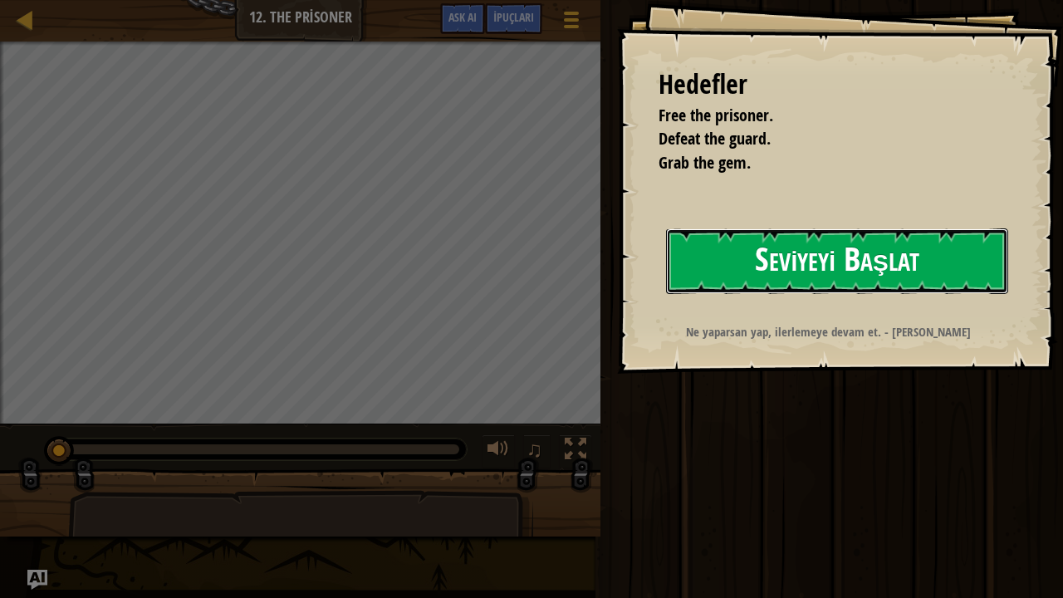
click at [697, 251] on button "Seviyeyi Başlat" at bounding box center [837, 261] width 342 height 66
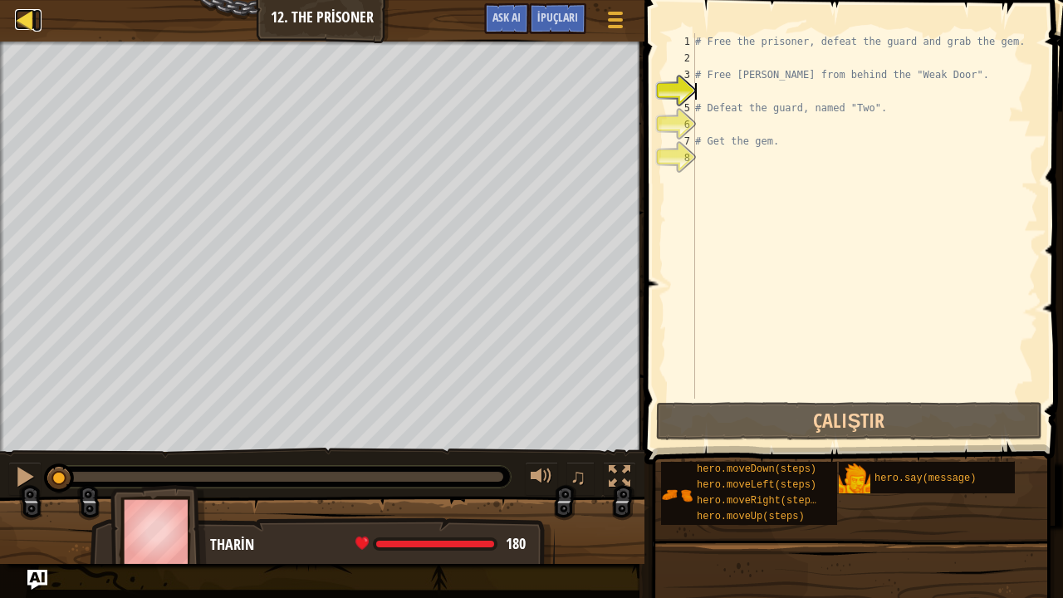
click at [18, 17] on div at bounding box center [25, 19] width 21 height 21
select select "tr"
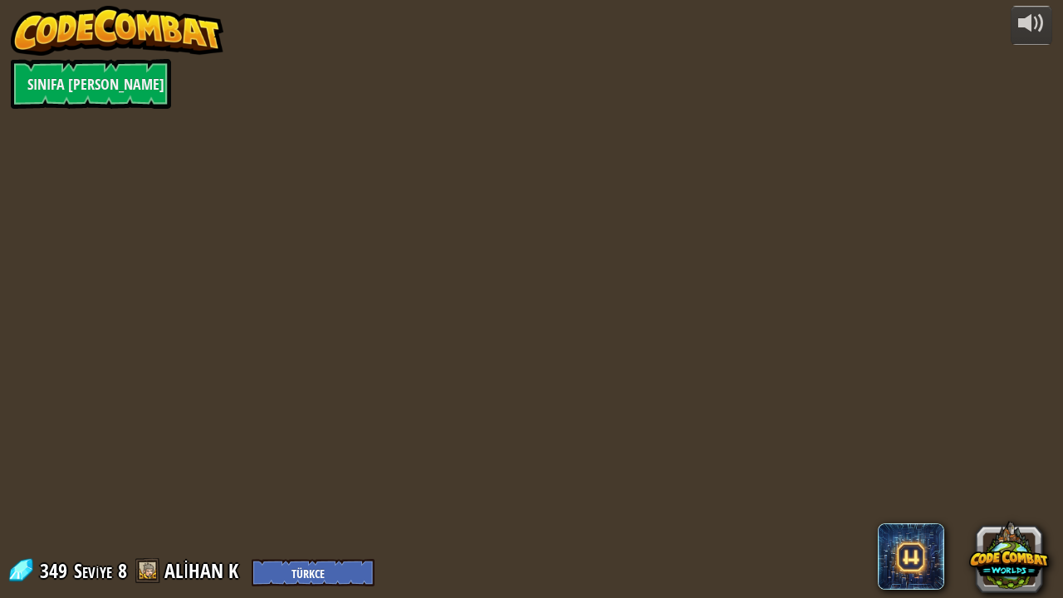
select select "tr"
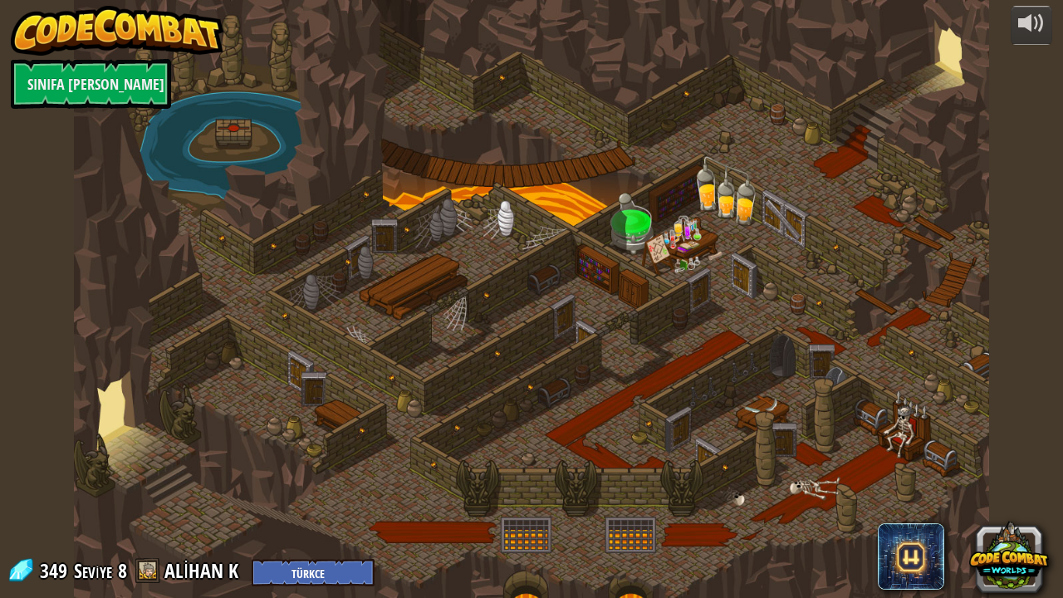
select select "tr"
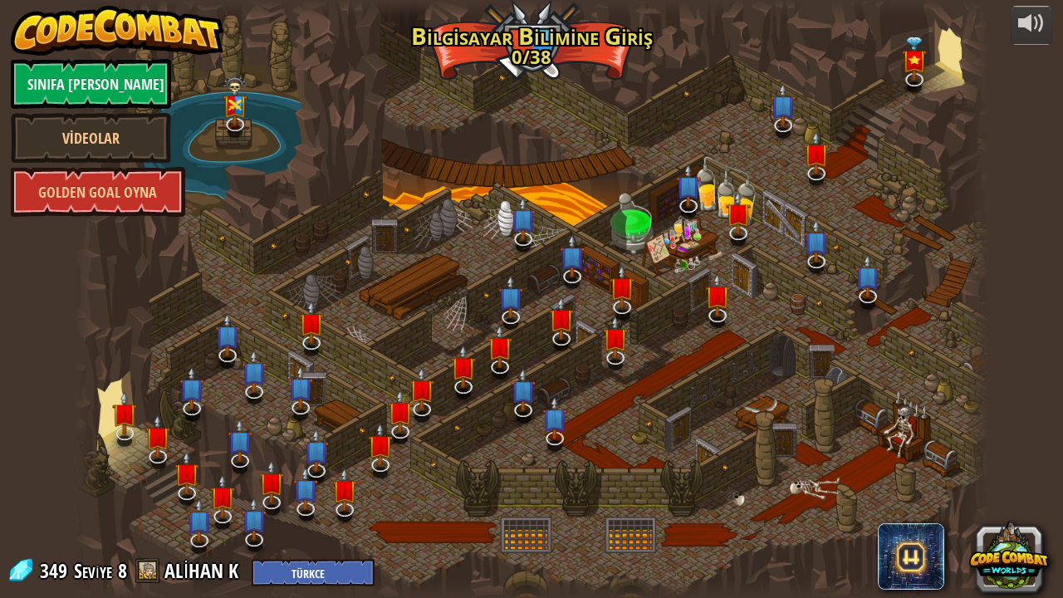
select select "tr"
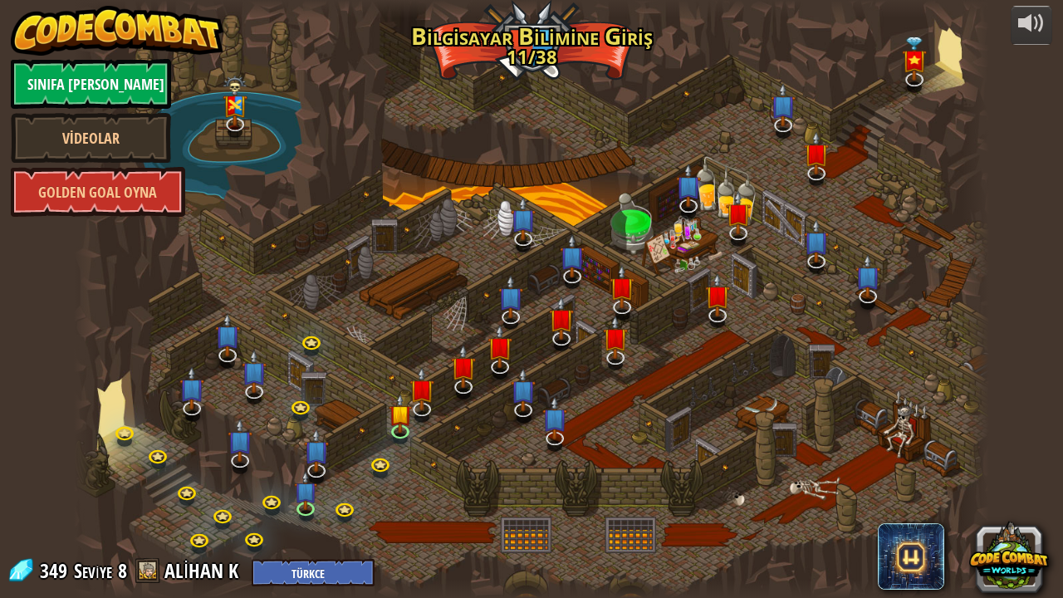
select select "tr"
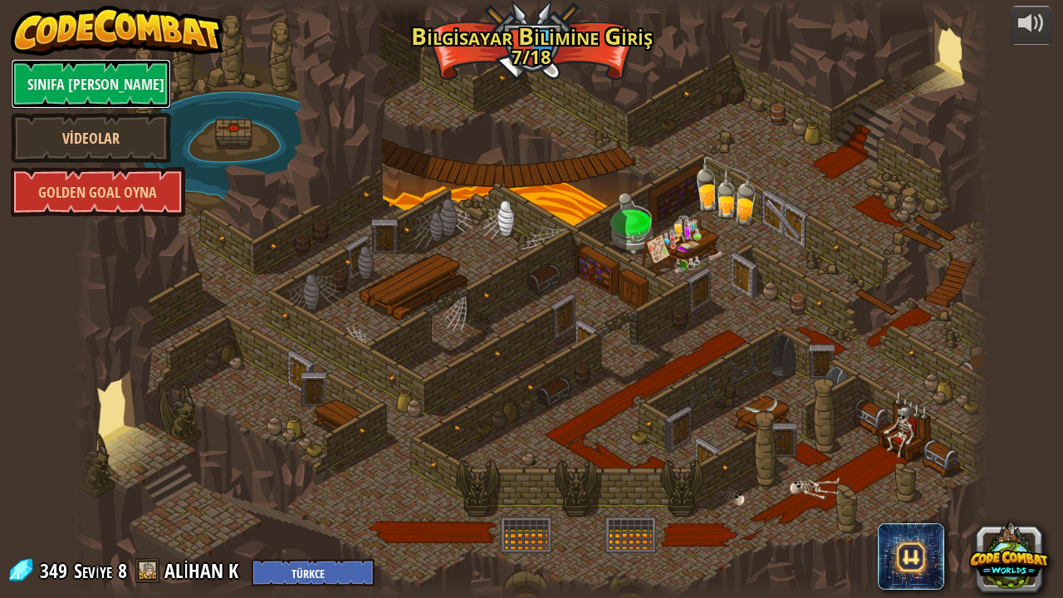
click at [81, 82] on link "Sınıfa [PERSON_NAME]" at bounding box center [91, 84] width 160 height 50
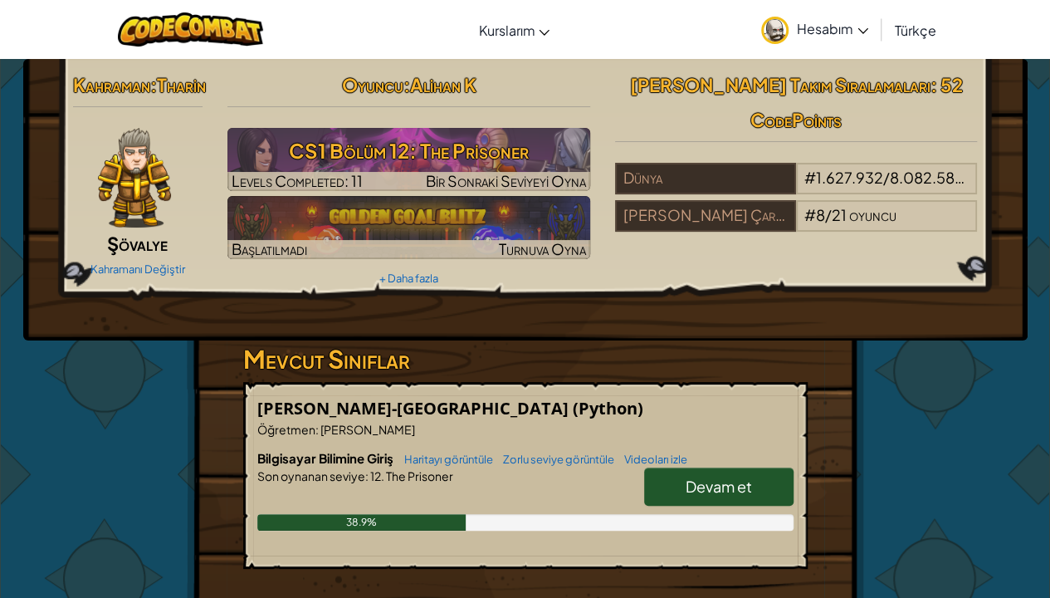
click at [970, 417] on div "Kahraman : [PERSON_NAME] Kahramanı Değiştir Oyuncu : Ali̇han K CS1 Bölüm 12: Th…" at bounding box center [525, 434] width 971 height 751
click at [835, 30] on span "Hesabım" at bounding box center [832, 28] width 71 height 17
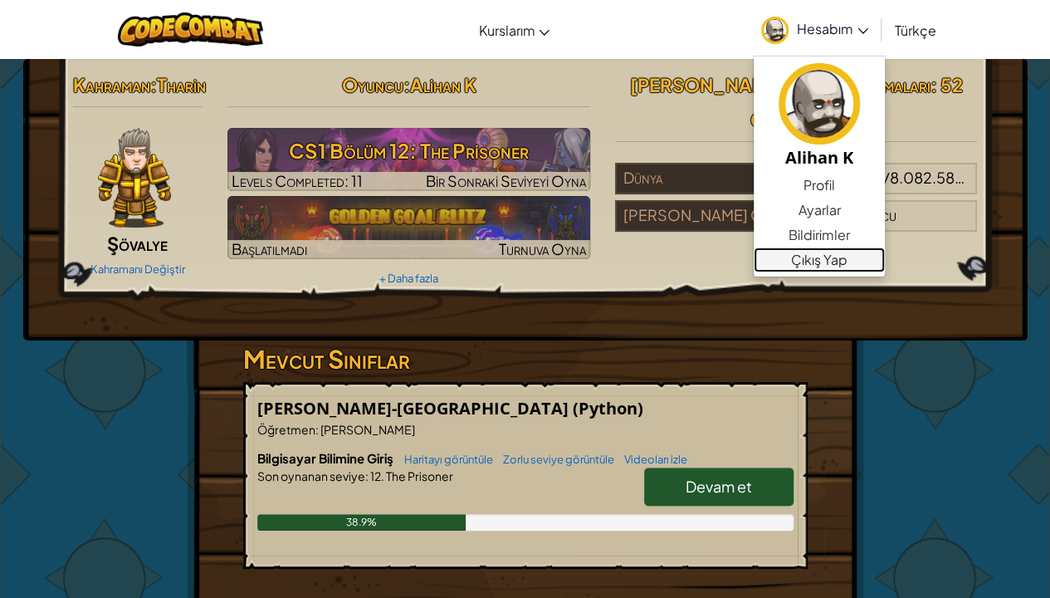
click at [815, 267] on link "Çıkış Yap" at bounding box center [819, 259] width 131 height 25
